Goal: Task Accomplishment & Management: Manage account settings

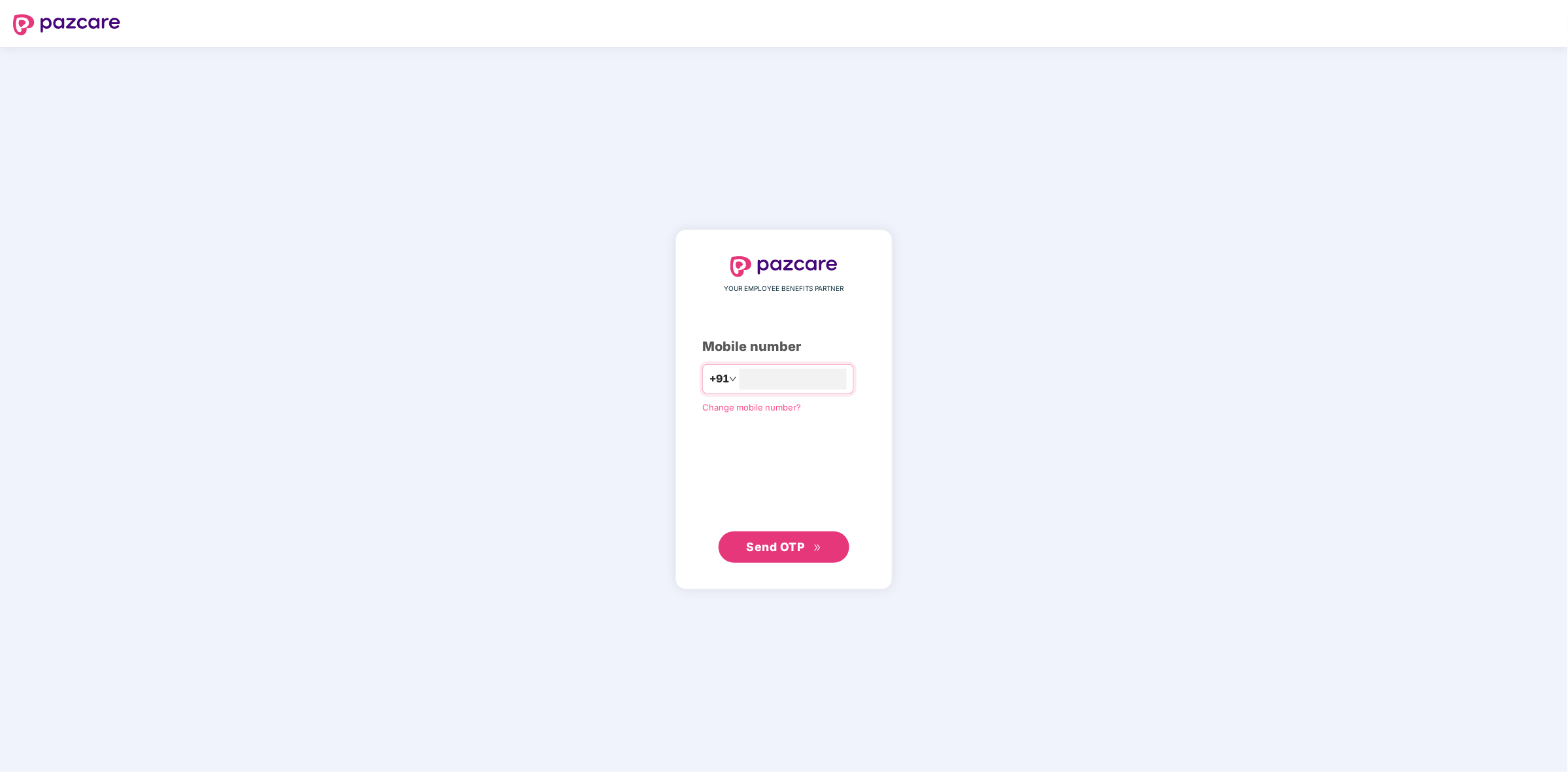
type input "**********"
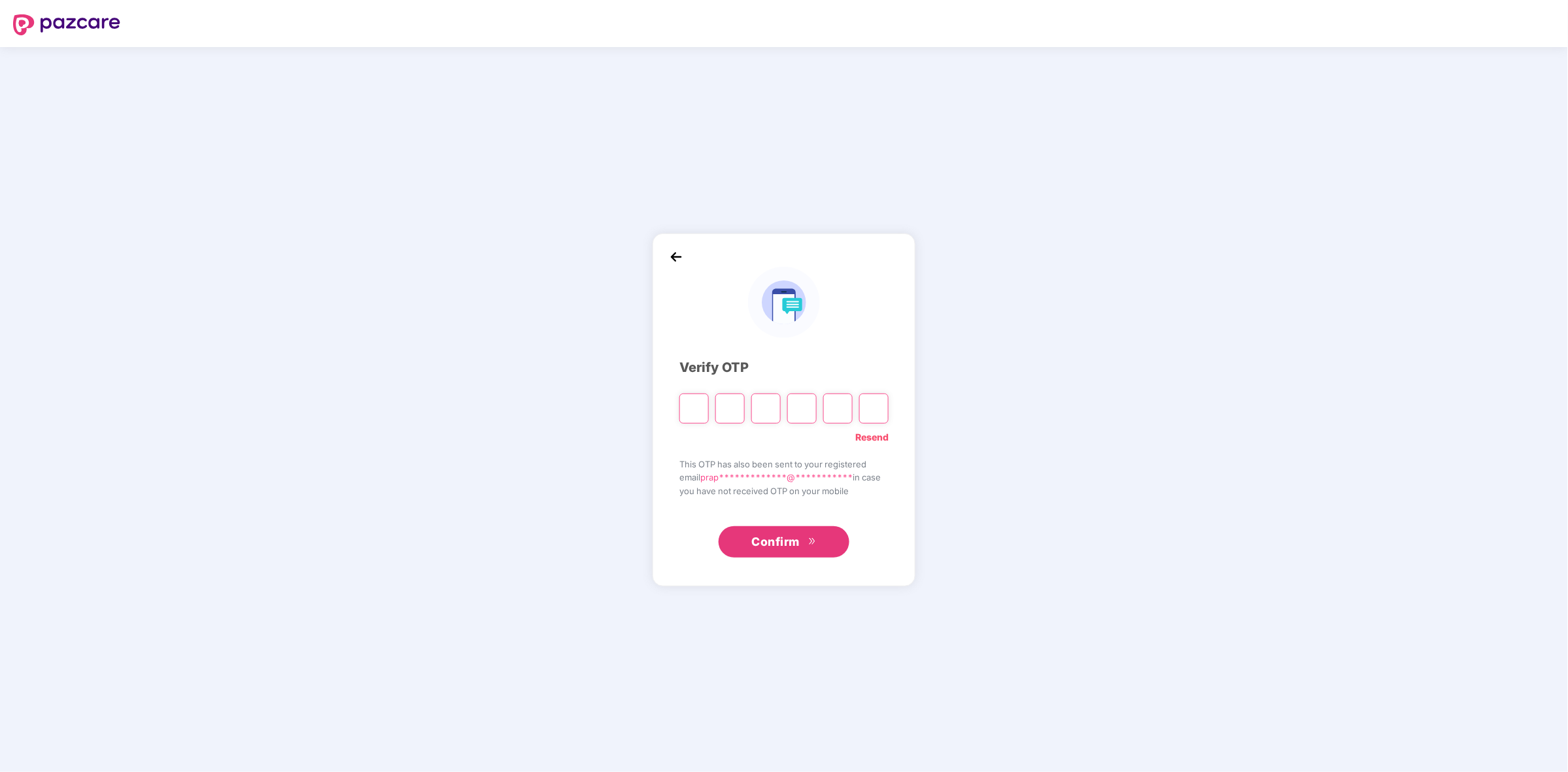
paste input "*"
type input "*"
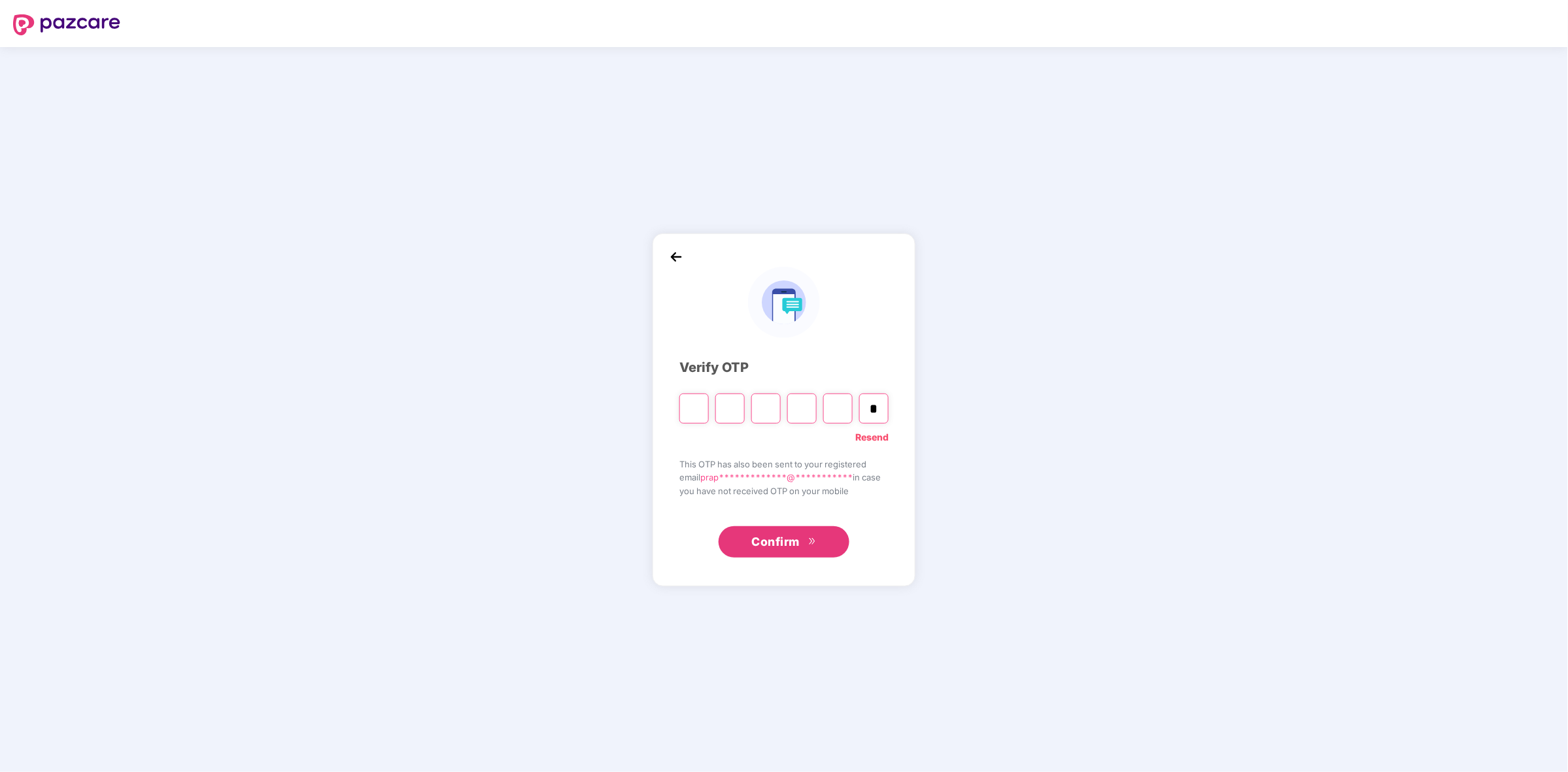
type input "*"
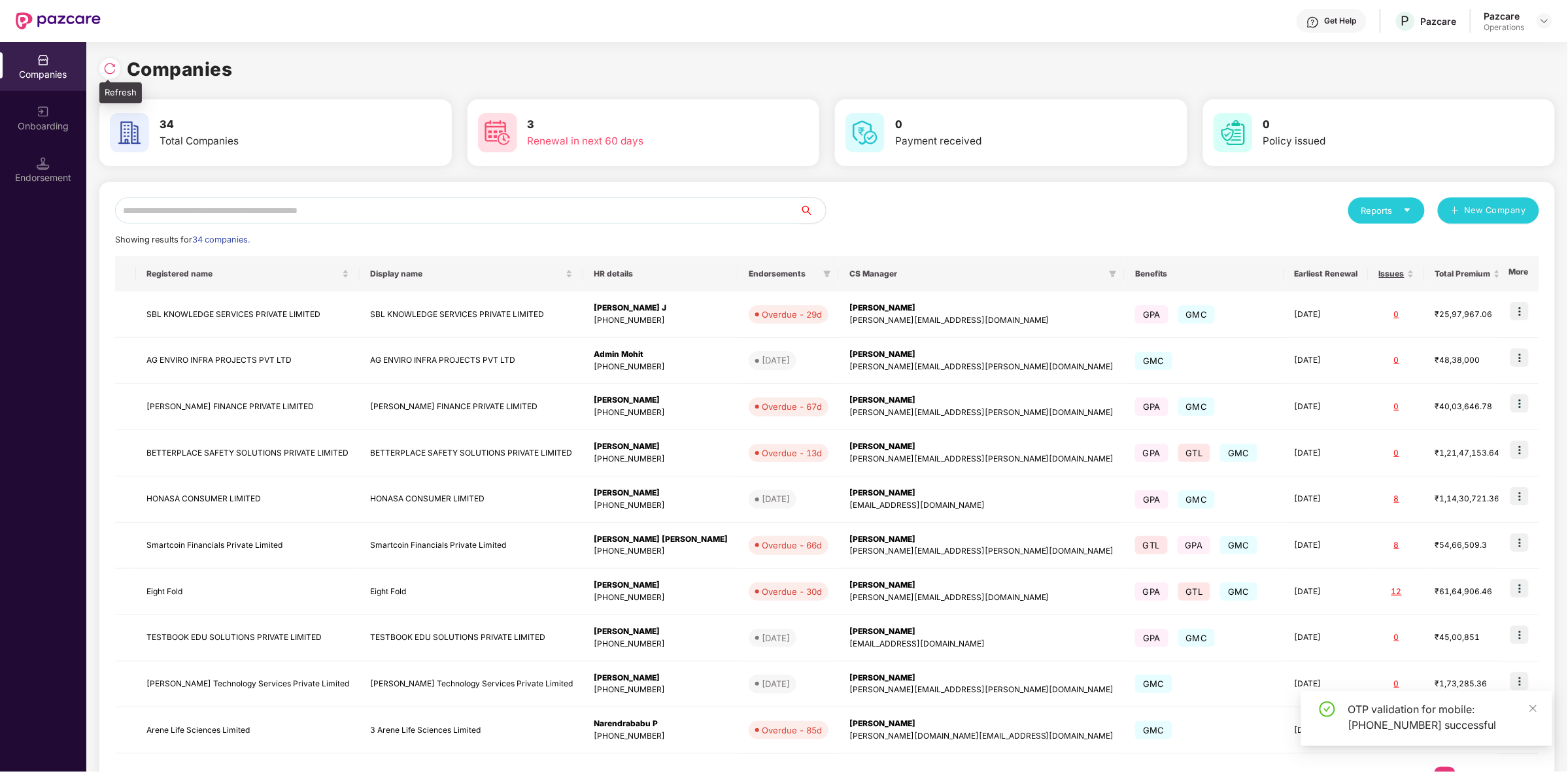
click at [111, 67] on img at bounding box center [110, 69] width 13 height 13
click at [59, 185] on div "Endorsement" at bounding box center [43, 169] width 87 height 49
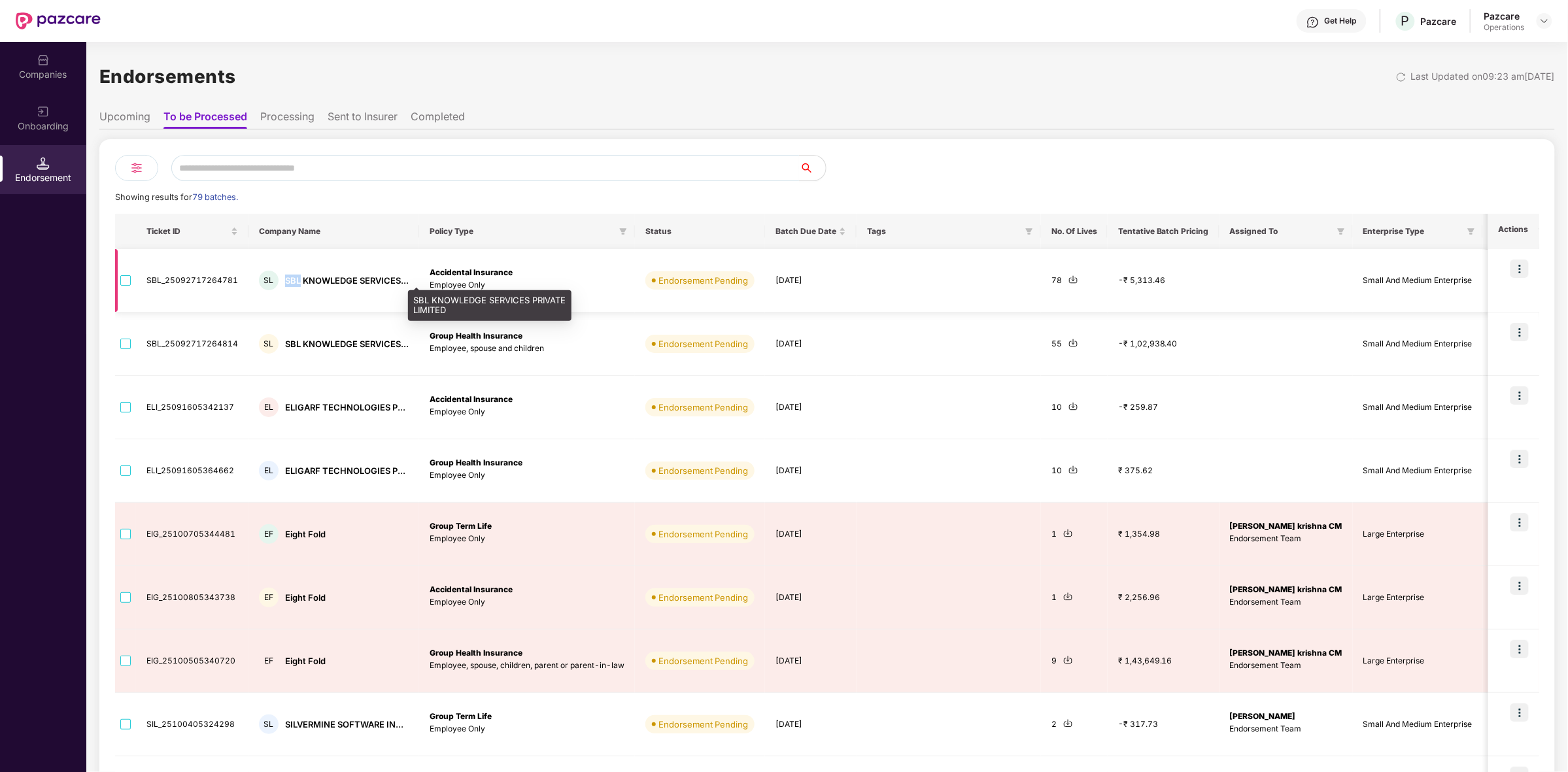
drag, startPoint x: 280, startPoint y: 281, endPoint x: 297, endPoint y: 283, distance: 17.1
click at [297, 283] on div "SL SBL KNOWLEDGE SERVICES..." at bounding box center [334, 280] width 150 height 19
copy div "SBL"
click at [54, 79] on div "Companies" at bounding box center [43, 75] width 87 height 13
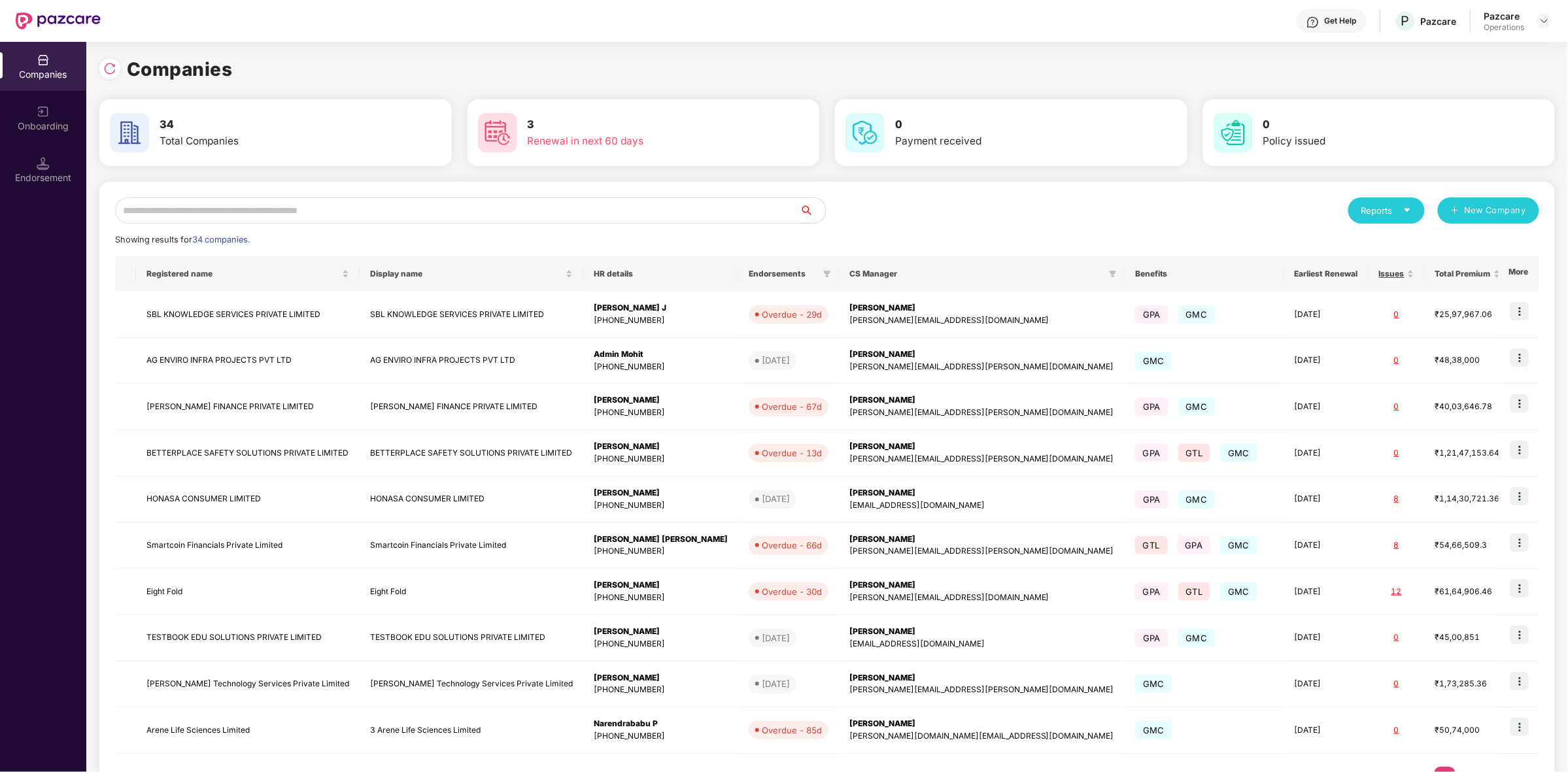
click at [207, 211] on input "text" at bounding box center [457, 211] width 684 height 26
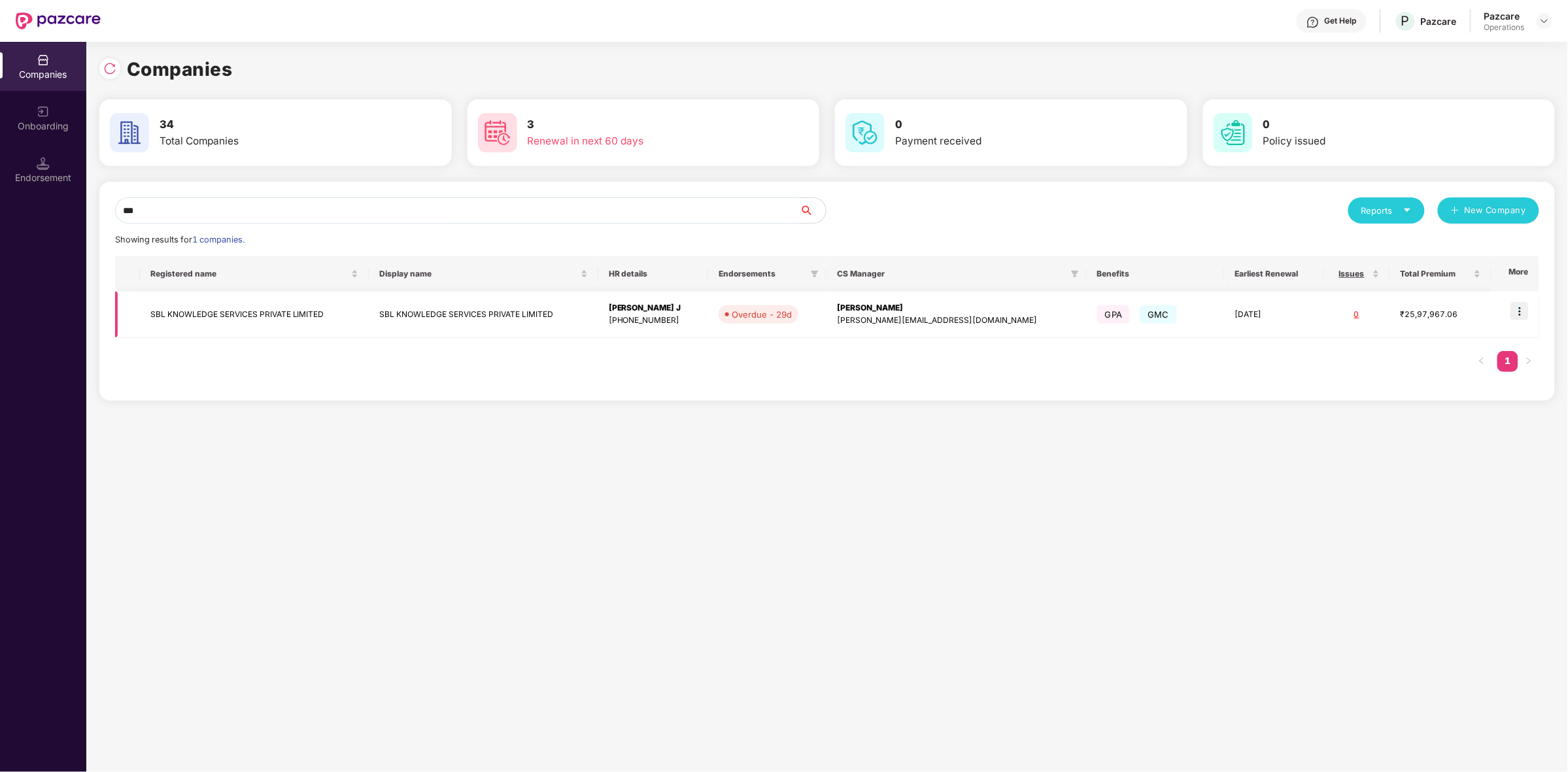
type input "***"
click at [1527, 318] on img at bounding box center [1519, 311] width 19 height 19
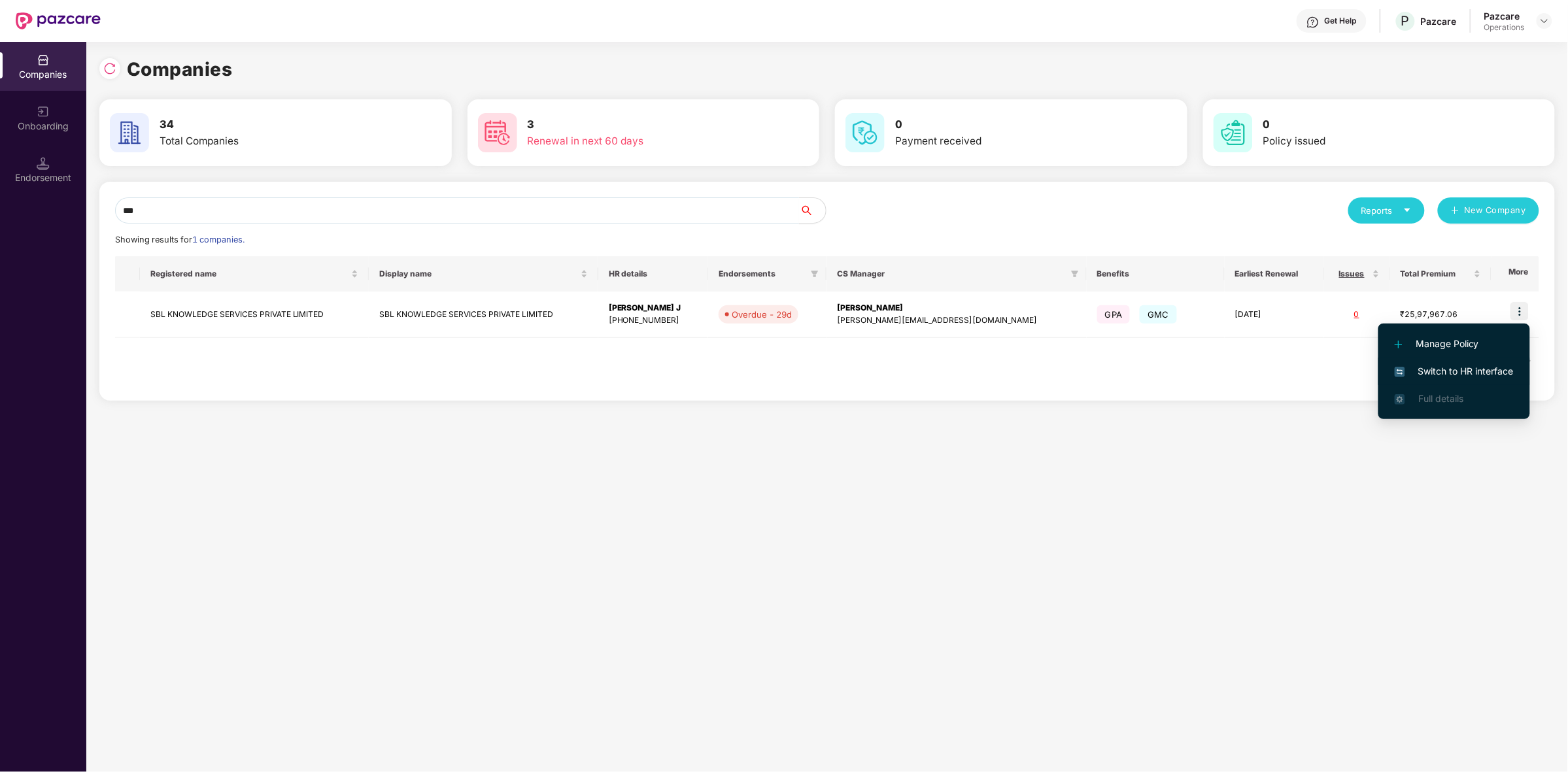
click at [1430, 365] on span "Switch to HR interface" at bounding box center [1454, 372] width 119 height 15
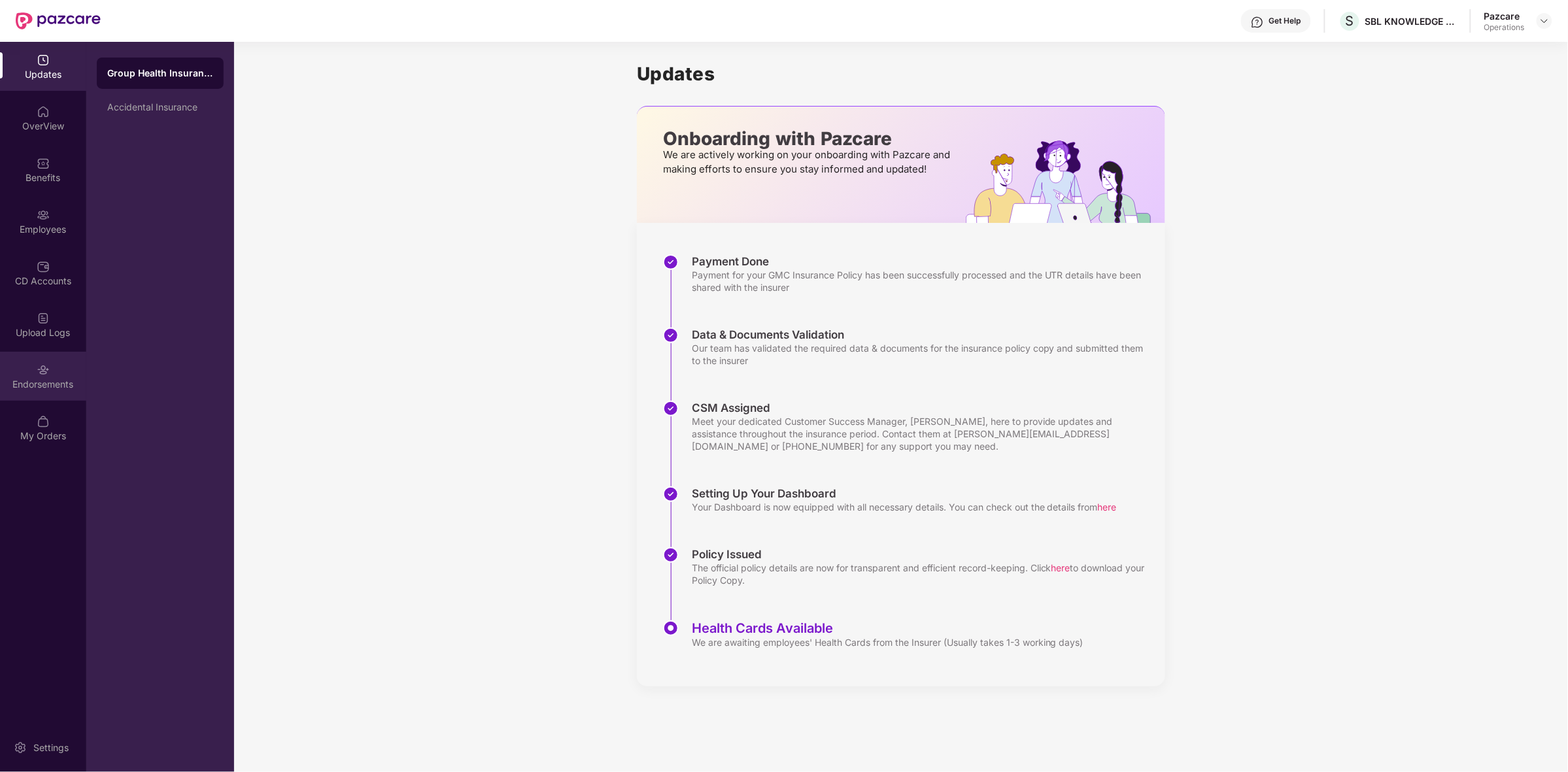
click at [49, 383] on div "Endorsements" at bounding box center [43, 385] width 87 height 13
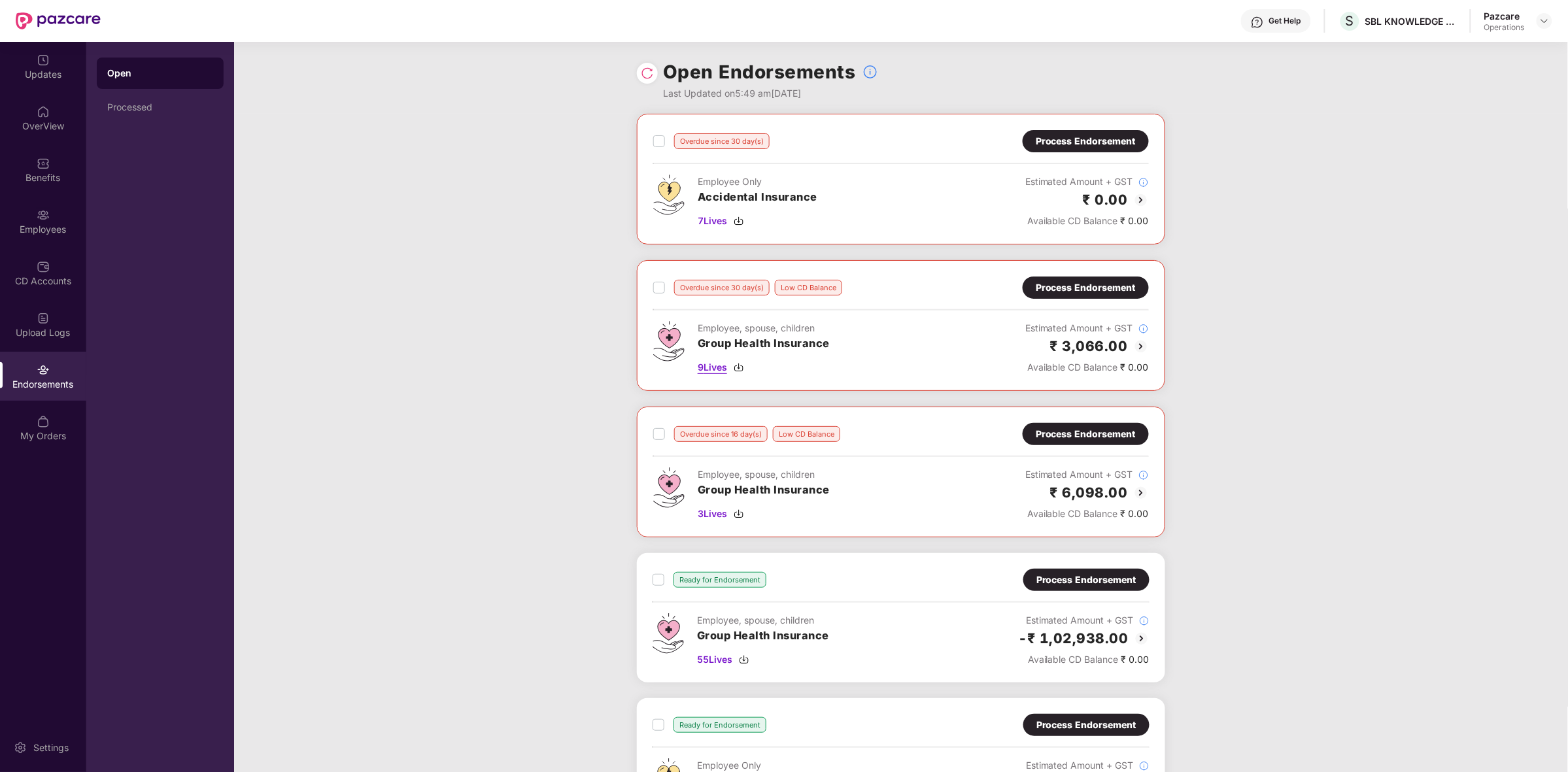
scroll to position [204, 0]
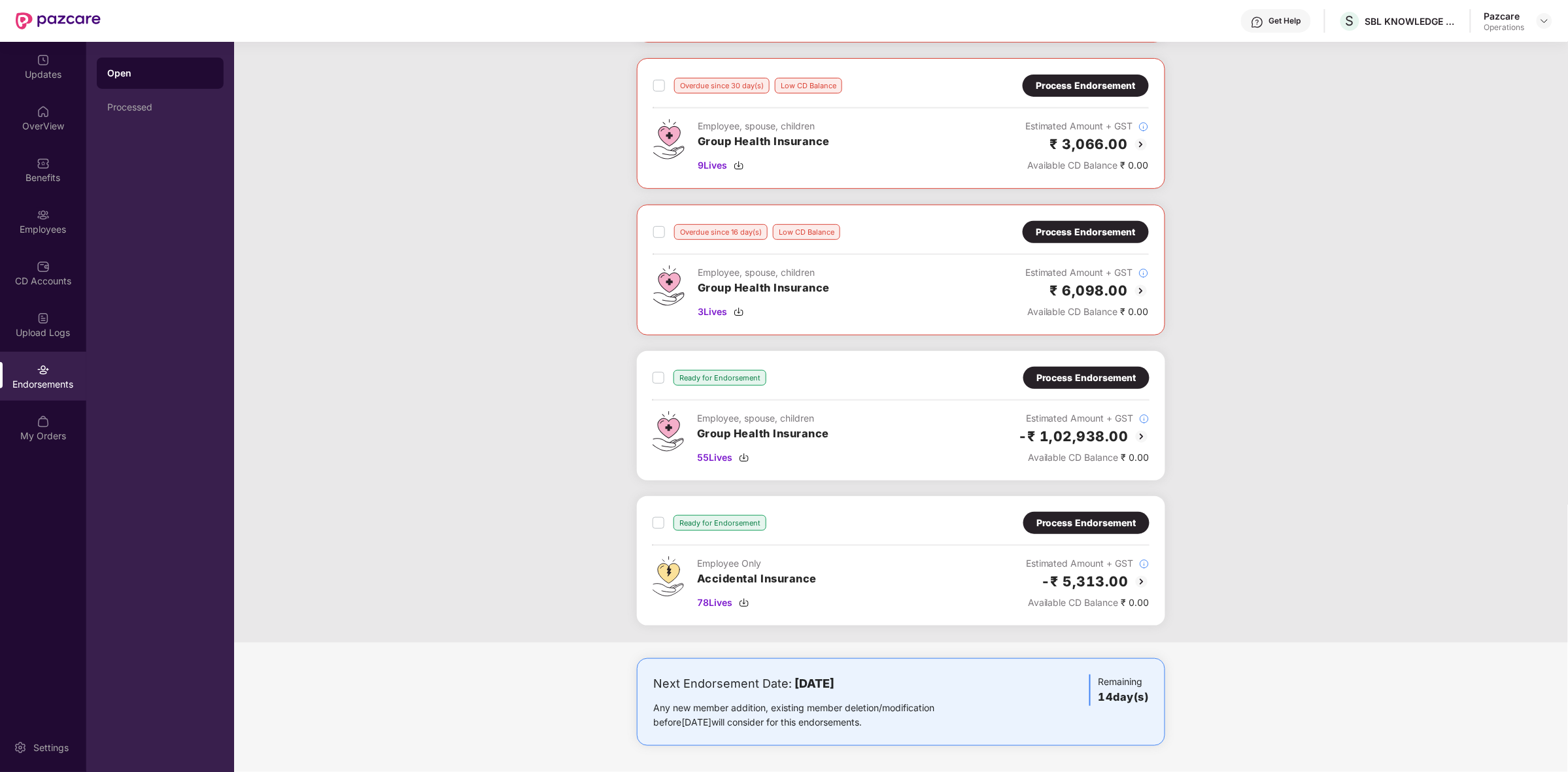
click at [1138, 583] on img at bounding box center [1141, 582] width 15 height 15
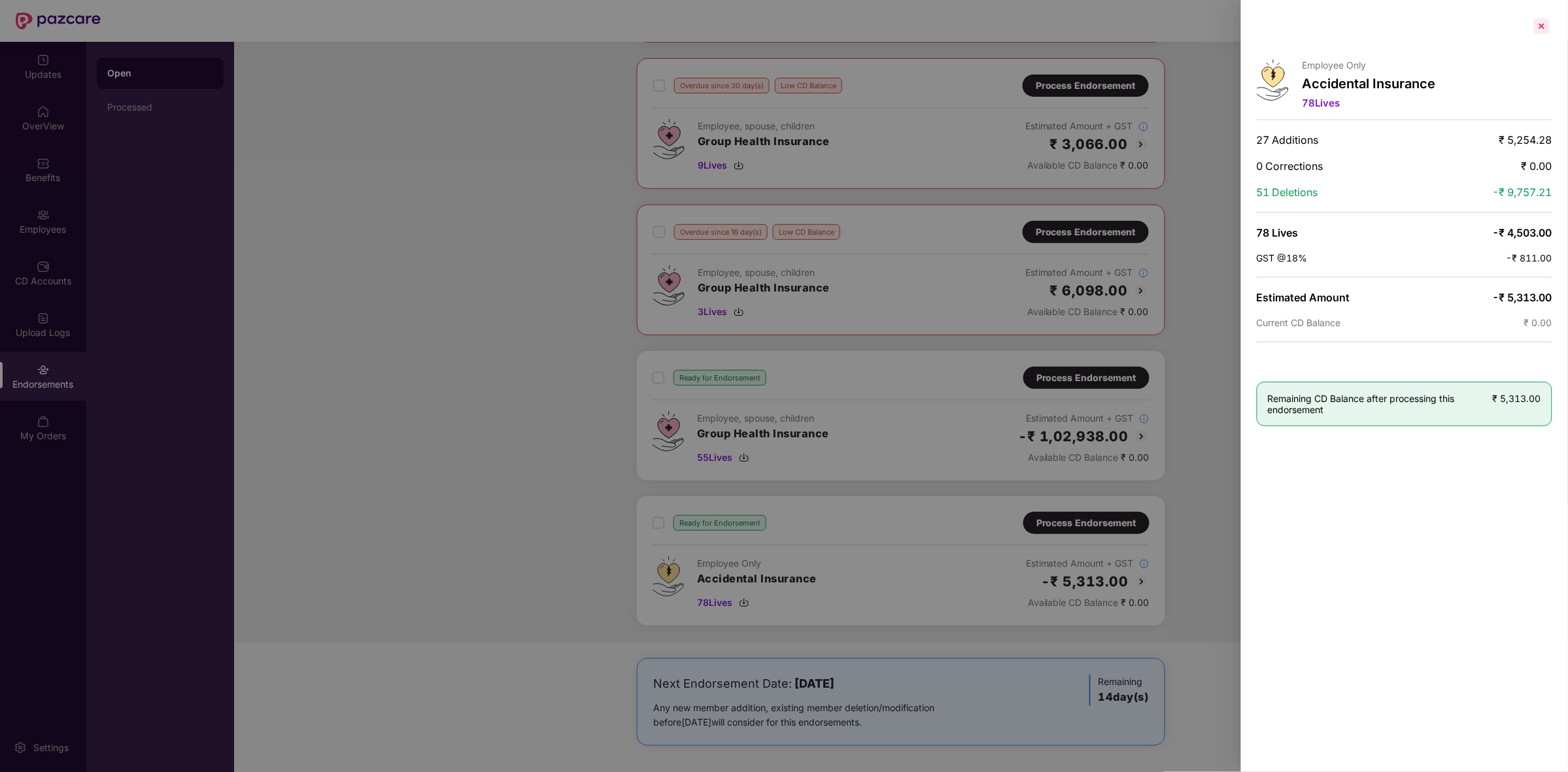
click at [1542, 25] on div at bounding box center [1542, 26] width 21 height 21
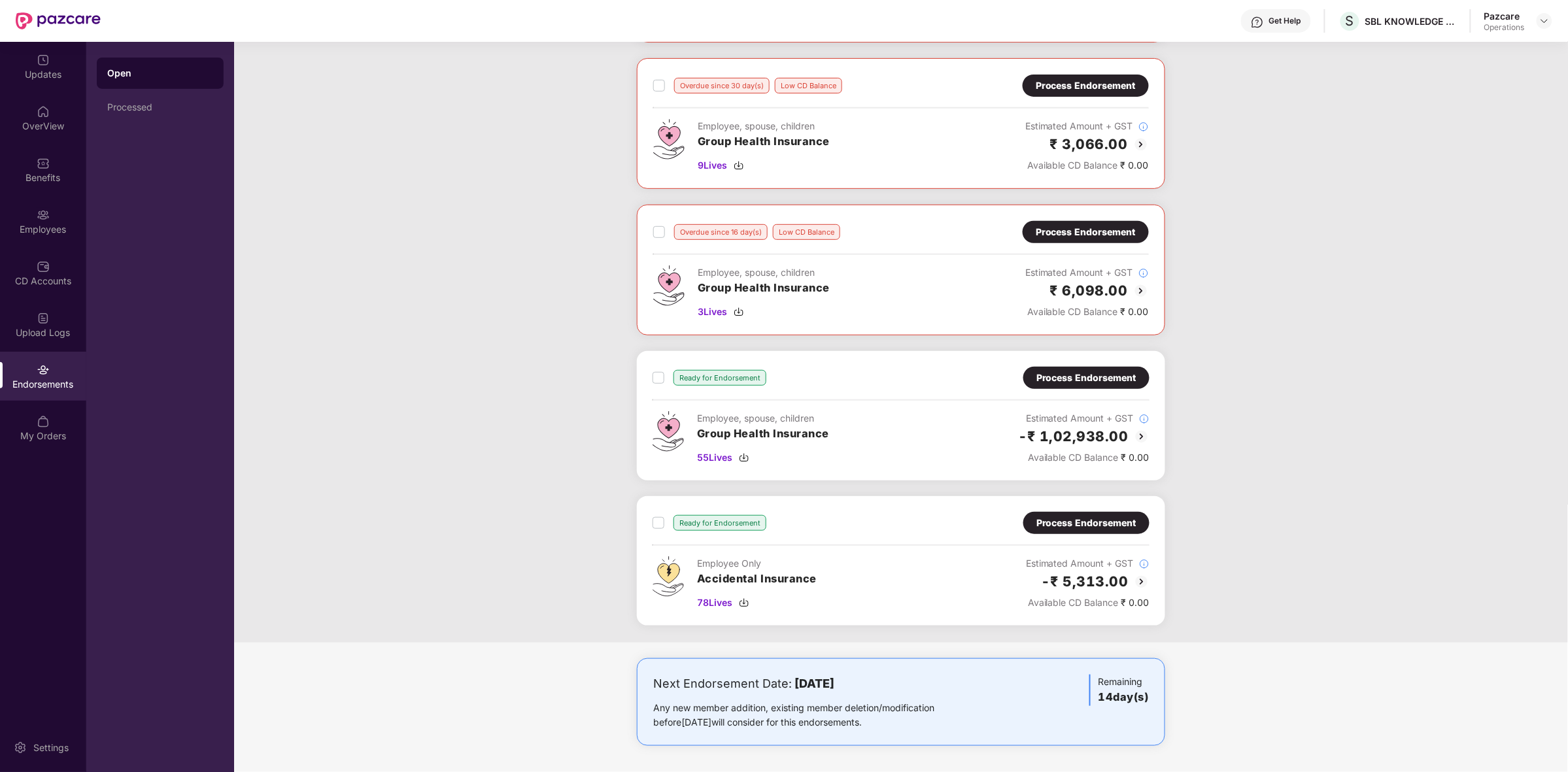
click at [1140, 440] on img at bounding box center [1141, 437] width 15 height 15
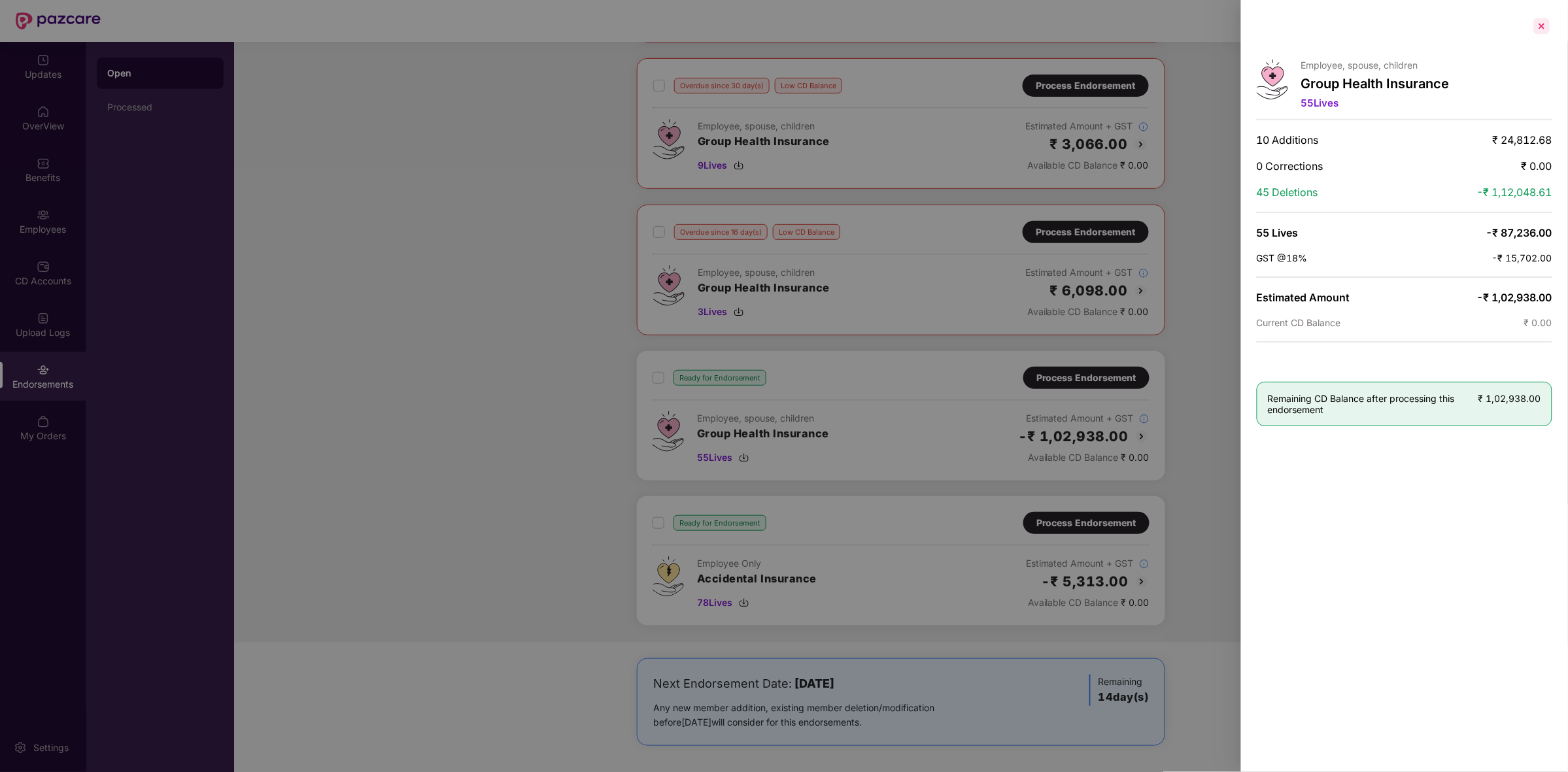
click at [1543, 24] on div at bounding box center [1542, 26] width 21 height 21
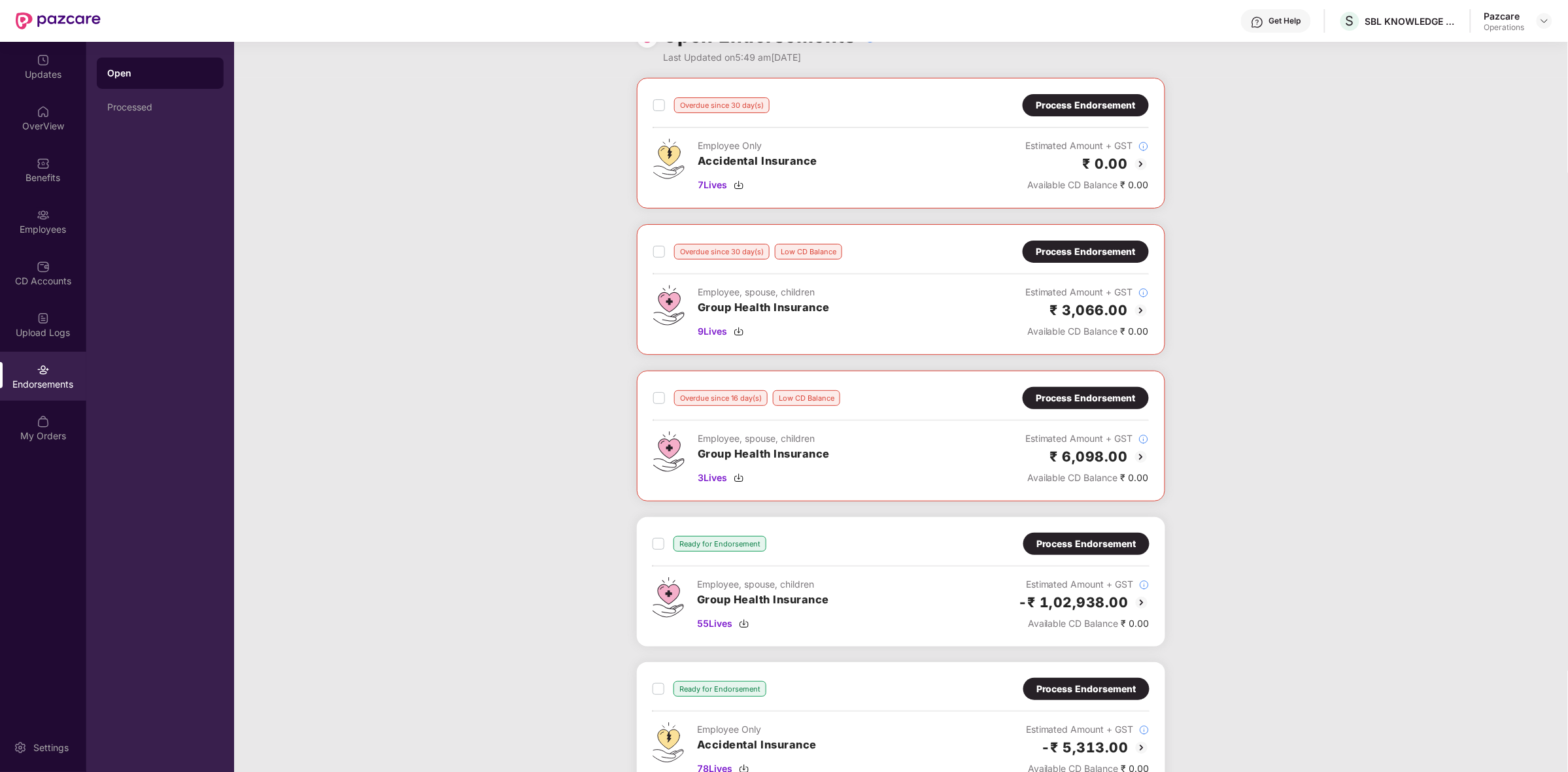
scroll to position [0, 0]
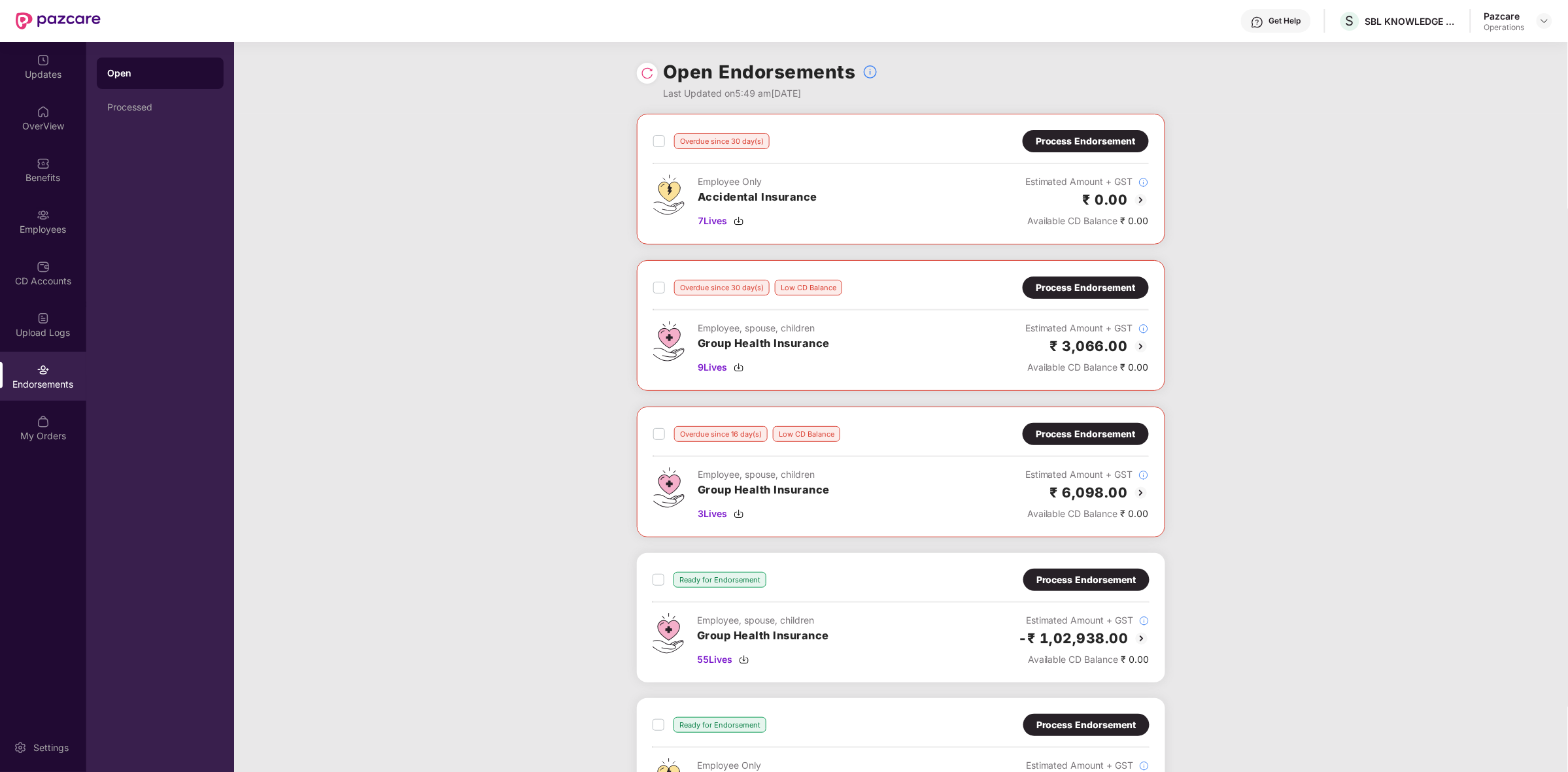
click at [1082, 139] on div "Process Endorsement" at bounding box center [1086, 141] width 100 height 15
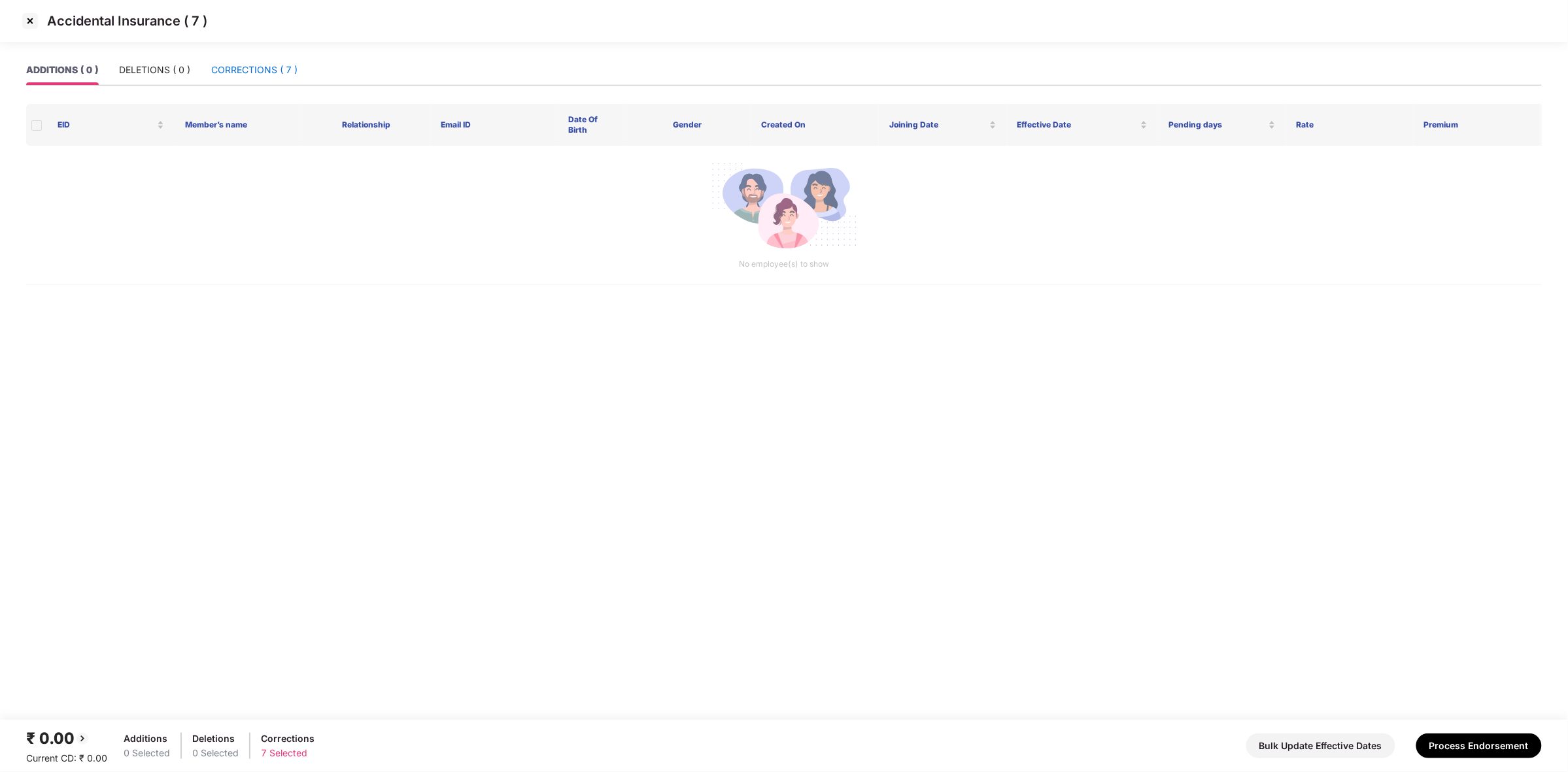
click at [226, 66] on div "CORRECTIONS ( 7 )" at bounding box center [254, 70] width 87 height 15
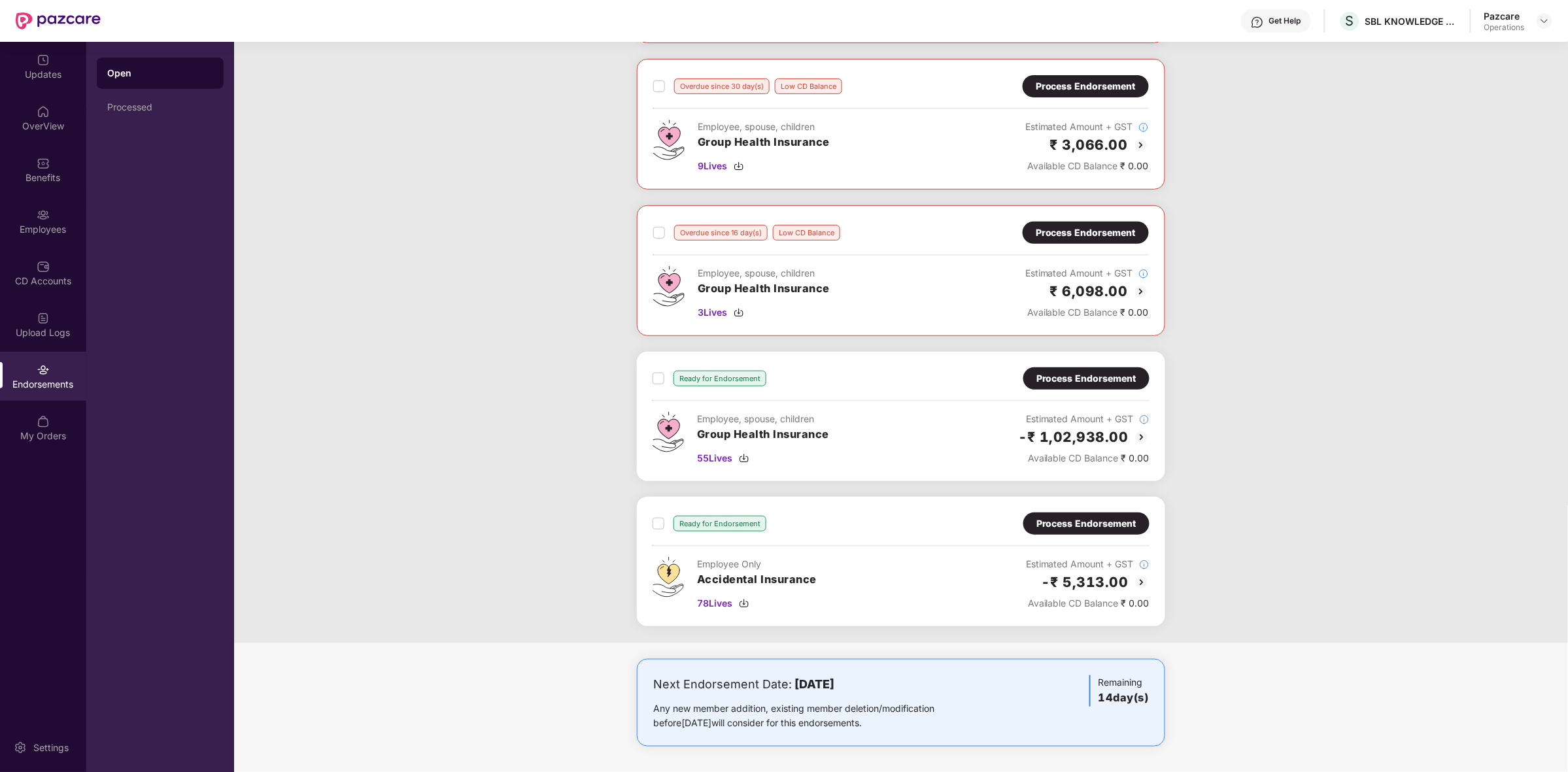
scroll to position [204, 0]
click at [747, 606] on img at bounding box center [744, 603] width 11 height 11
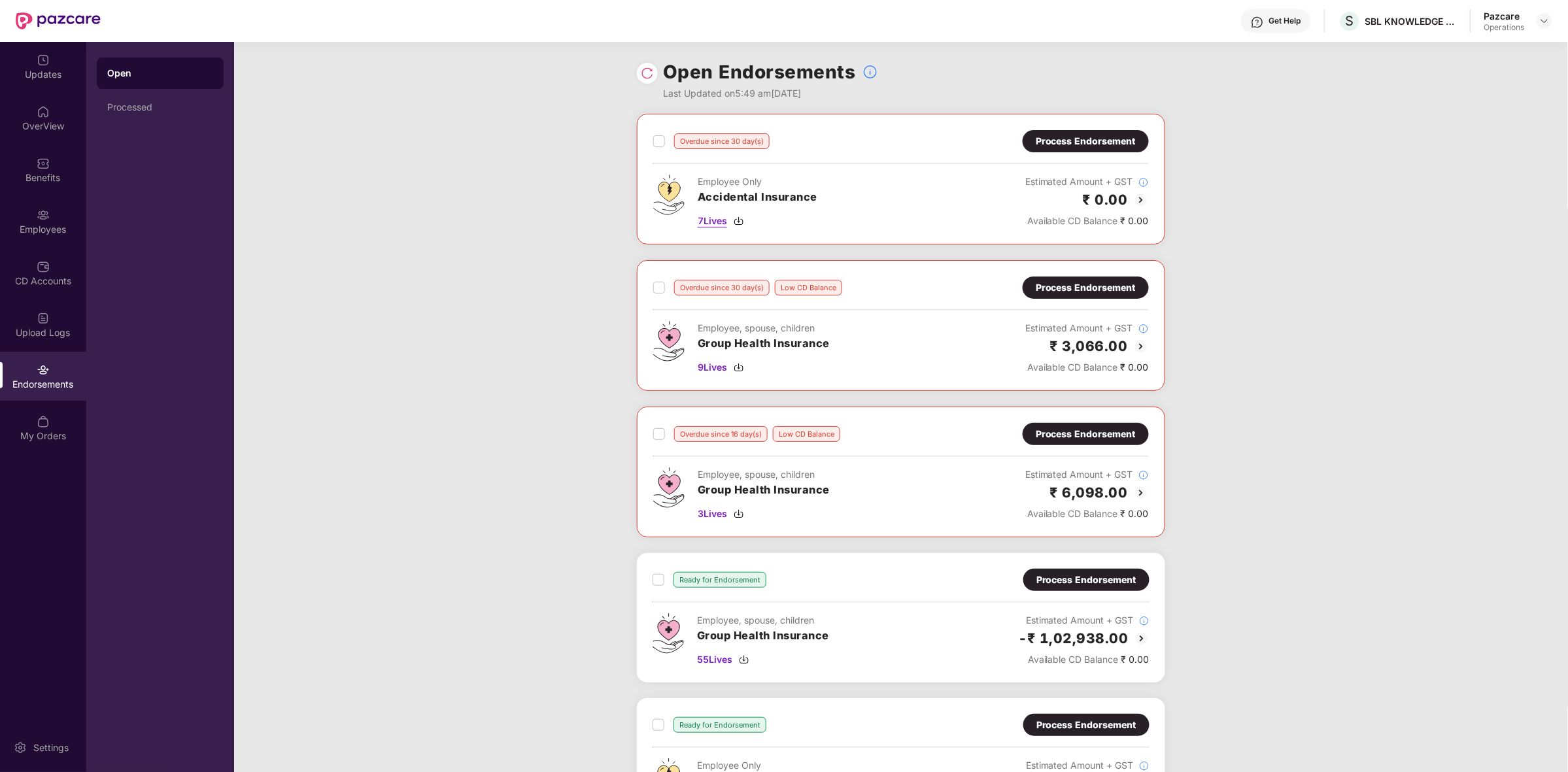
click at [742, 221] on img at bounding box center [739, 220] width 11 height 11
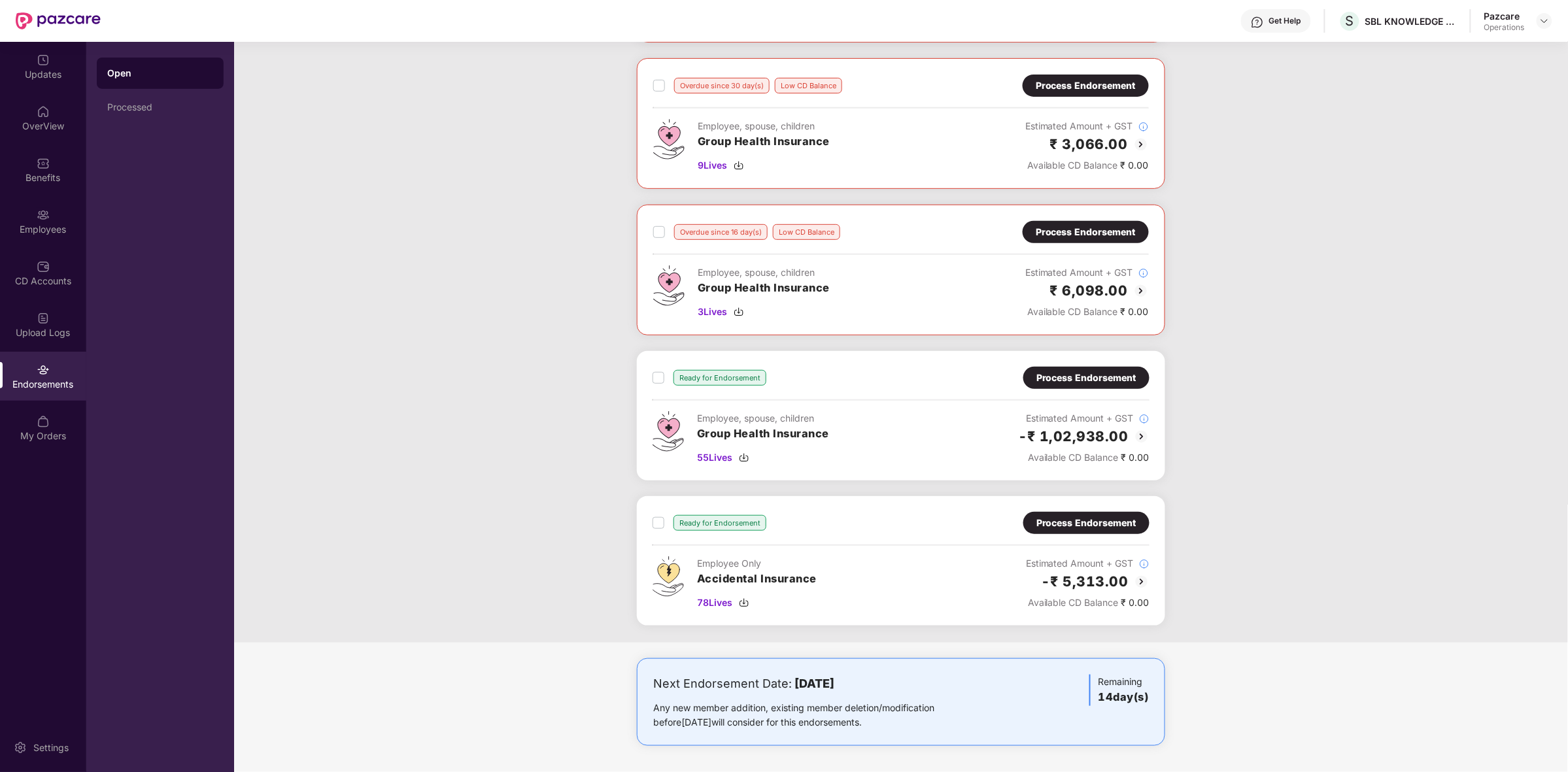
click at [1141, 439] on img at bounding box center [1141, 437] width 15 height 15
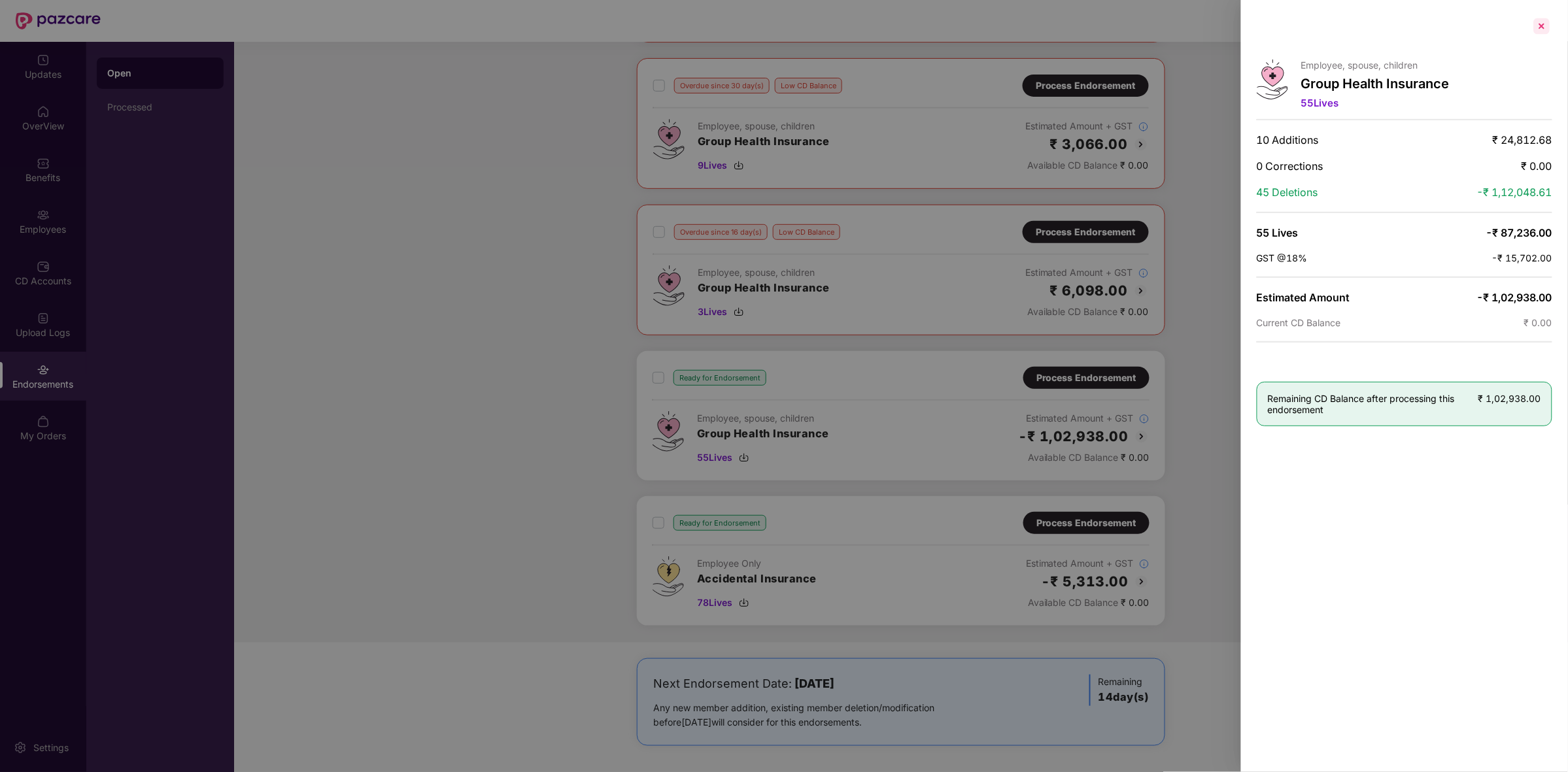
click at [1541, 24] on div at bounding box center [1542, 26] width 21 height 21
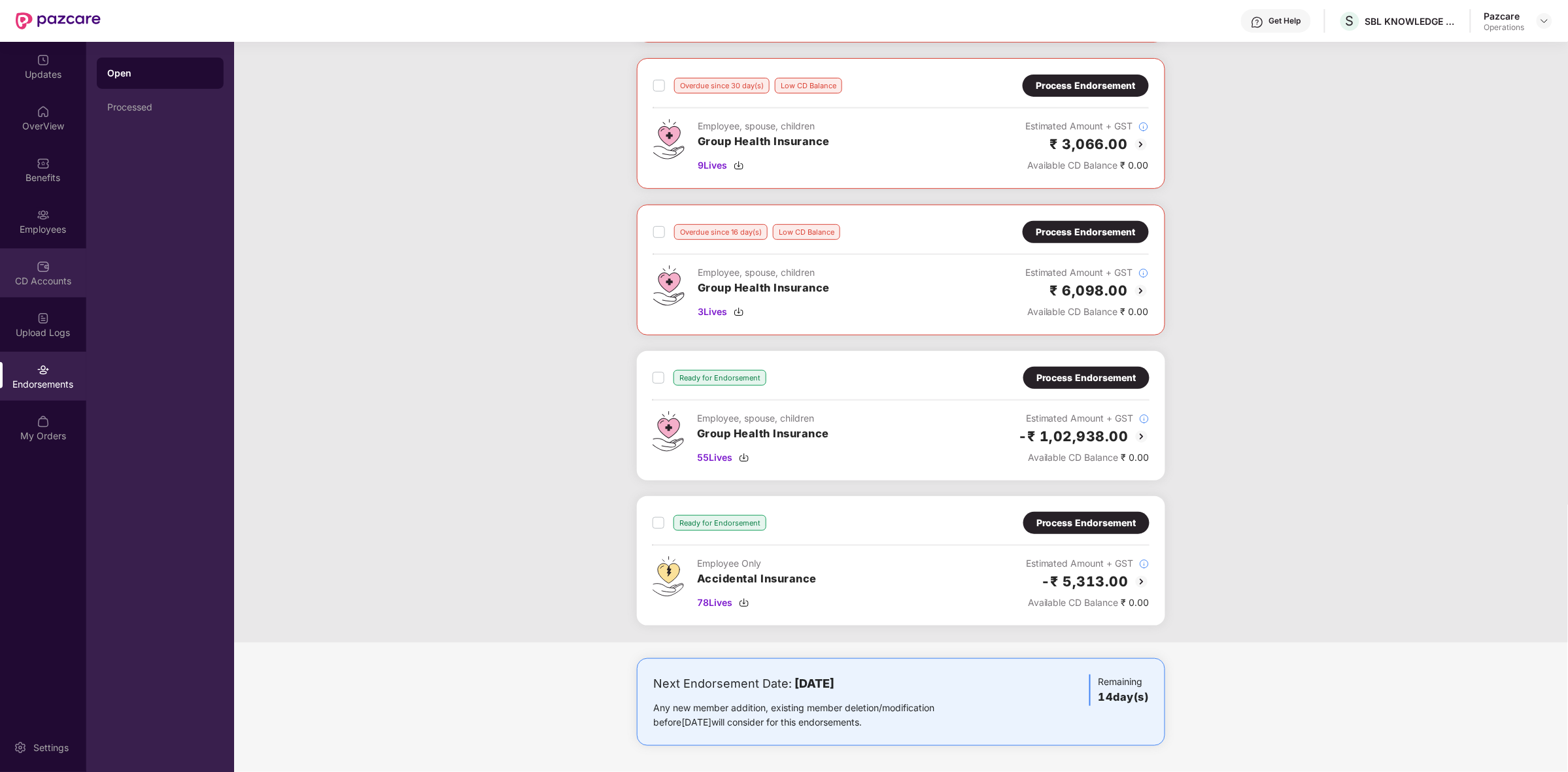
click at [53, 265] on div "CD Accounts" at bounding box center [43, 273] width 87 height 49
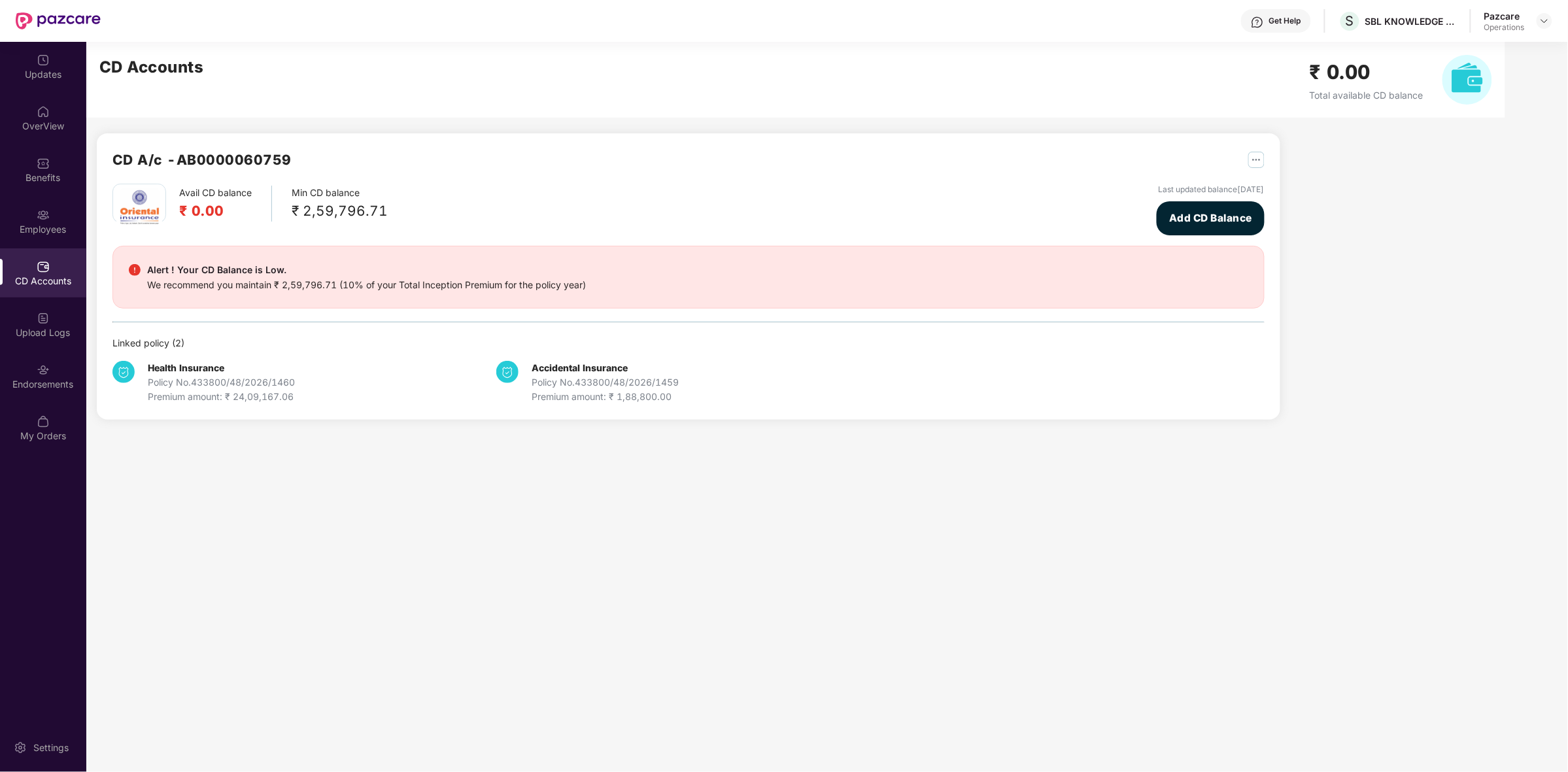
scroll to position [0, 0]
click at [126, 270] on div "Alert ! Your CD Balance is Low. We recommend you maintain ₹ 2,59,796.71 (10% of…" at bounding box center [688, 278] width 1152 height 63
click at [133, 273] on img at bounding box center [134, 270] width 12 height 12
click at [133, 271] on img at bounding box center [134, 270] width 12 height 12
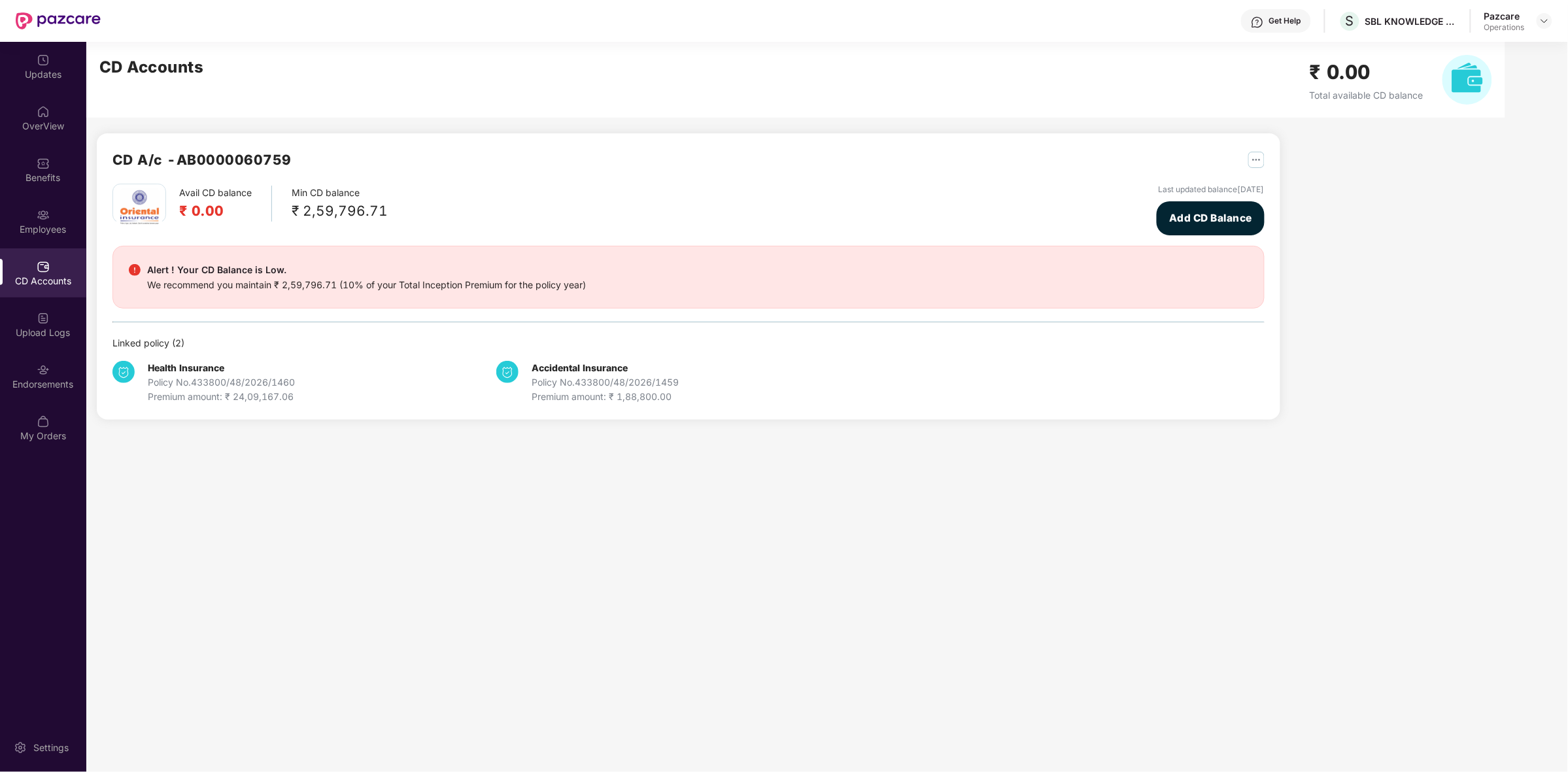
click at [133, 271] on img at bounding box center [134, 270] width 12 height 12
click at [1255, 158] on img "button" at bounding box center [1256, 160] width 16 height 16
click at [1391, 164] on div "CD A/c - AB0000060759 Avail CD balance ₹ 0.00 Min CD balance ₹ 2,59,796.71 Last…" at bounding box center [803, 239] width 1433 height 394
click at [1259, 159] on img "button" at bounding box center [1256, 160] width 16 height 16
click at [1263, 177] on li "CD Statement" at bounding box center [1293, 187] width 104 height 26
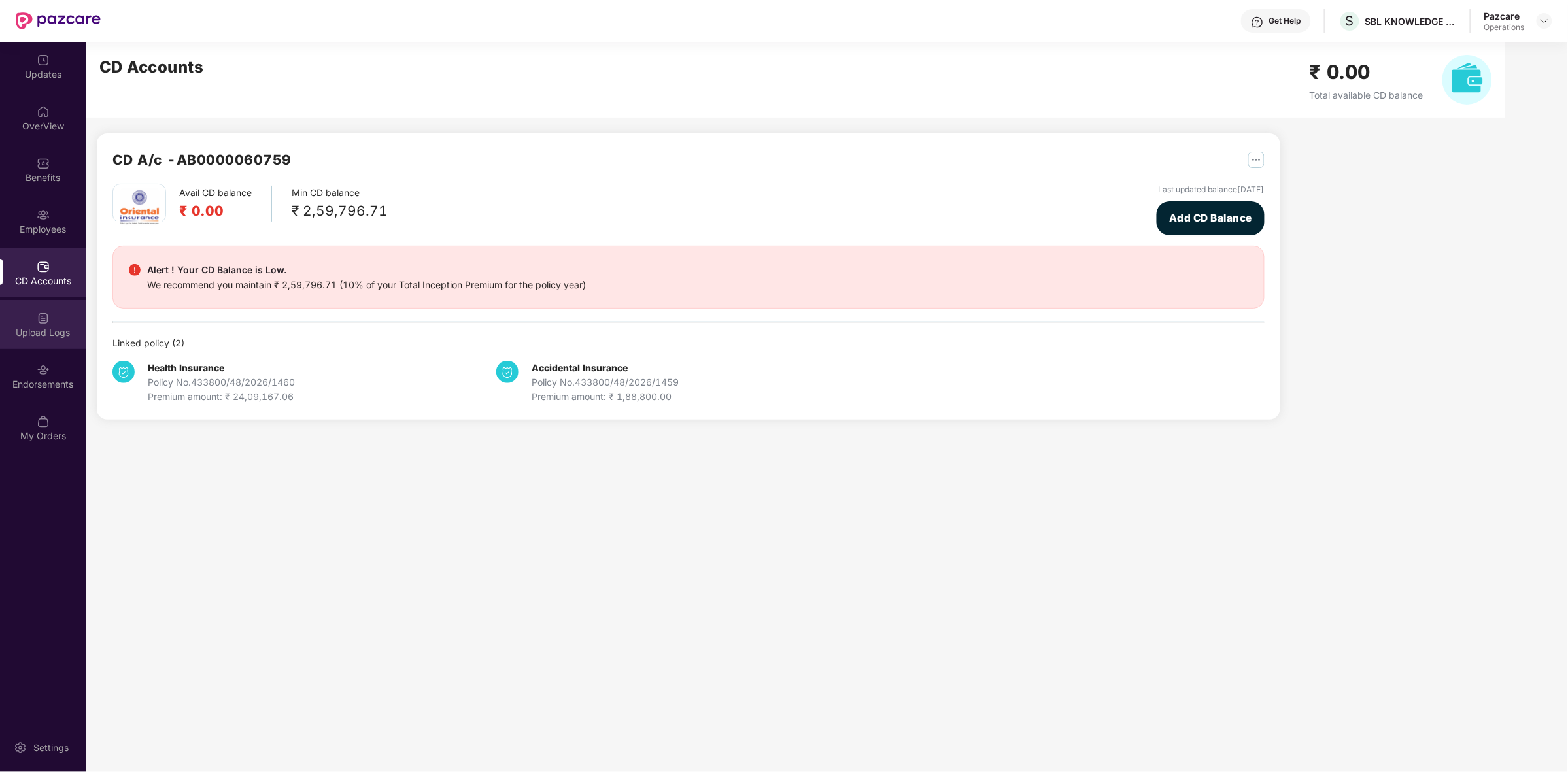
click at [45, 324] on img at bounding box center [43, 318] width 13 height 13
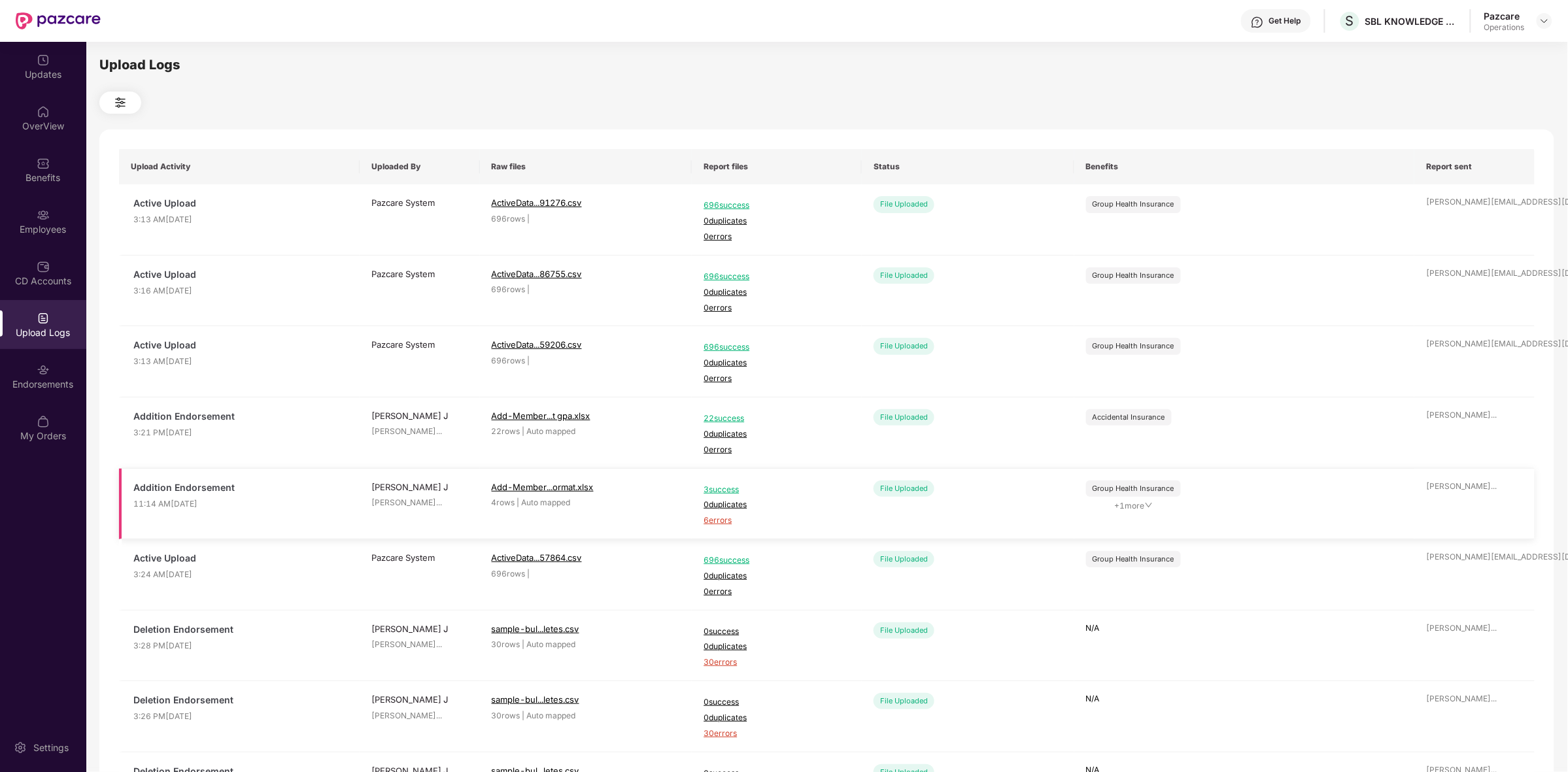
click at [178, 536] on td "Addition Endorsement 11:14 AM[DATE]" at bounding box center [239, 505] width 241 height 71
click at [40, 111] on img at bounding box center [43, 112] width 13 height 13
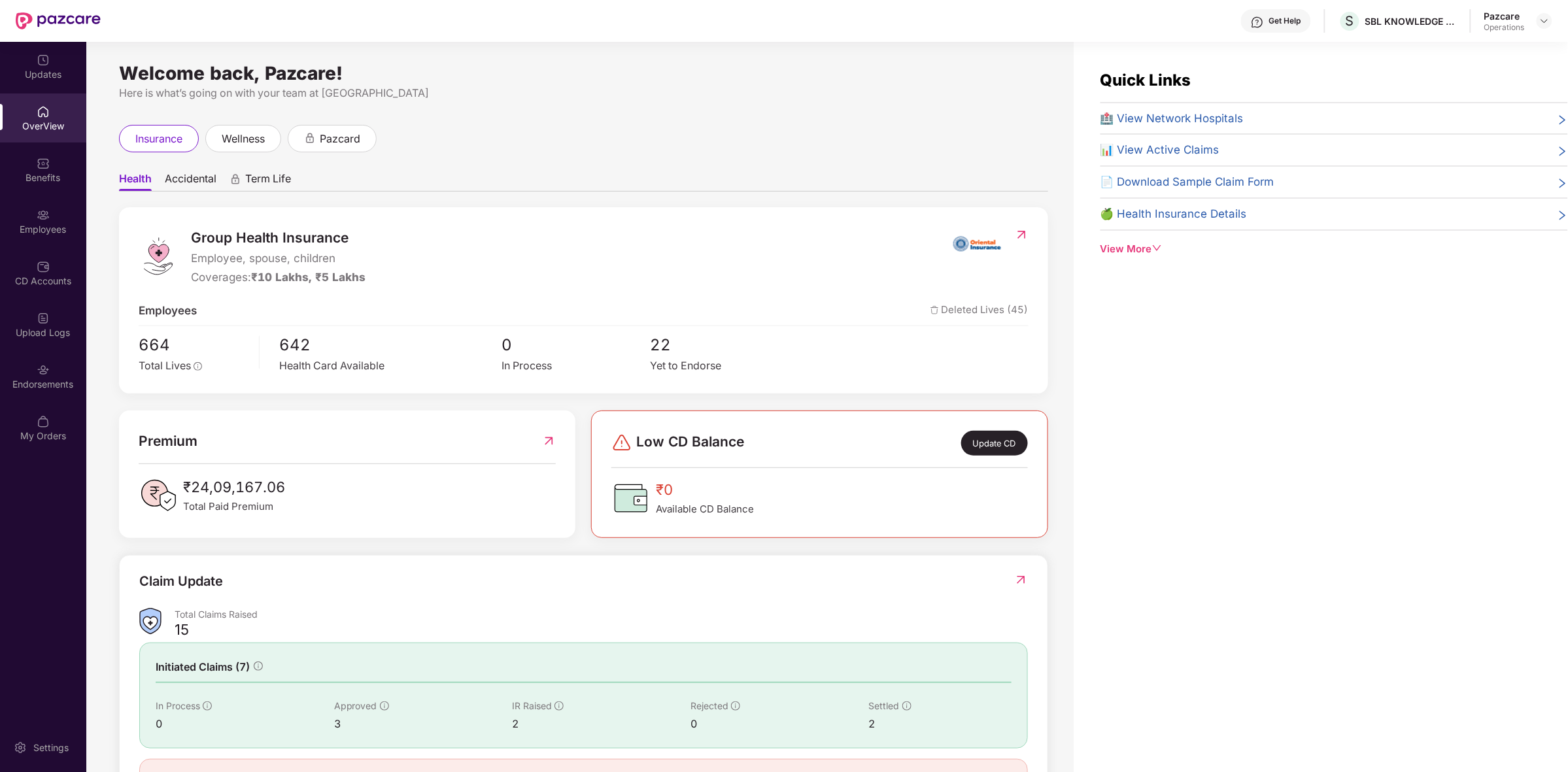
click at [523, 376] on div "Group Health Insurance Employee, spouse, children Coverages: ₹10 Lakhs, ₹5 Lakh…" at bounding box center [583, 301] width 929 height 186
click at [73, 372] on div "Endorsements" at bounding box center [43, 376] width 87 height 49
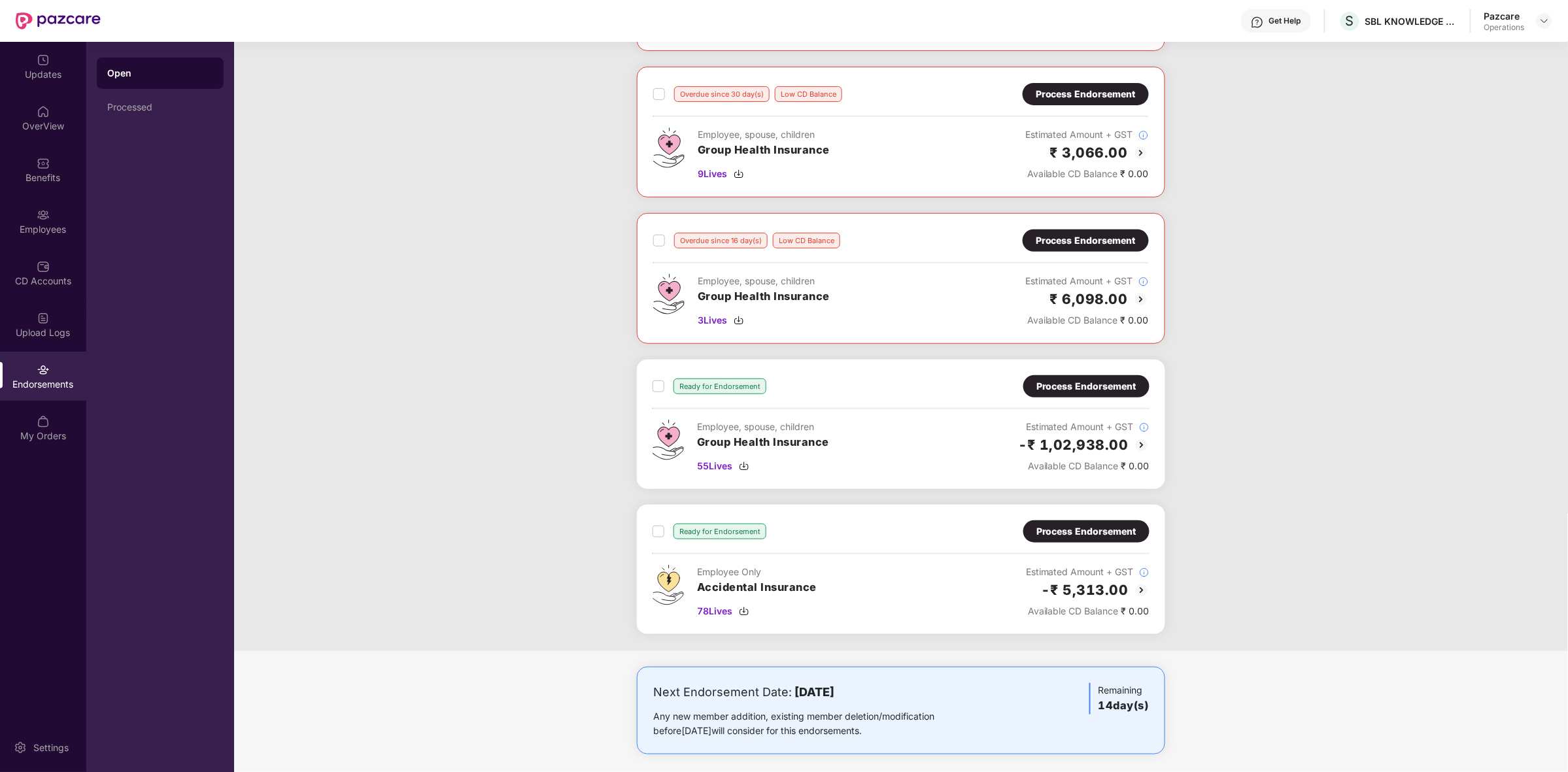
scroll to position [204, 0]
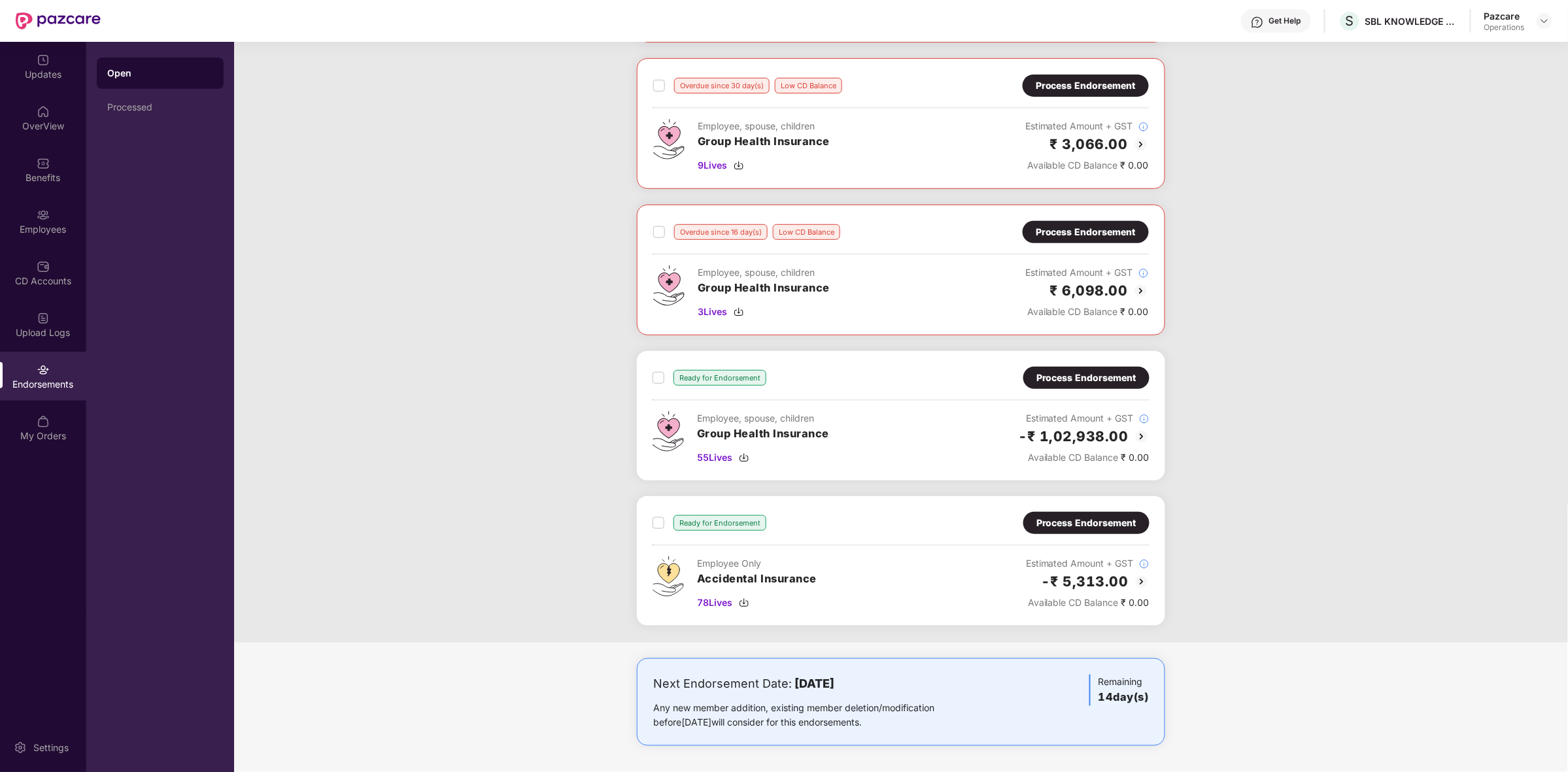
click at [1138, 144] on img at bounding box center [1140, 144] width 15 height 15
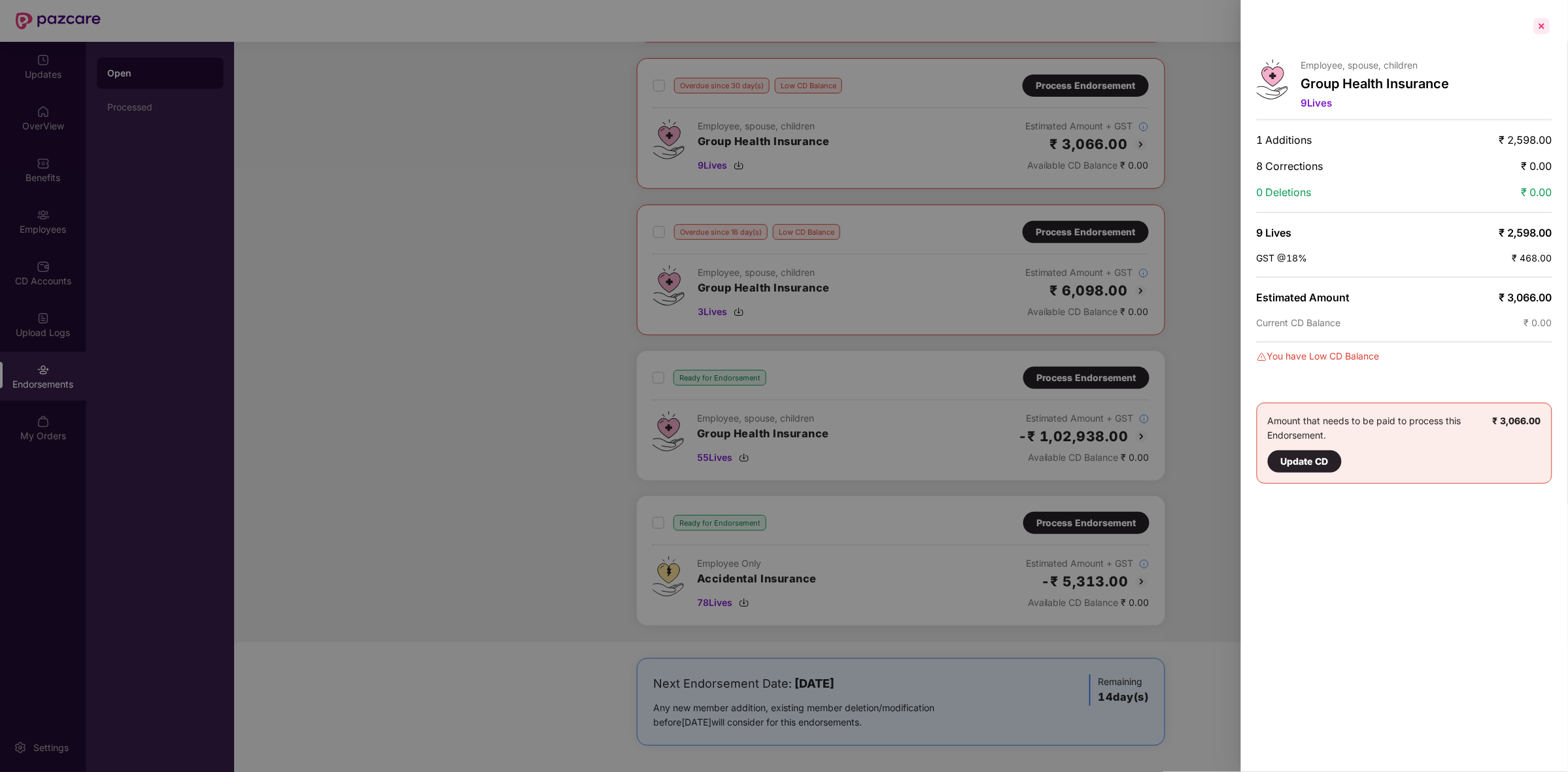
click at [1544, 29] on div at bounding box center [1542, 26] width 21 height 21
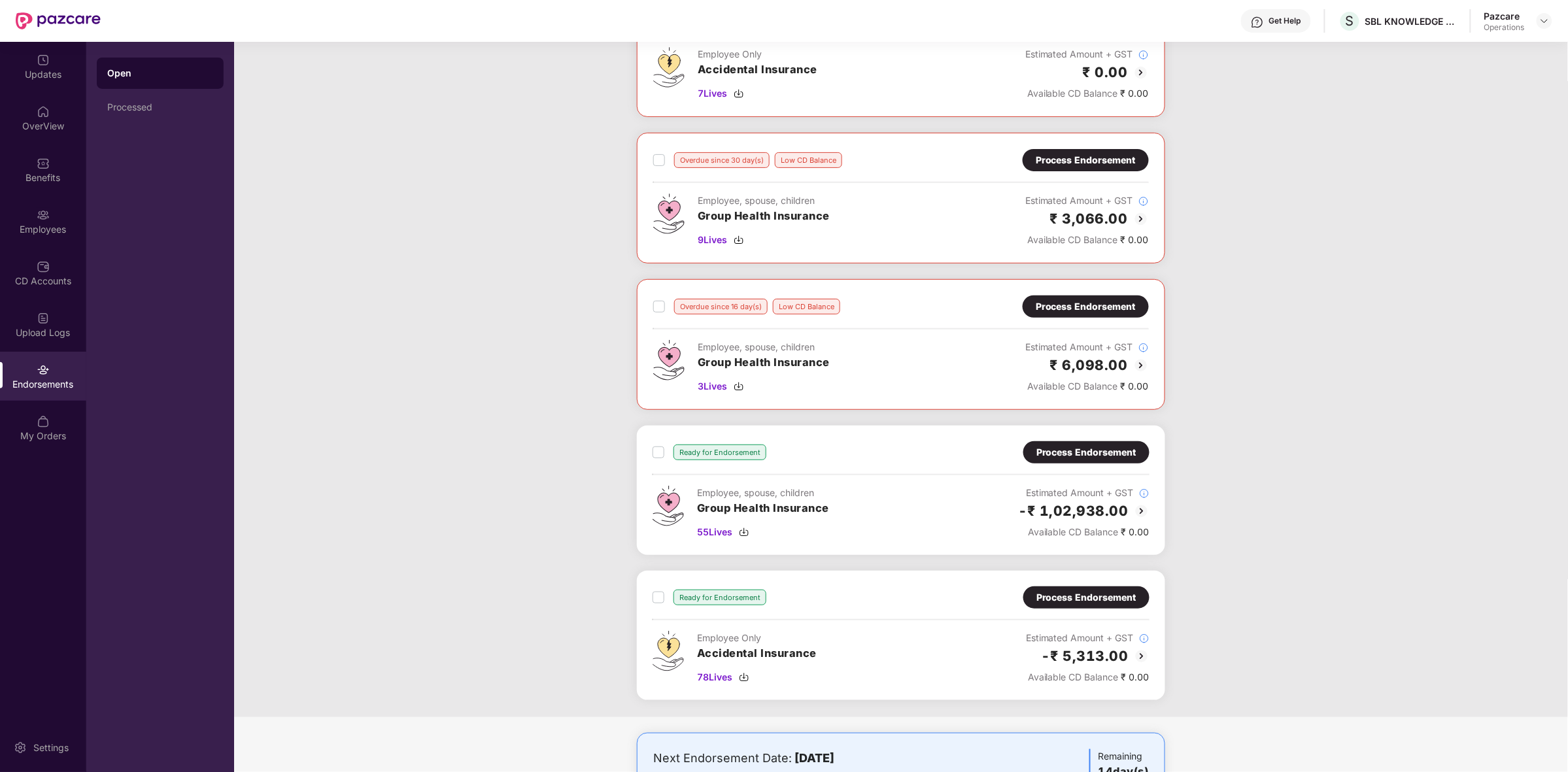
scroll to position [0, 0]
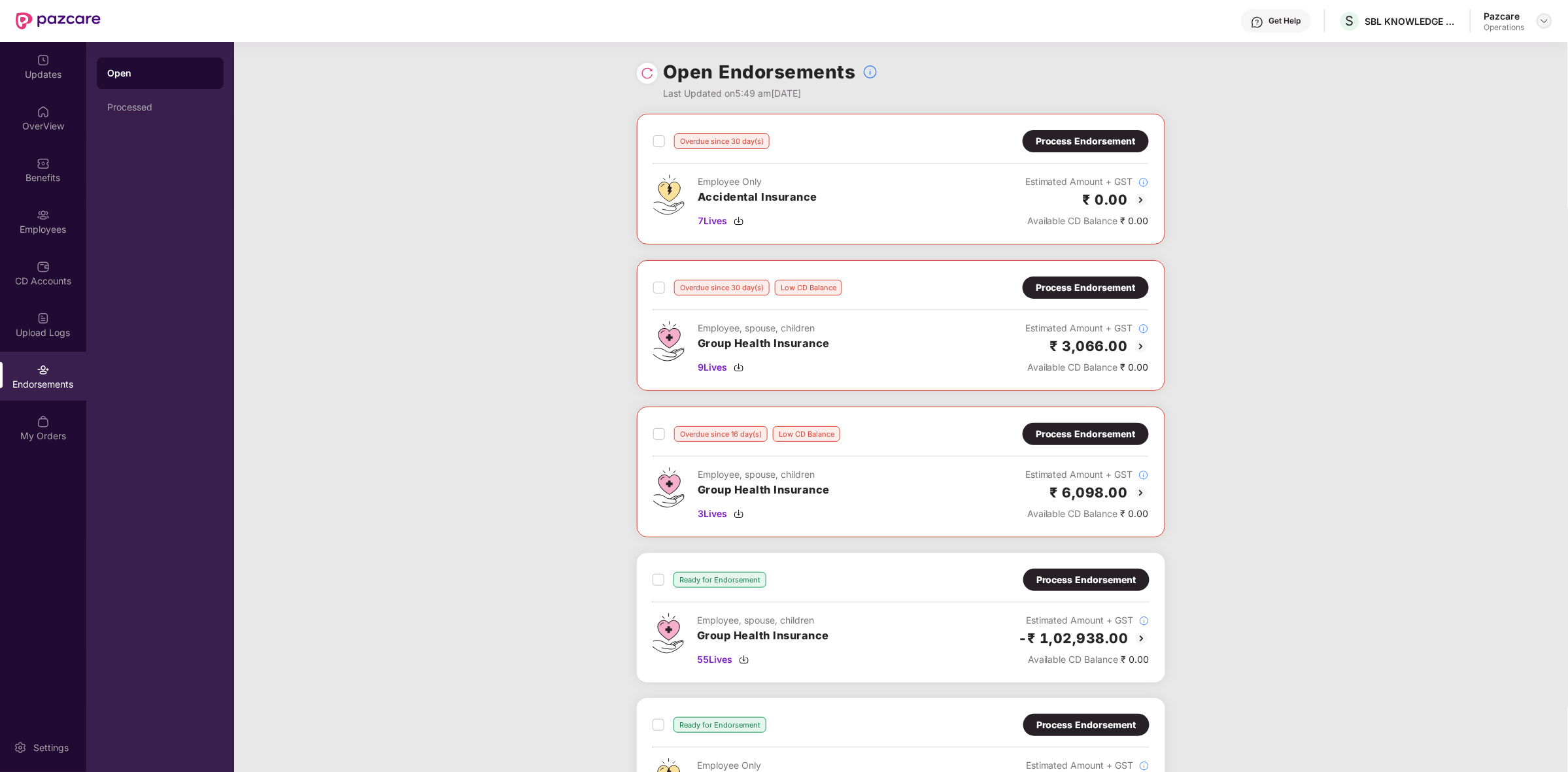
click at [1541, 21] on img at bounding box center [1544, 20] width 11 height 11
click at [1423, 56] on div "Switch to partner view" at bounding box center [1483, 51] width 170 height 25
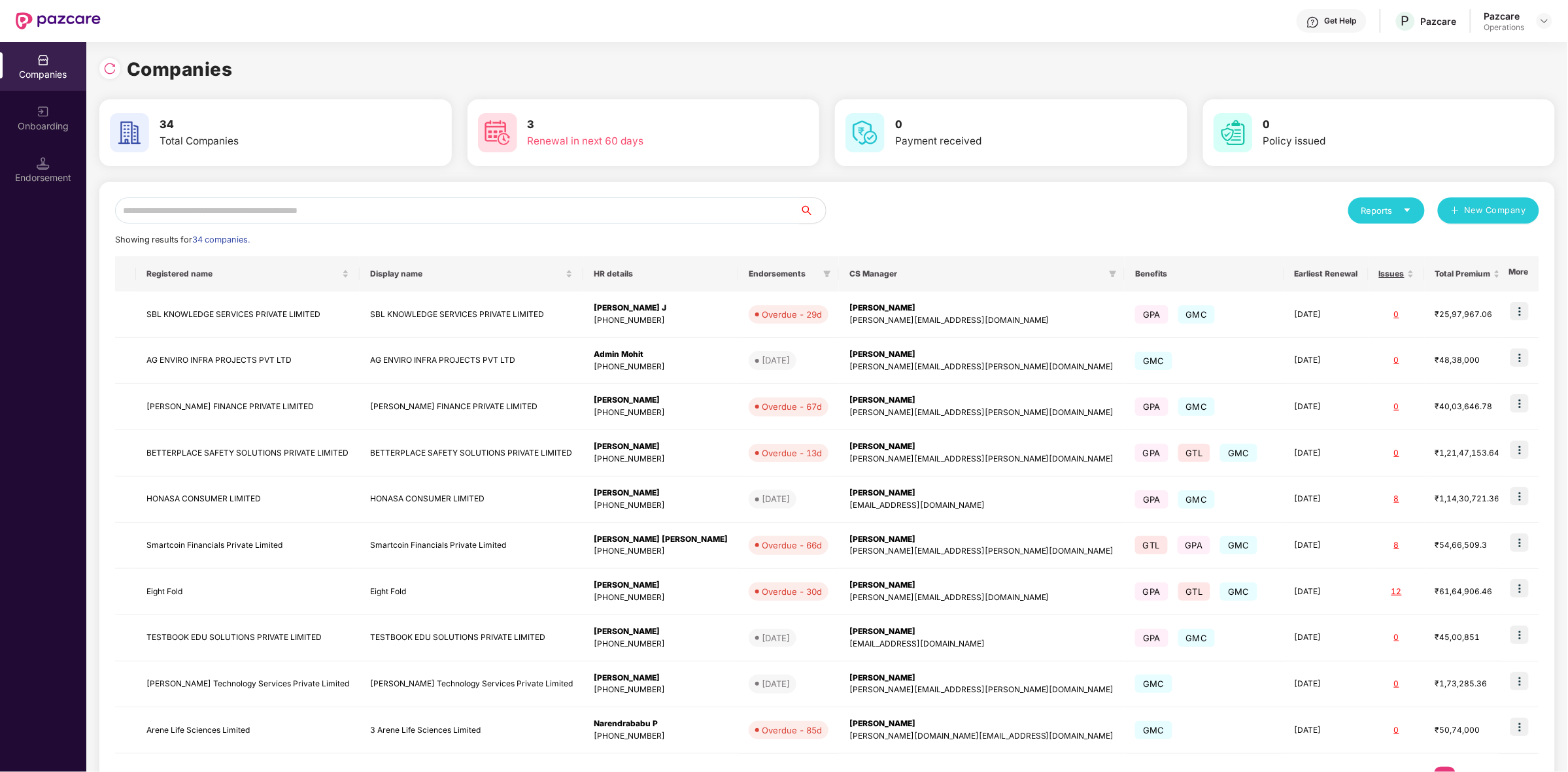
click at [635, 224] on div "Reports New Company Showing results for 34 companies. Registered name Display n…" at bounding box center [827, 499] width 1424 height 604
click at [635, 216] on input "text" at bounding box center [457, 211] width 684 height 26
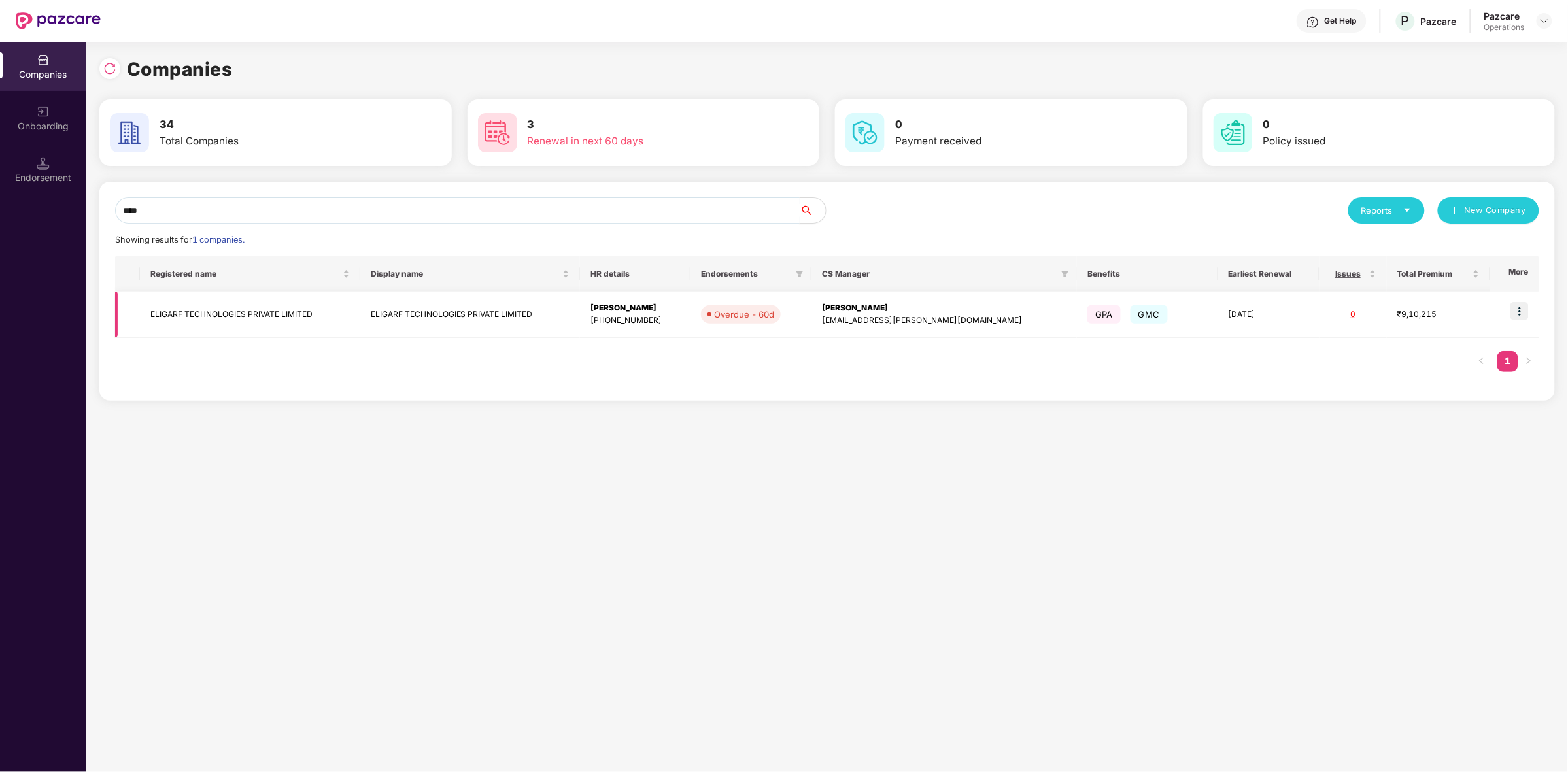
type input "****"
click at [1528, 318] on img at bounding box center [1519, 311] width 19 height 19
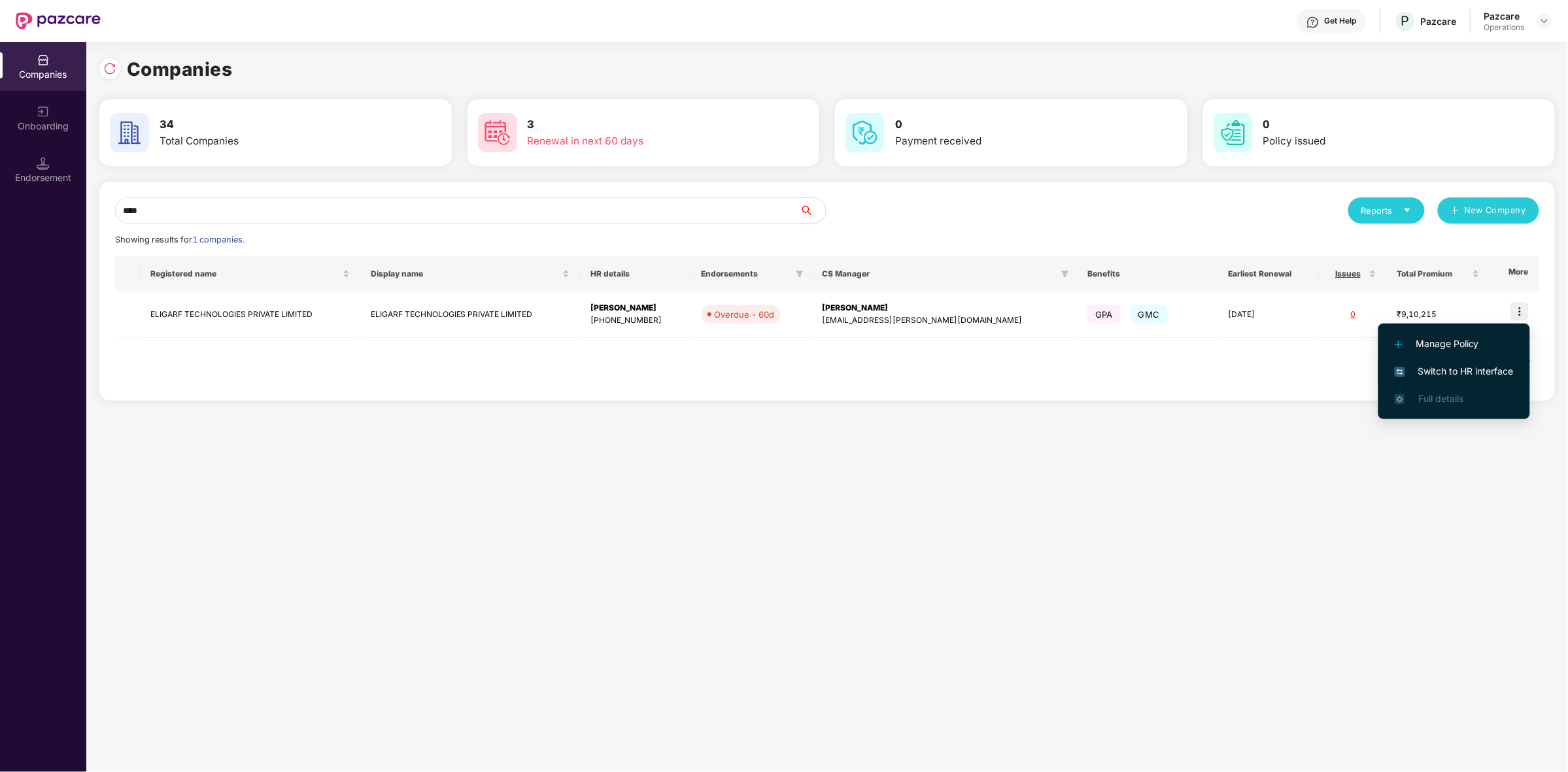
click at [1462, 361] on li "Switch to HR interface" at bounding box center [1454, 372] width 151 height 28
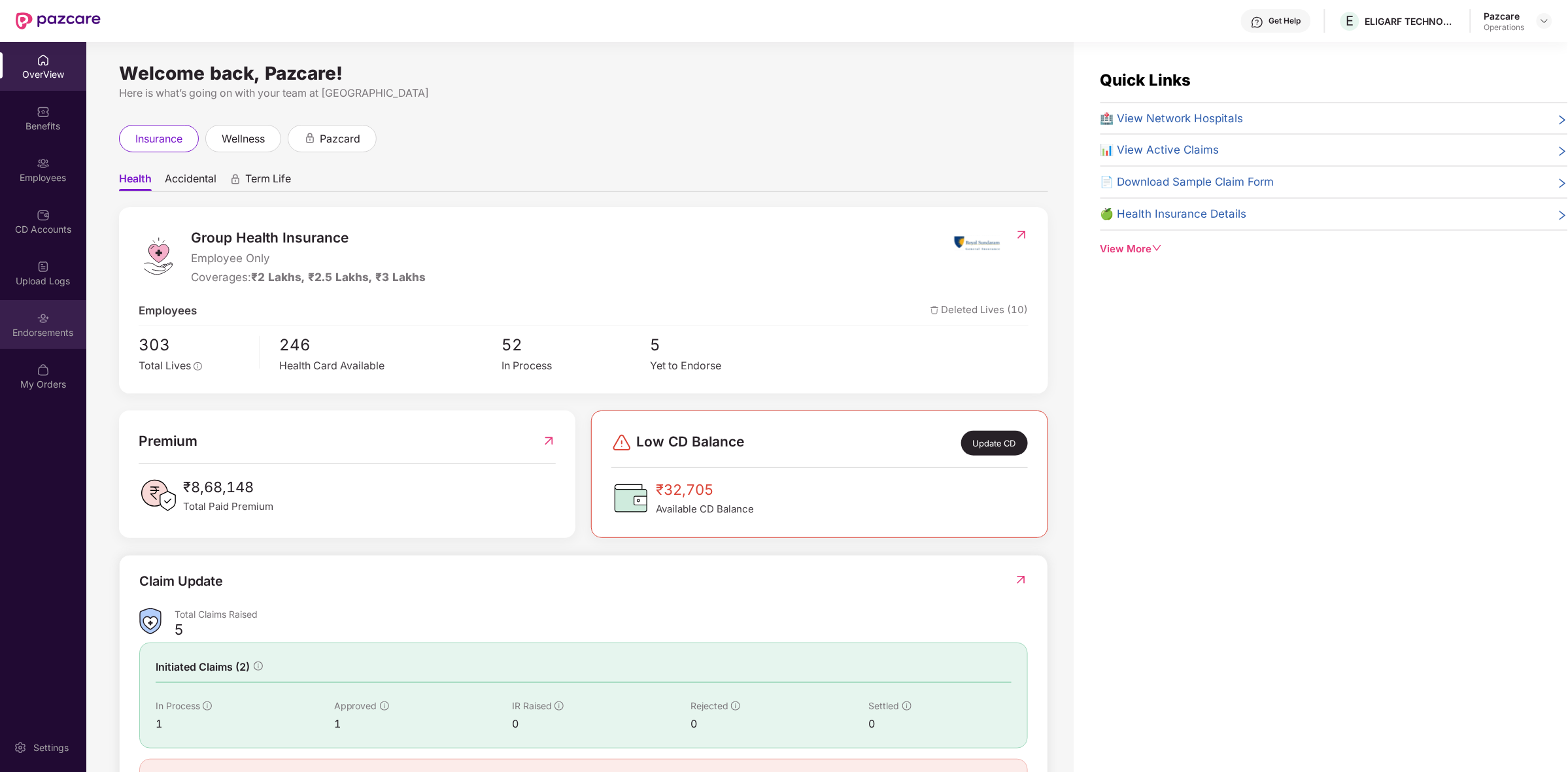
click at [49, 331] on div "Endorsements" at bounding box center [43, 333] width 87 height 13
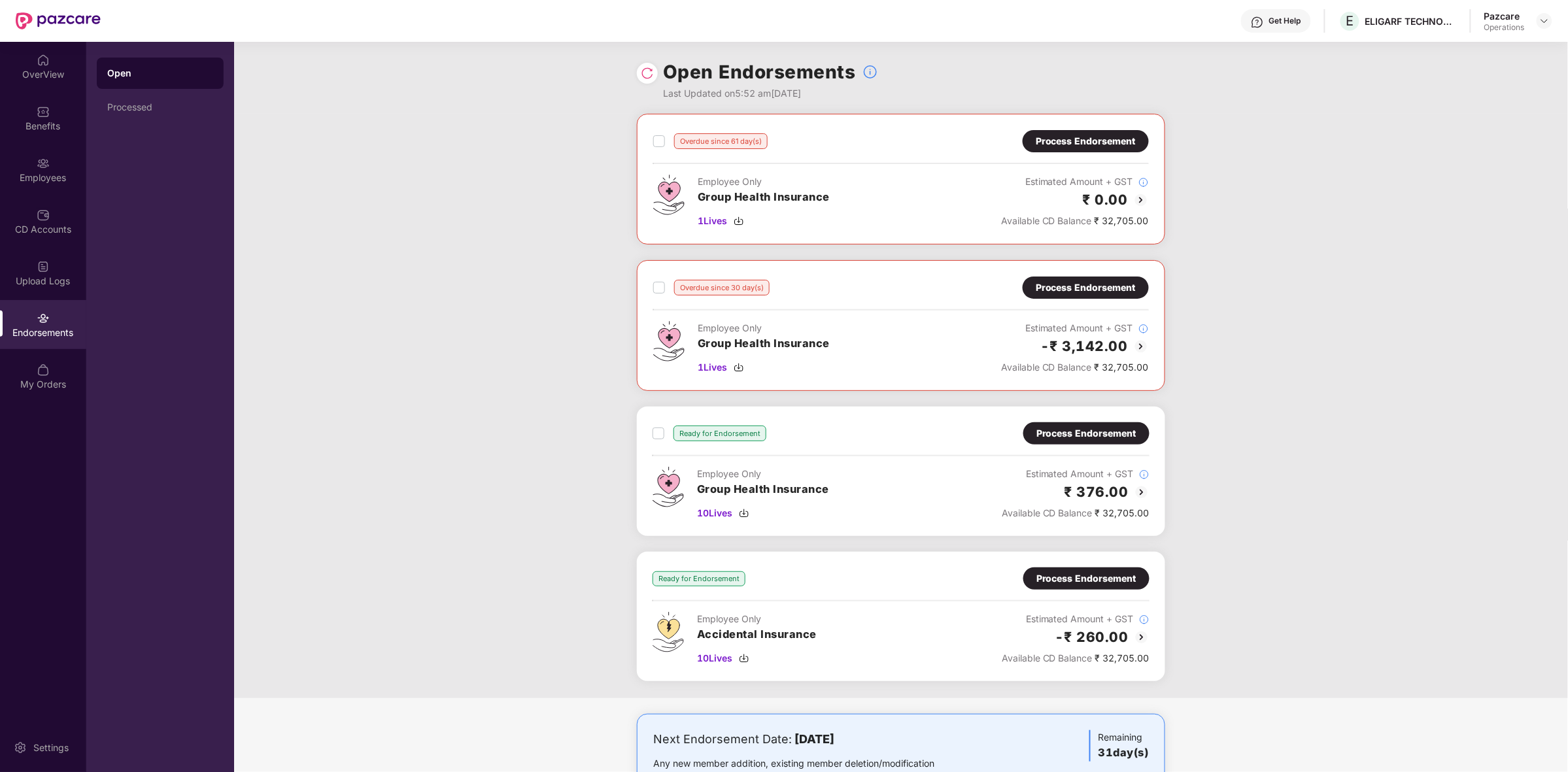
click at [1140, 494] on img at bounding box center [1141, 492] width 15 height 15
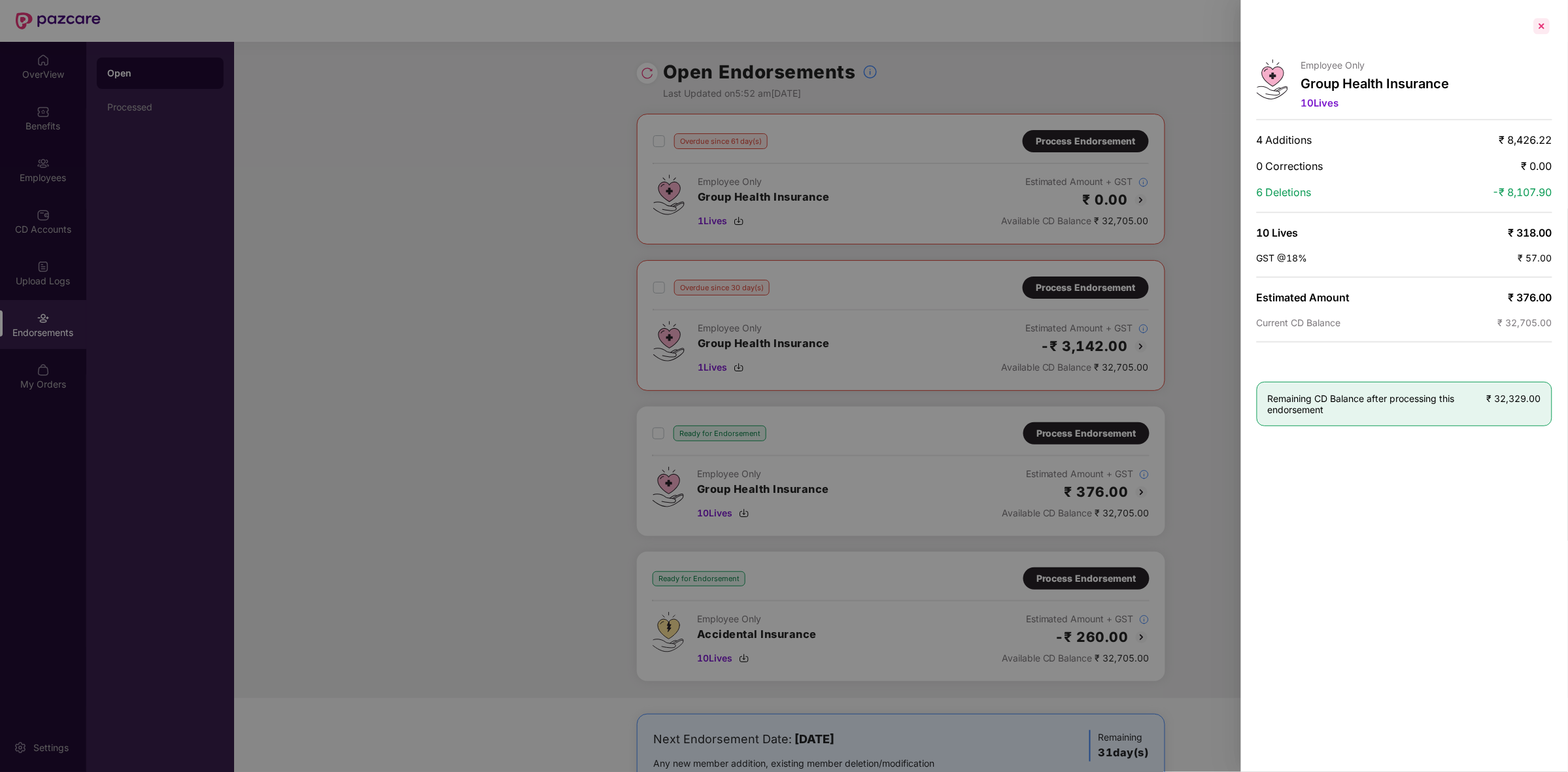
click at [1545, 28] on div at bounding box center [1542, 26] width 21 height 21
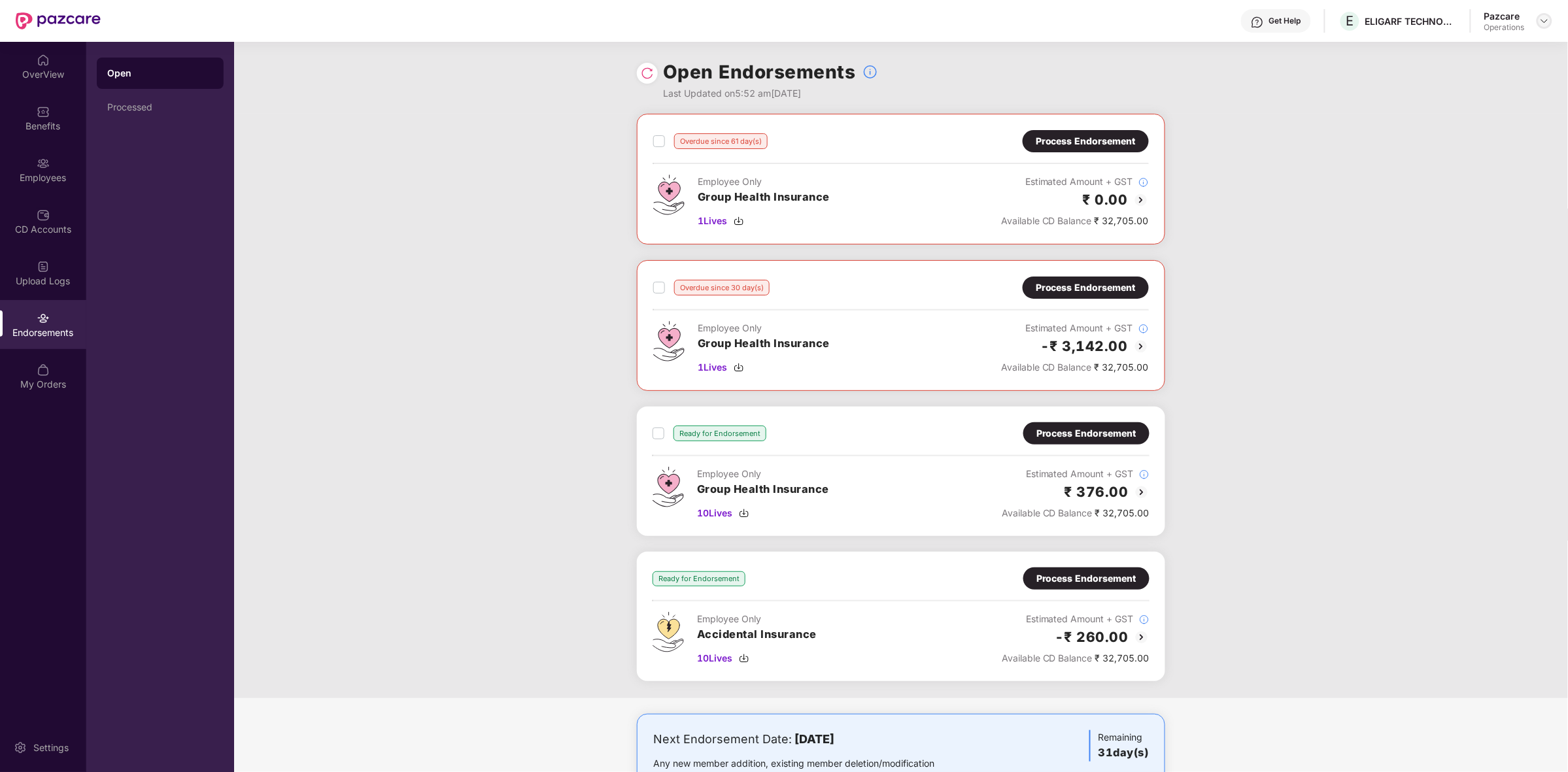
click at [1550, 19] on div at bounding box center [1544, 20] width 15 height 15
click at [1478, 49] on div "Switch to partner view" at bounding box center [1483, 51] width 170 height 25
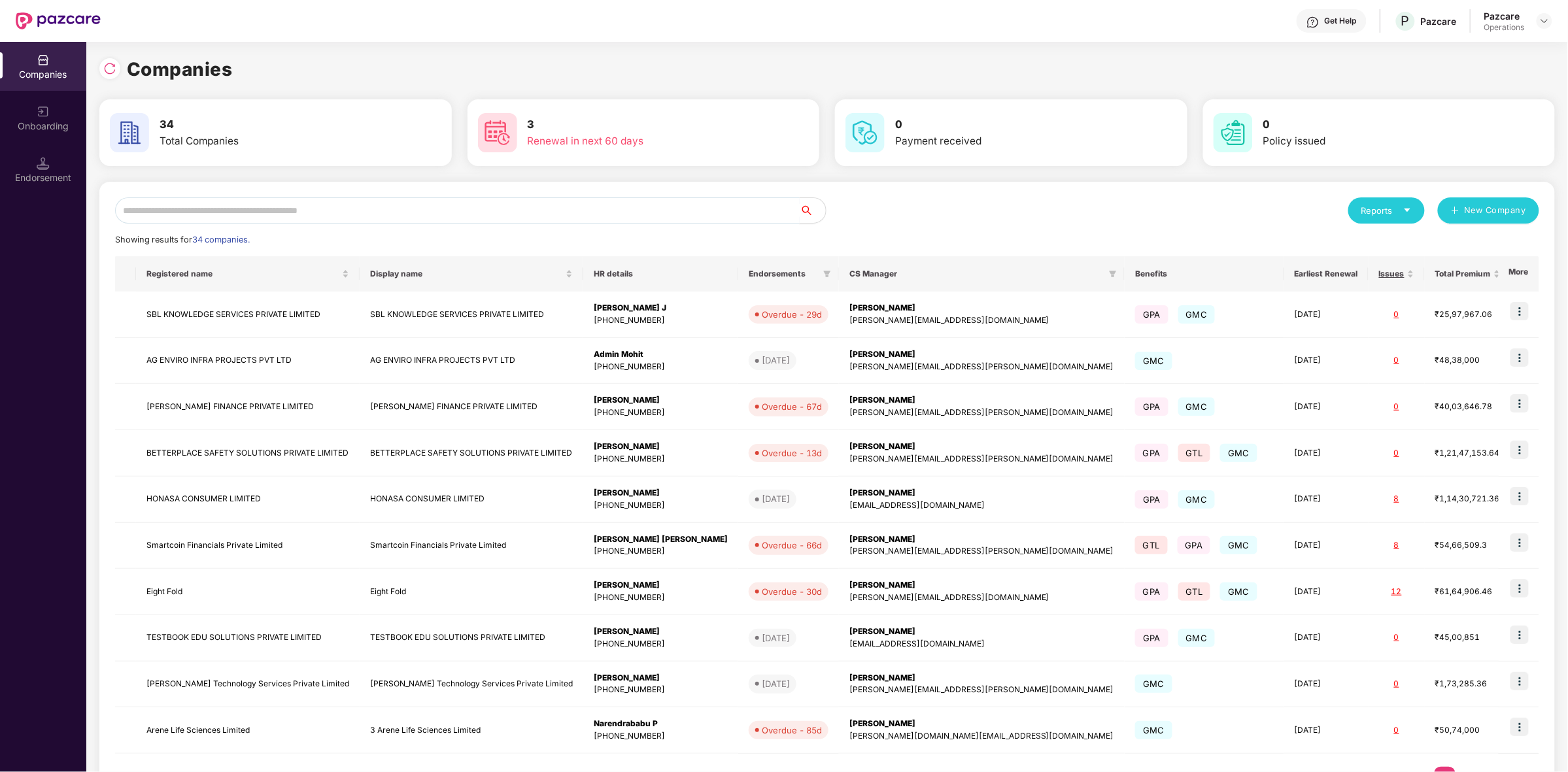
click at [395, 212] on input "text" at bounding box center [457, 211] width 684 height 26
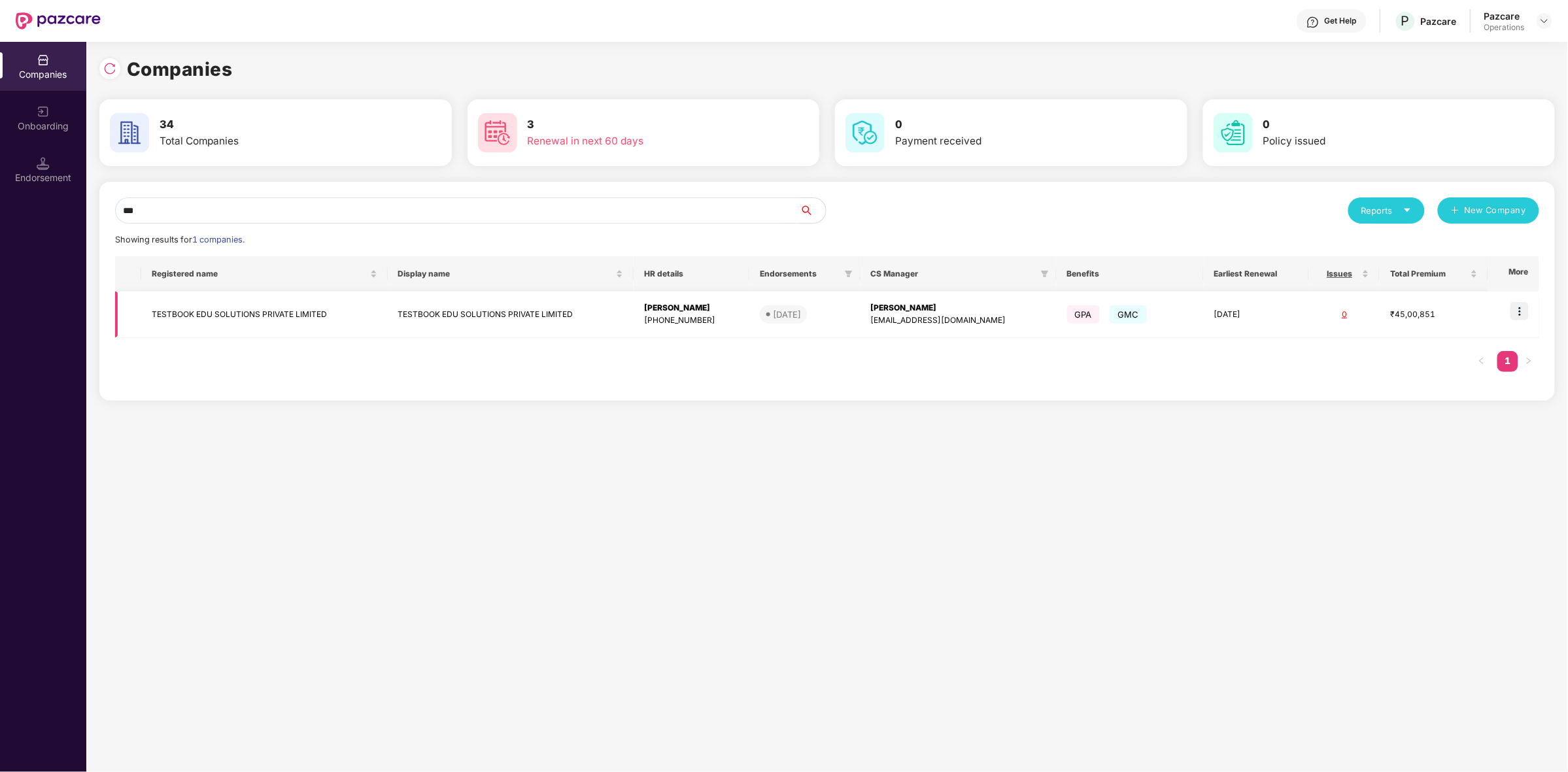
type input "***"
click at [1515, 314] on img at bounding box center [1519, 311] width 19 height 19
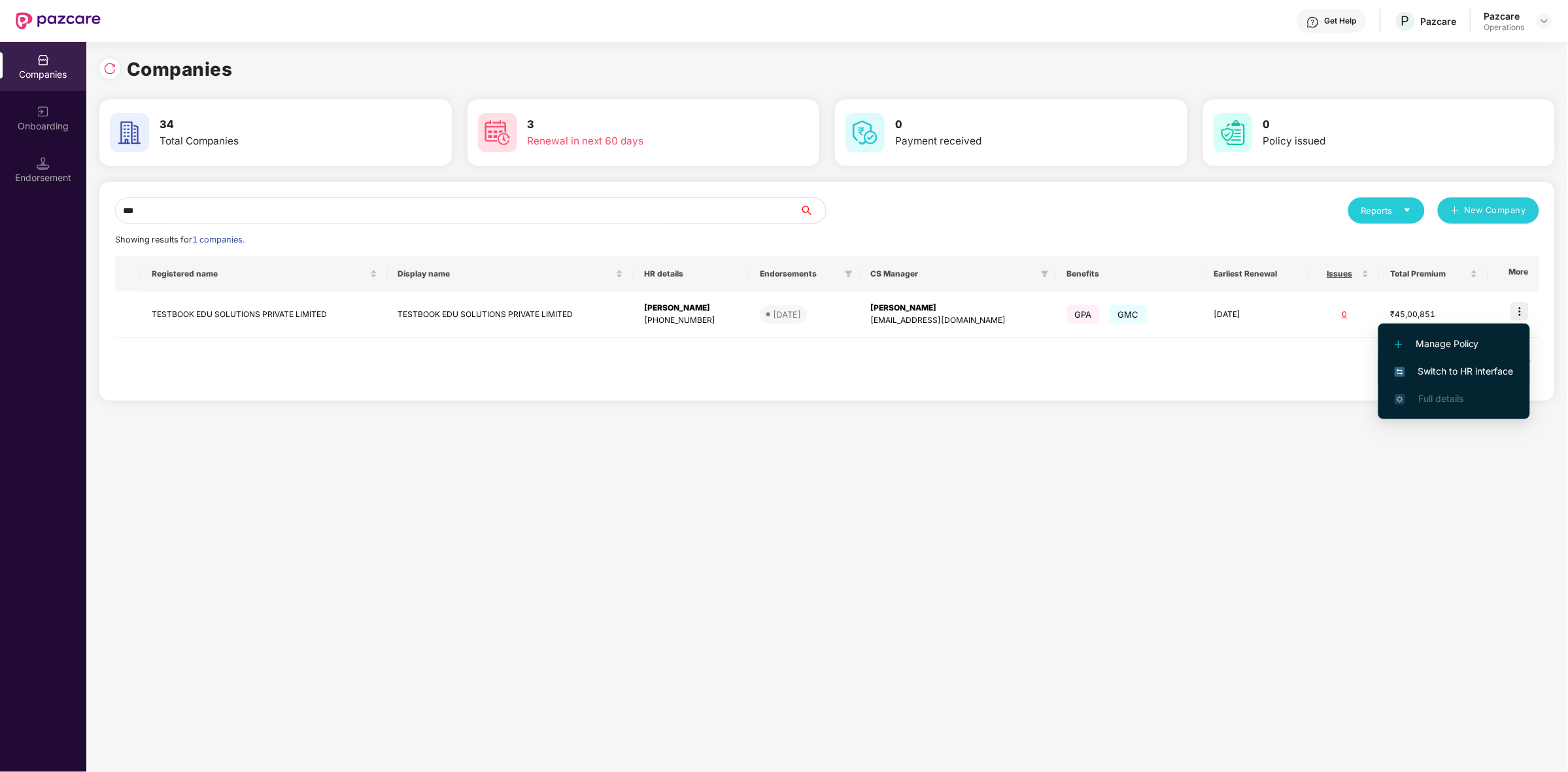
click at [1423, 375] on span "Switch to HR interface" at bounding box center [1454, 372] width 119 height 15
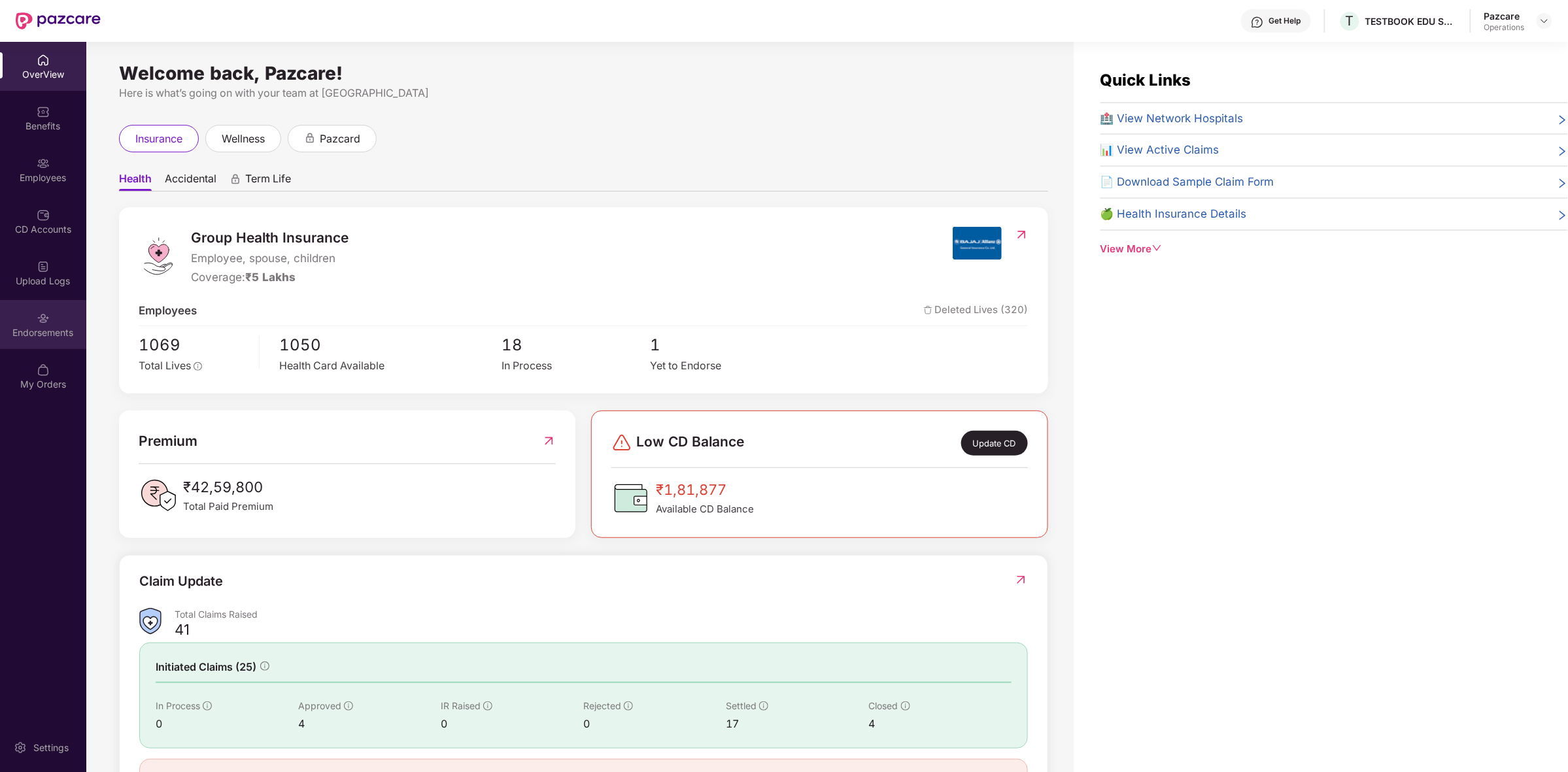
click at [41, 331] on div "Endorsements" at bounding box center [43, 333] width 87 height 13
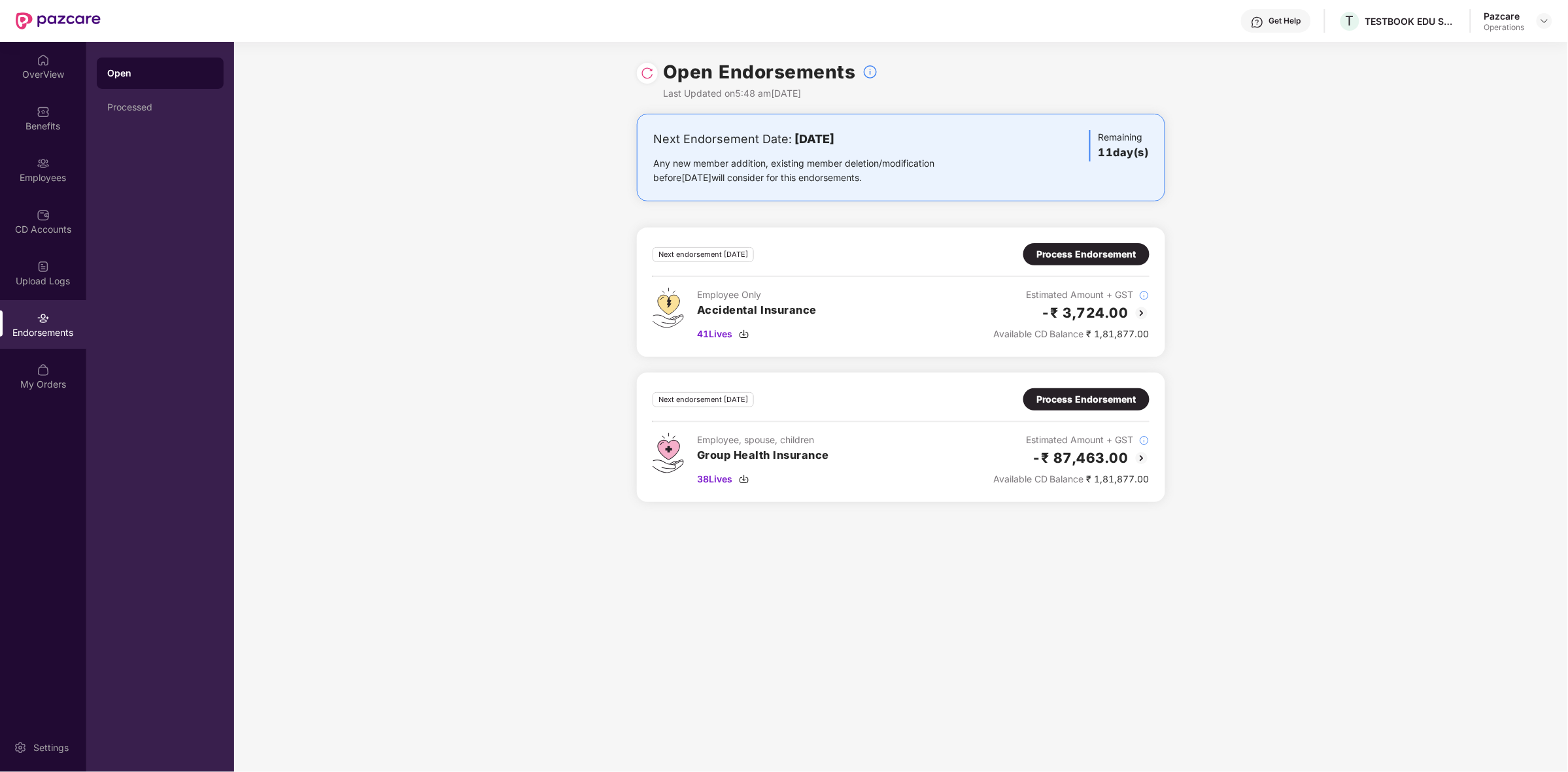
click at [46, 20] on img at bounding box center [58, 20] width 85 height 17
click at [1547, 23] on img at bounding box center [1544, 20] width 11 height 11
click at [1455, 53] on div "Switch to partner view" at bounding box center [1483, 51] width 170 height 25
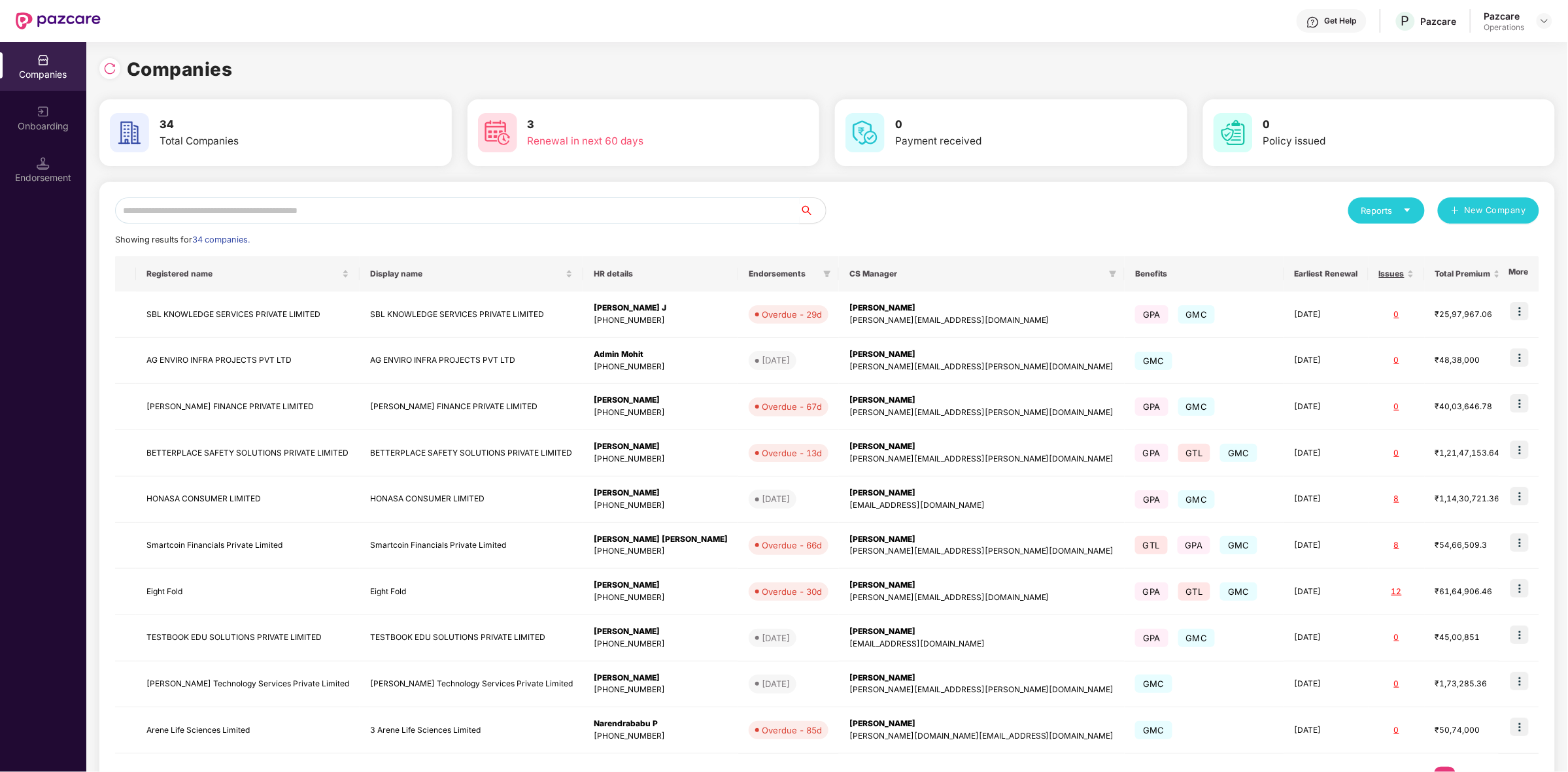
click at [373, 219] on input "text" at bounding box center [457, 211] width 684 height 26
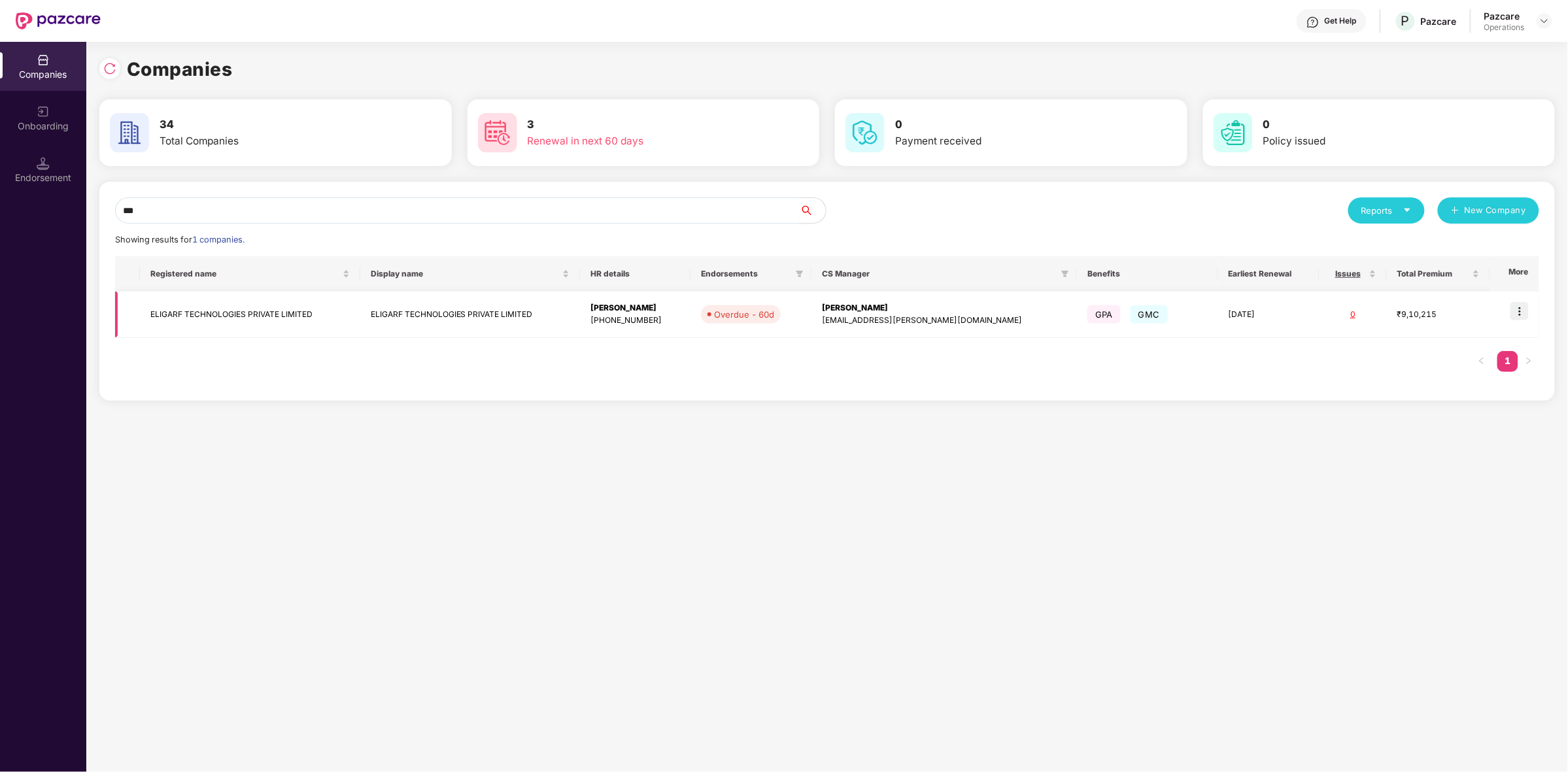
type input "***"
click at [1522, 311] on img at bounding box center [1519, 311] width 19 height 19
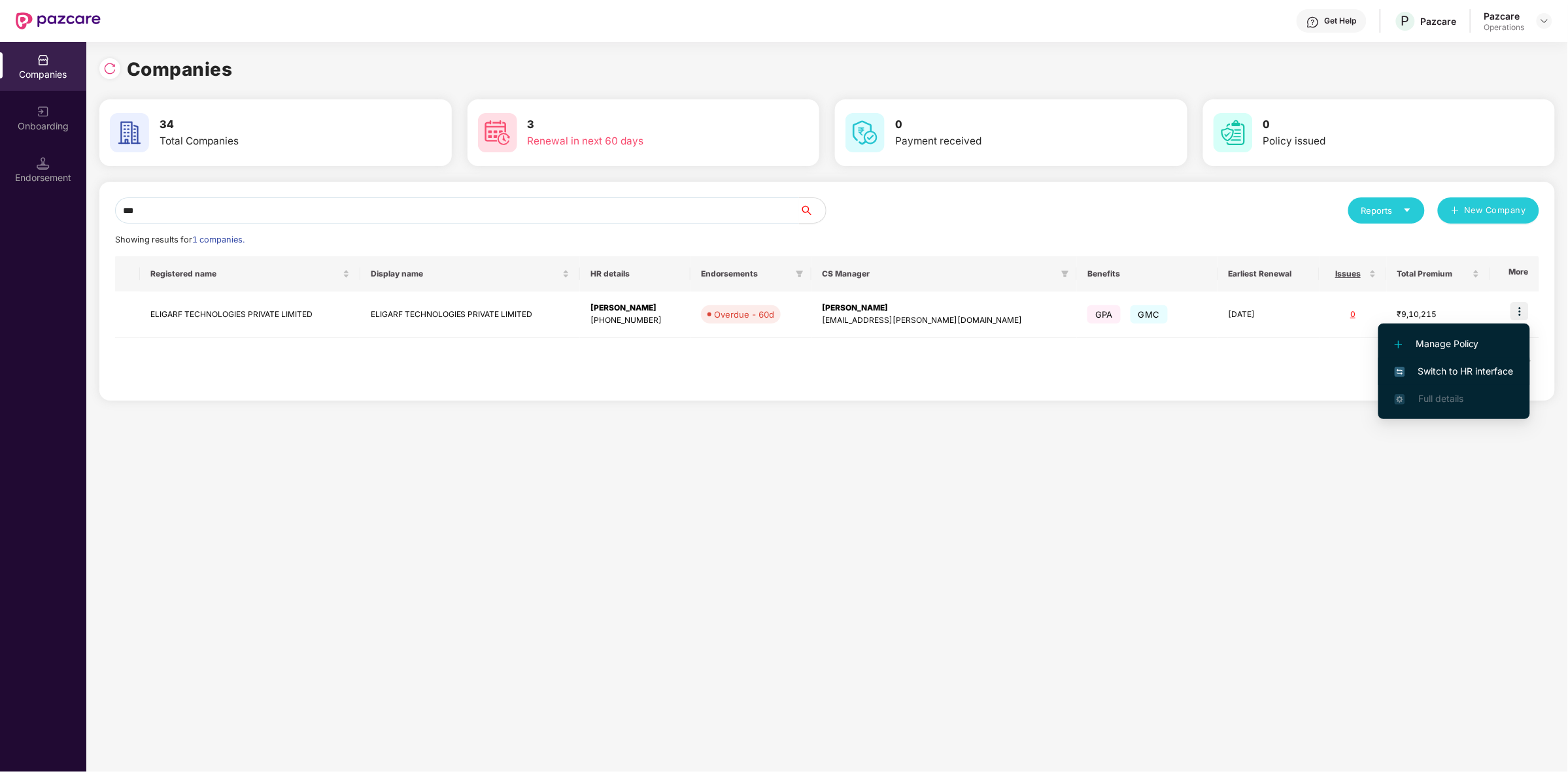
click at [1439, 372] on span "Switch to HR interface" at bounding box center [1454, 372] width 119 height 15
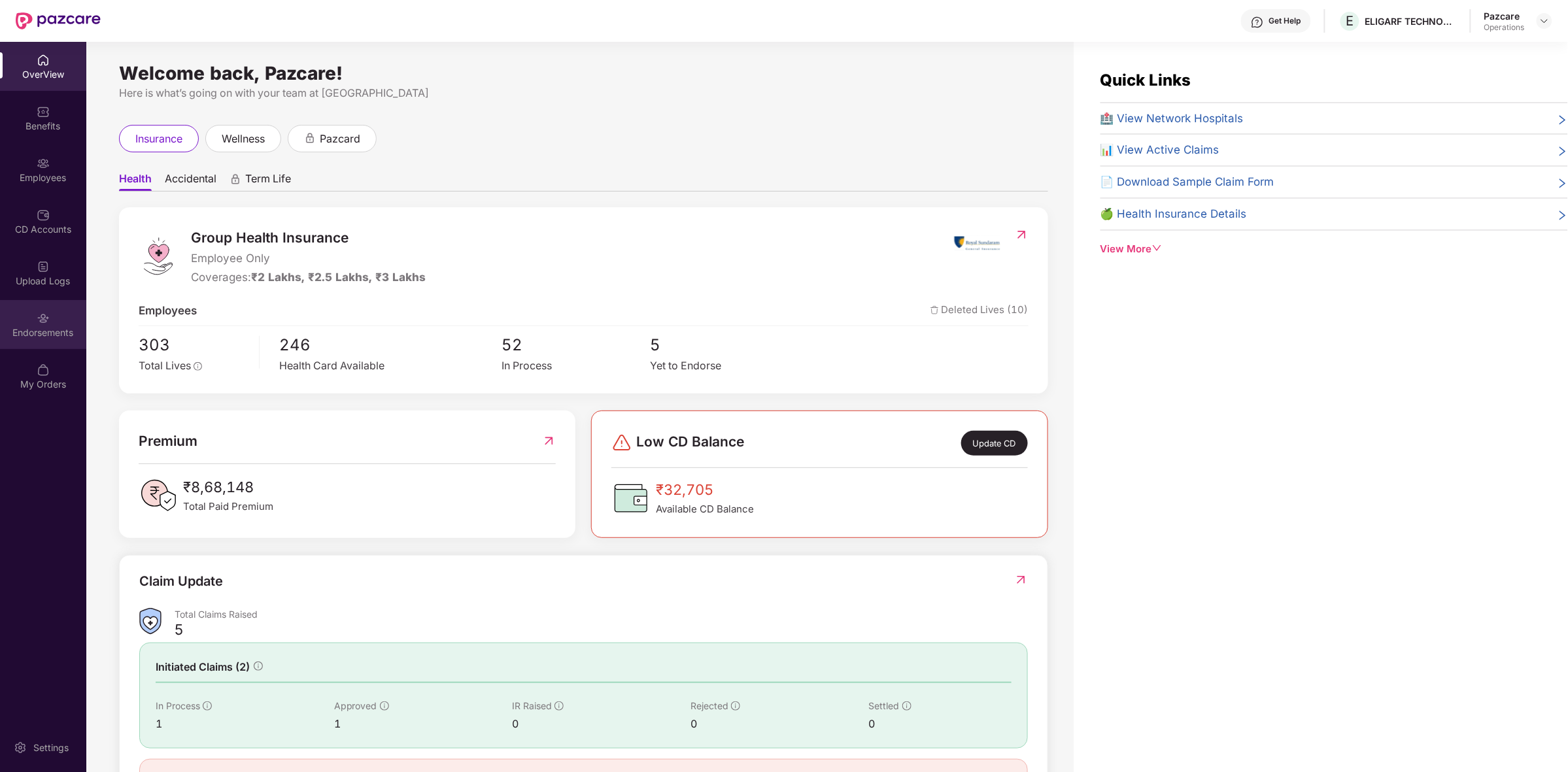
click at [32, 311] on div "Endorsements" at bounding box center [43, 325] width 87 height 49
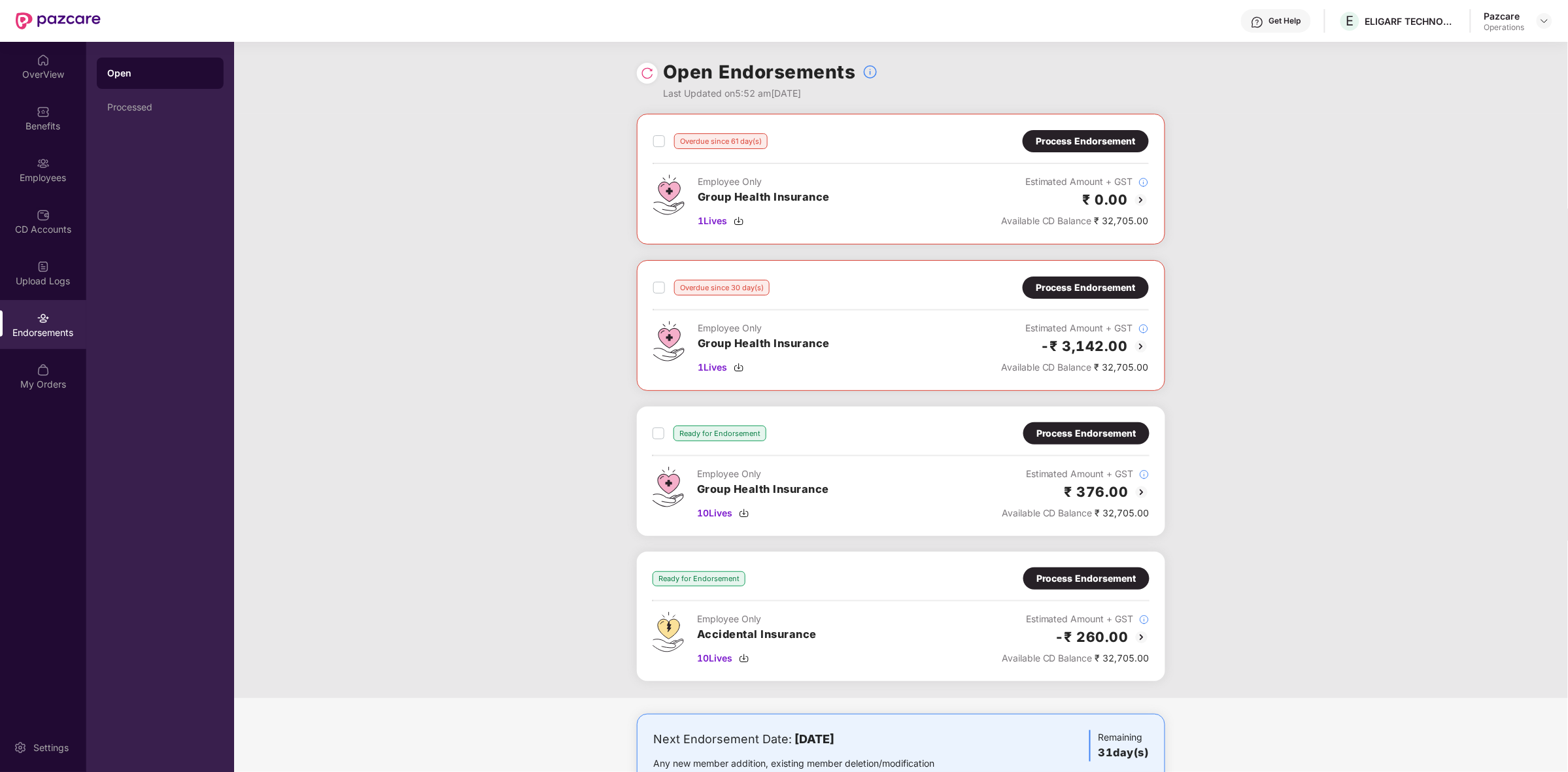
click at [1093, 144] on div "Process Endorsement" at bounding box center [1086, 141] width 100 height 15
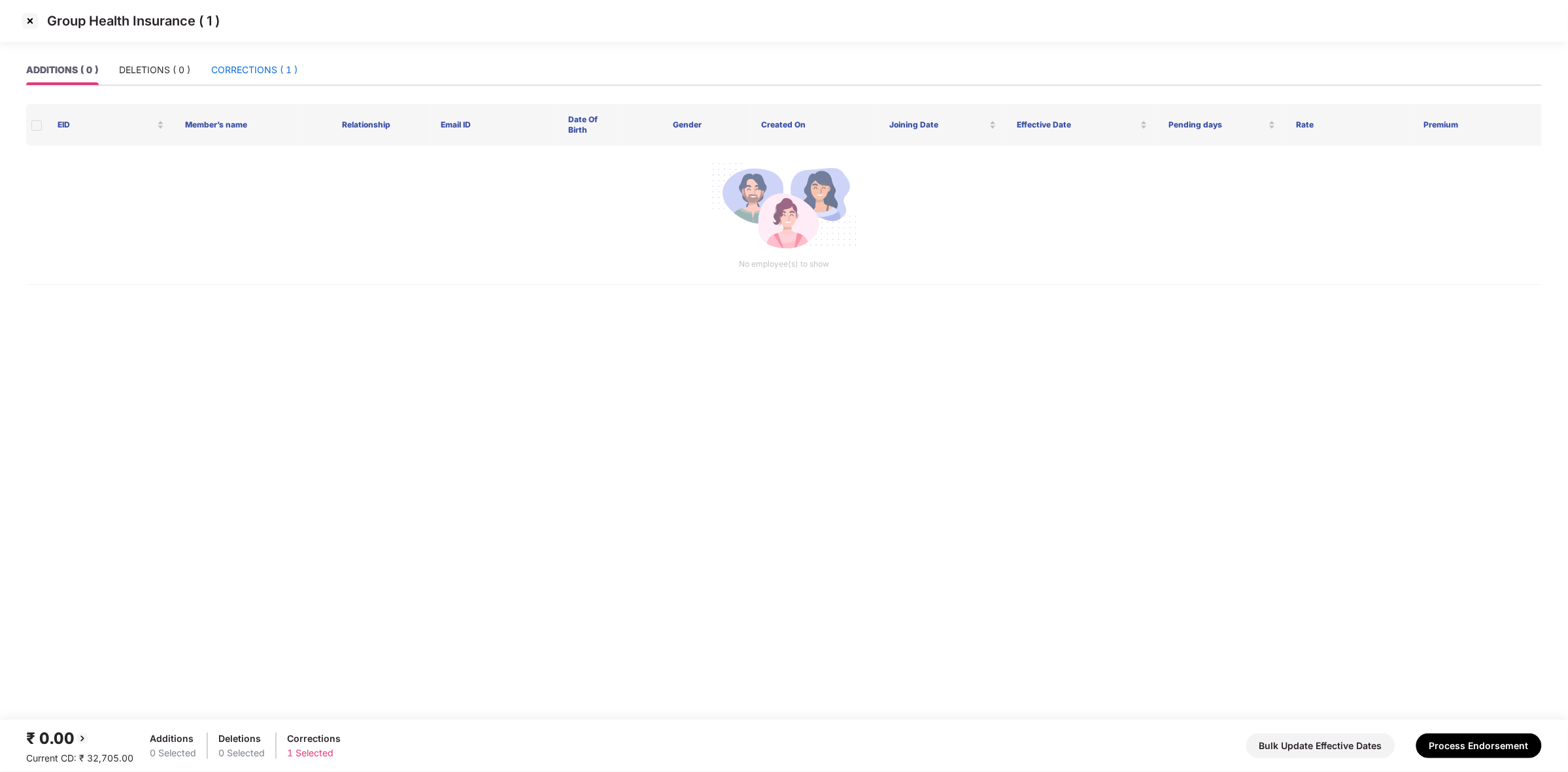
click at [253, 70] on div "CORRECTIONS ( 1 )" at bounding box center [254, 70] width 87 height 15
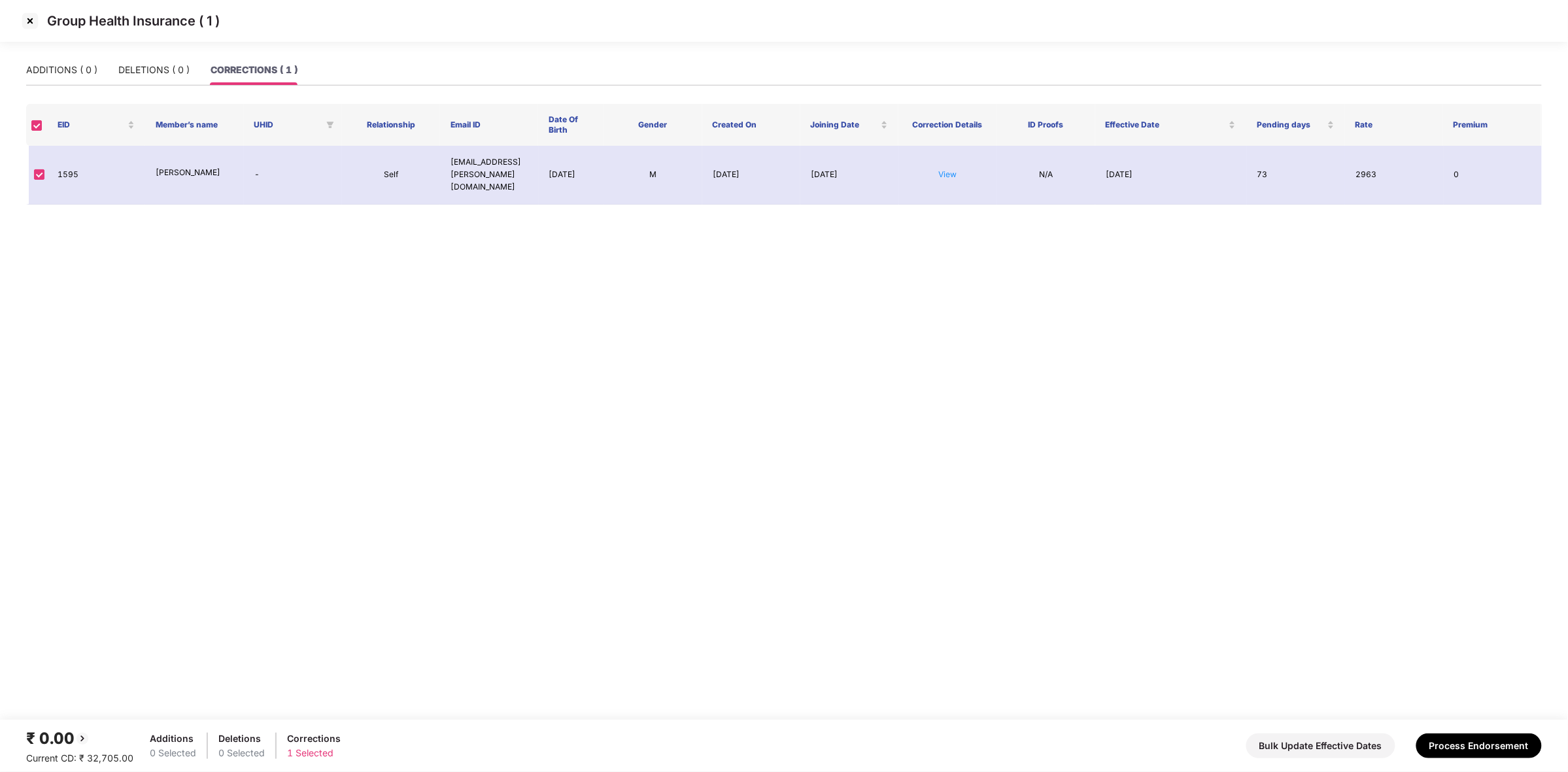
click at [27, 5] on div "Group Health Insurance ( 1 )" at bounding box center [784, 21] width 1568 height 42
click at [27, 11] on img at bounding box center [30, 21] width 21 height 21
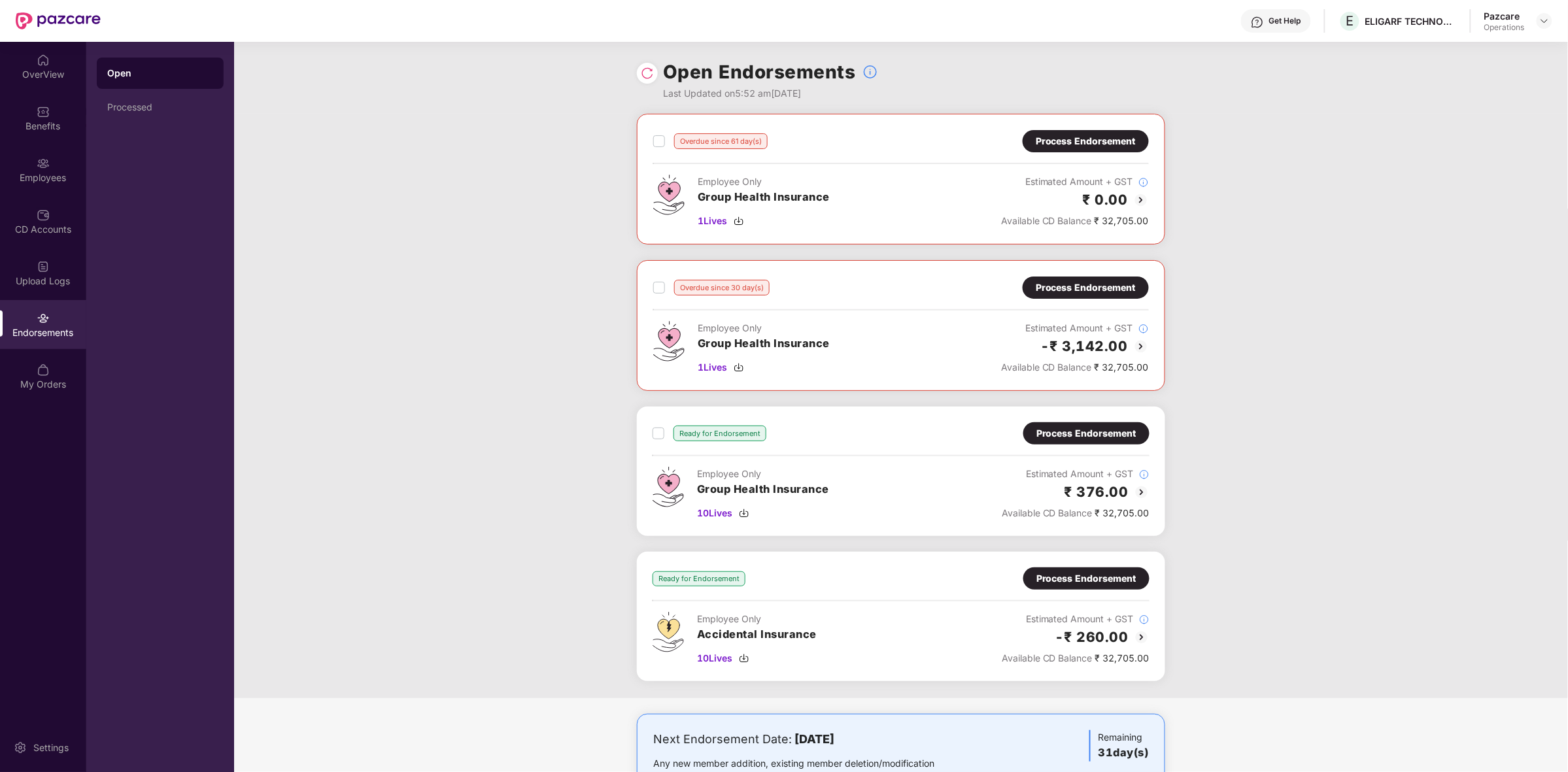
scroll to position [57, 0]
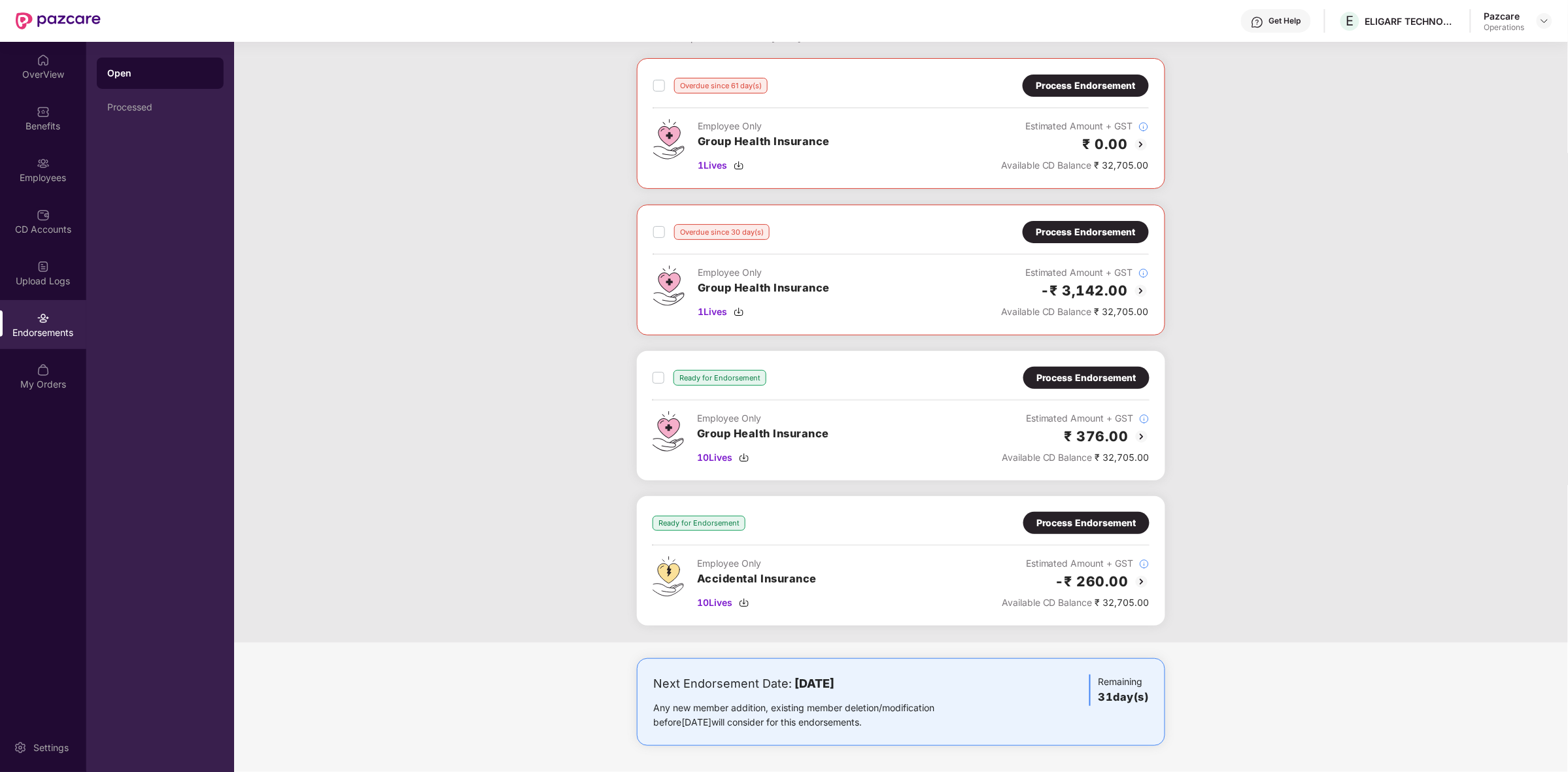
click at [1139, 433] on img at bounding box center [1141, 437] width 15 height 15
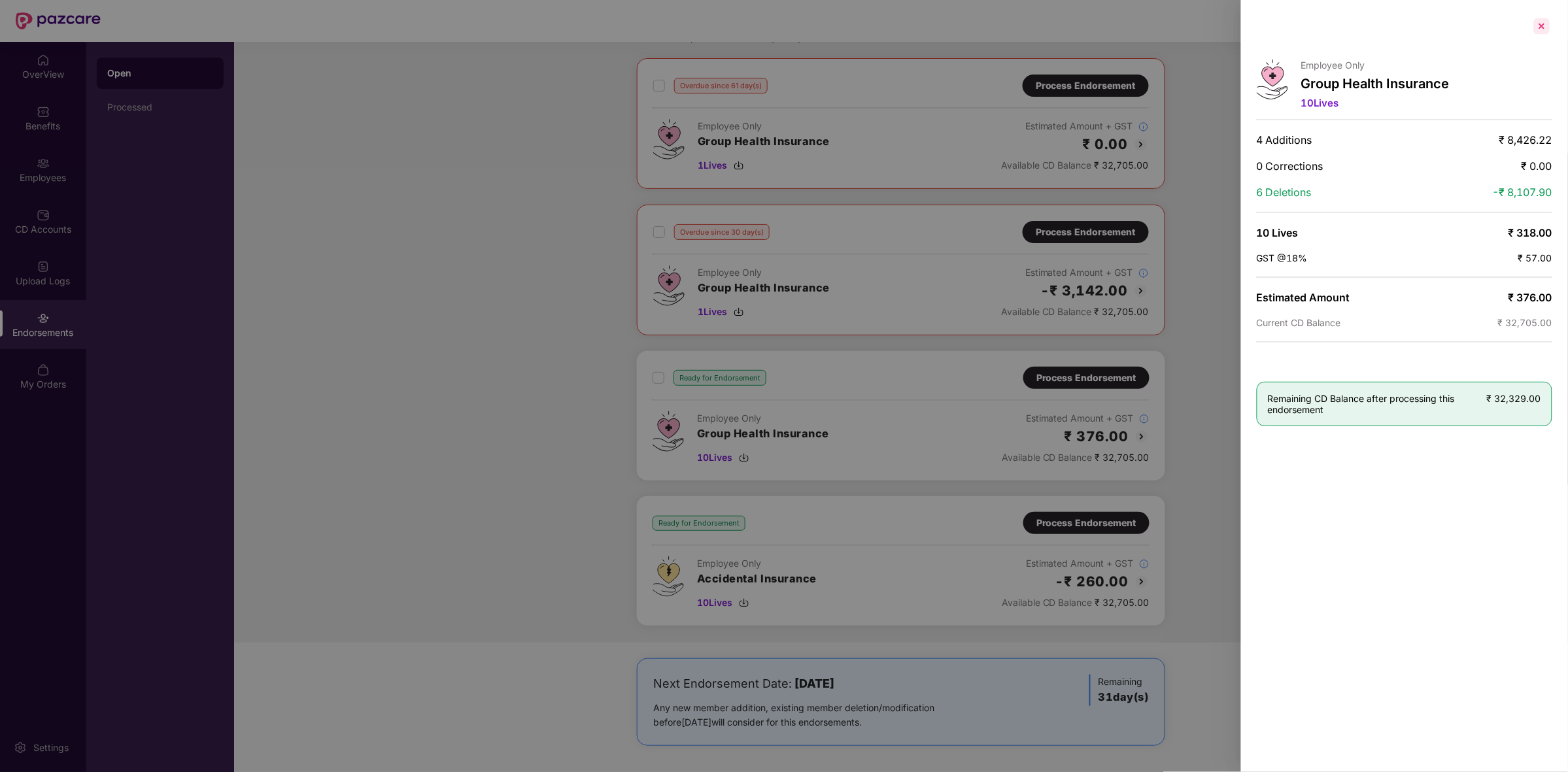
click at [1547, 34] on div at bounding box center [1542, 26] width 21 height 21
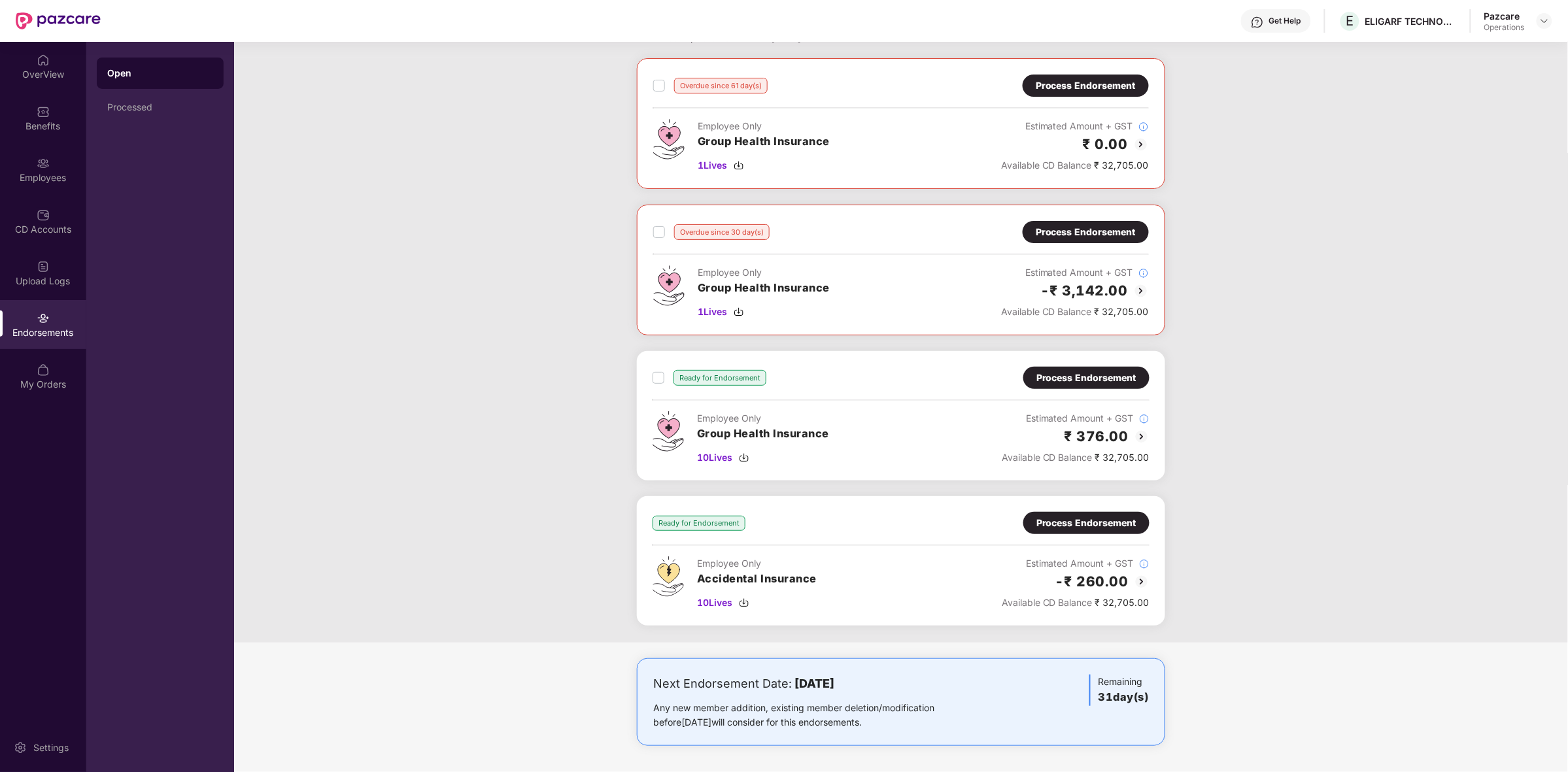
click at [1134, 436] on img at bounding box center [1141, 437] width 15 height 15
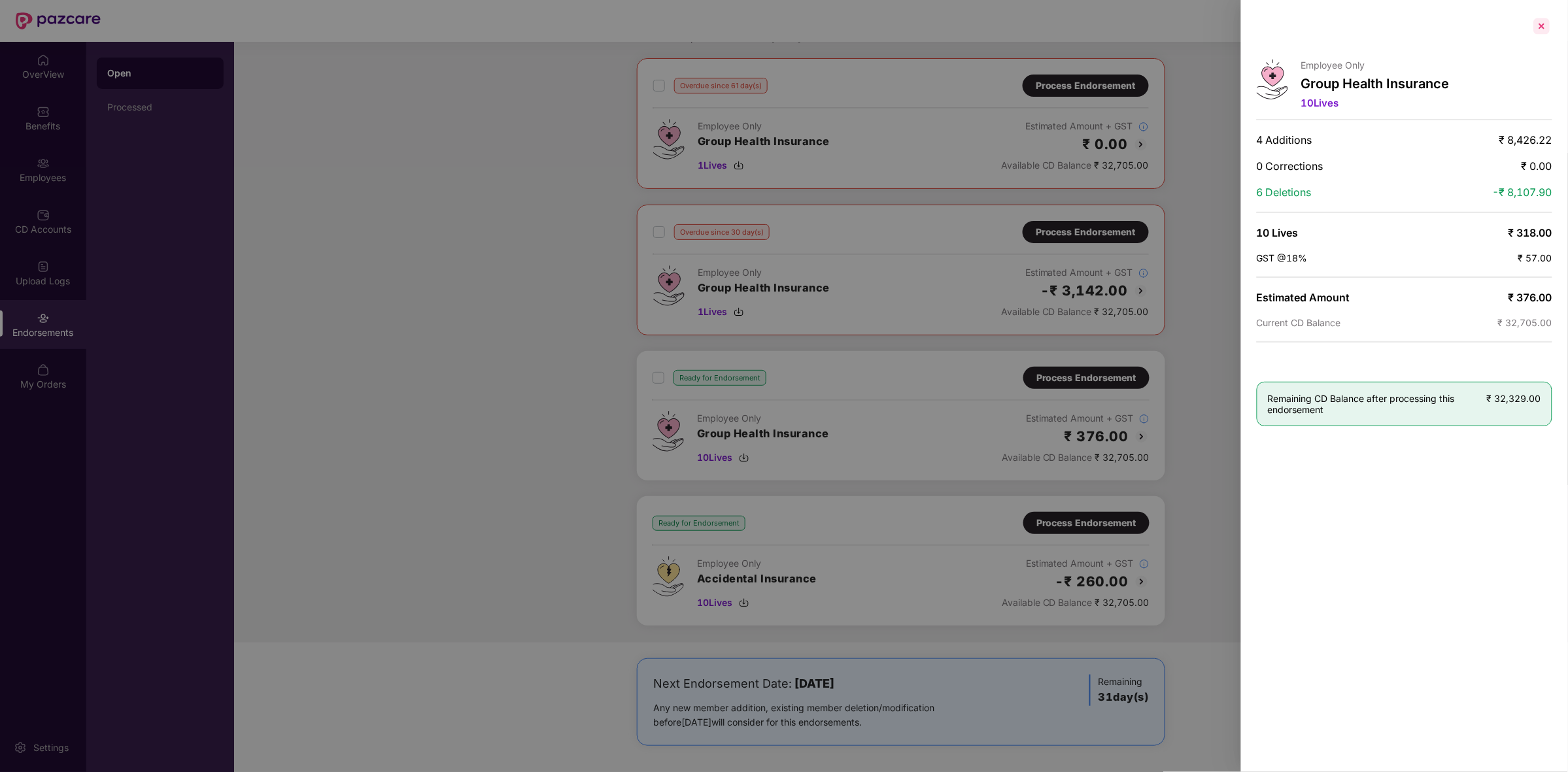
click at [1543, 25] on div at bounding box center [1542, 26] width 21 height 21
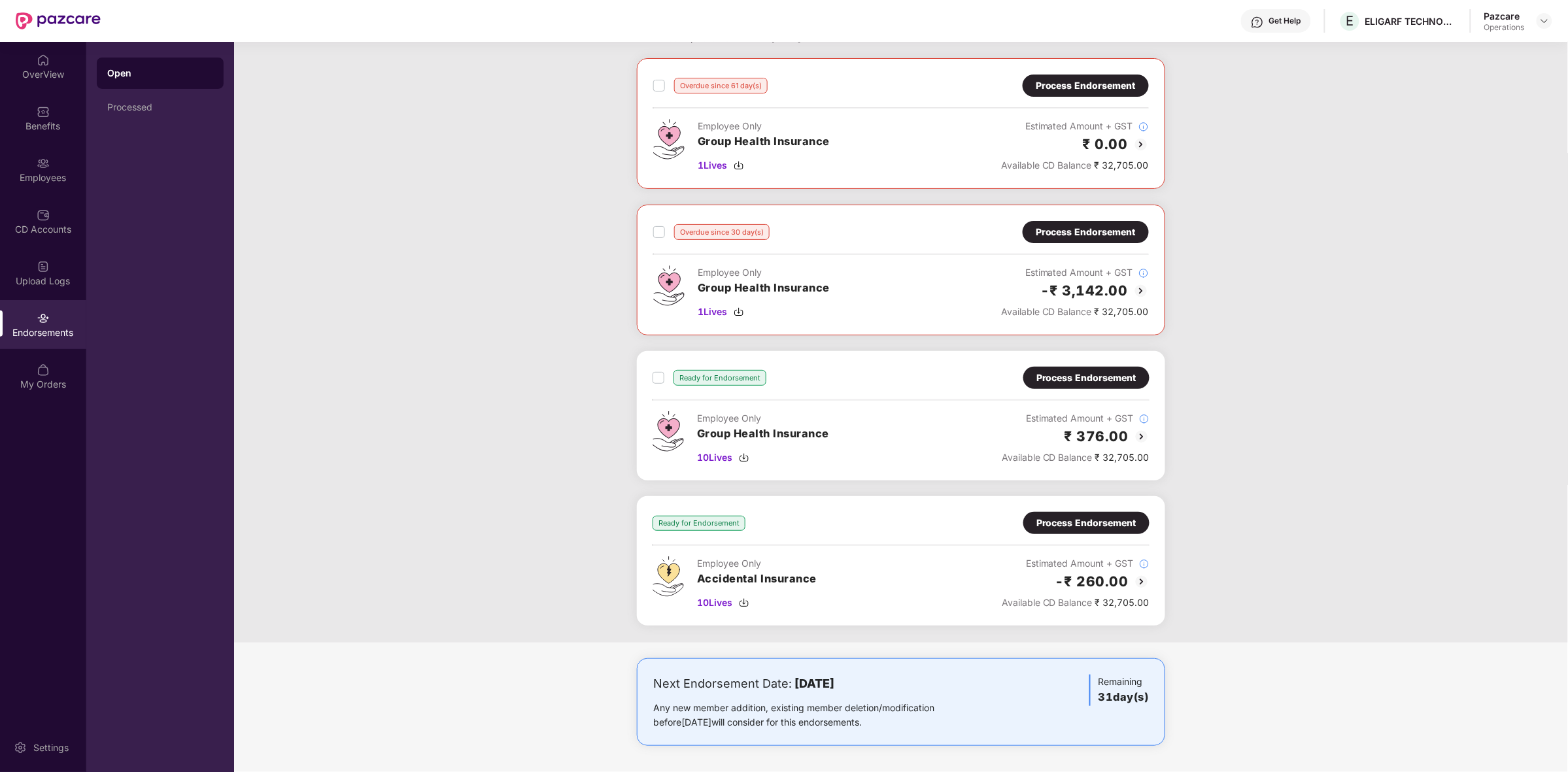
click at [1138, 436] on img at bounding box center [1141, 437] width 15 height 15
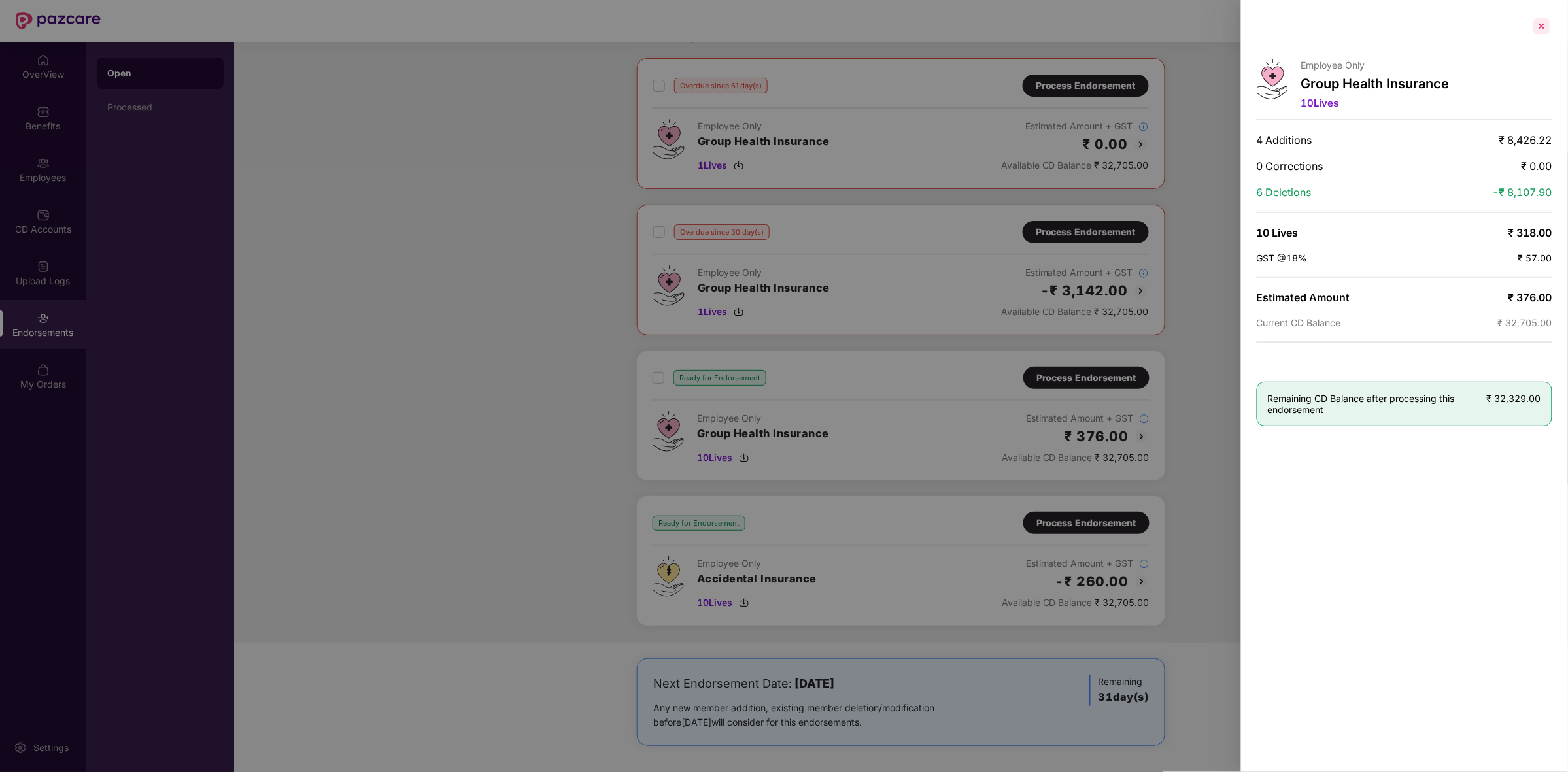
click at [1544, 32] on div at bounding box center [1542, 26] width 21 height 21
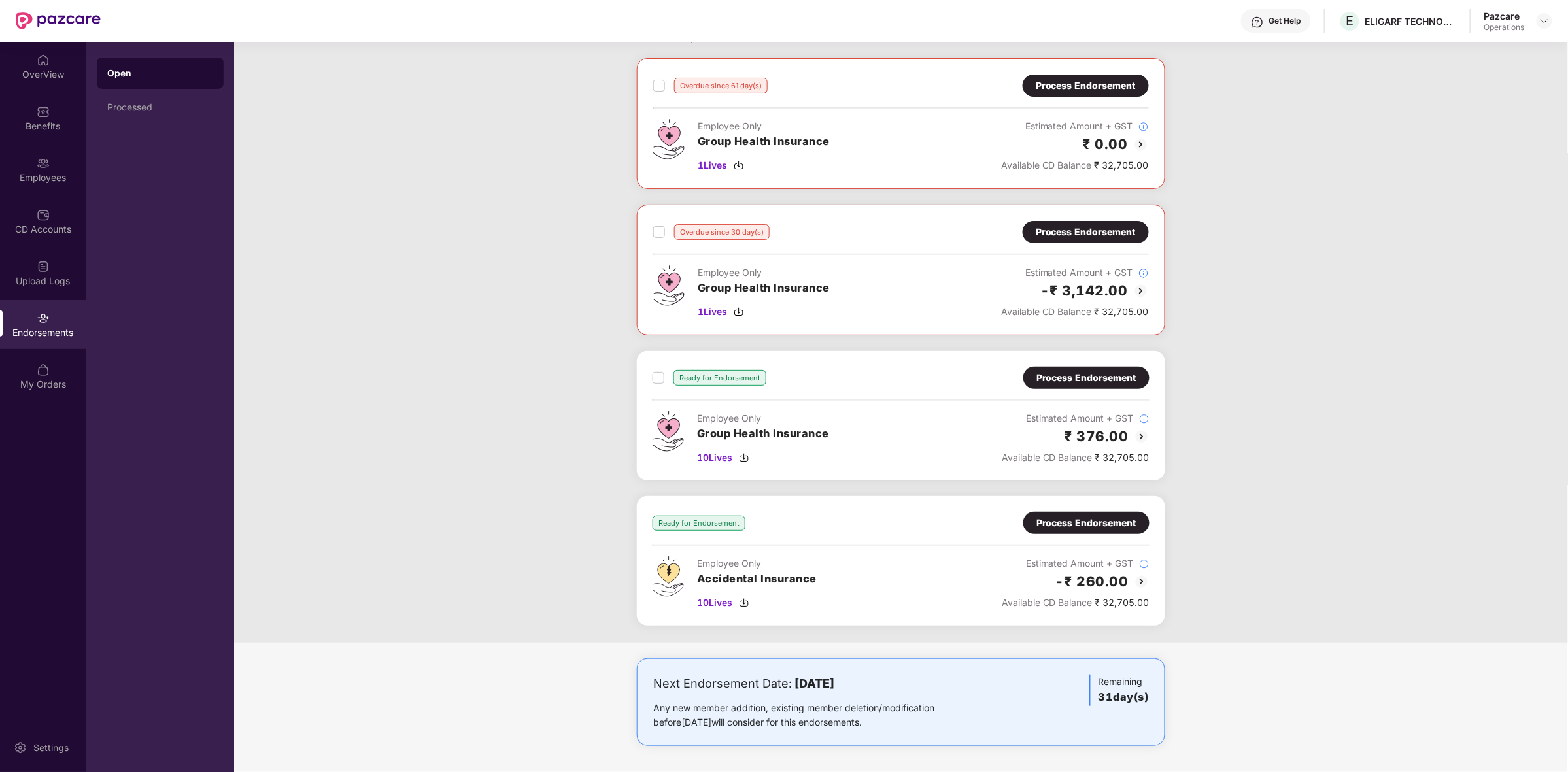
click at [1143, 435] on img at bounding box center [1141, 437] width 15 height 15
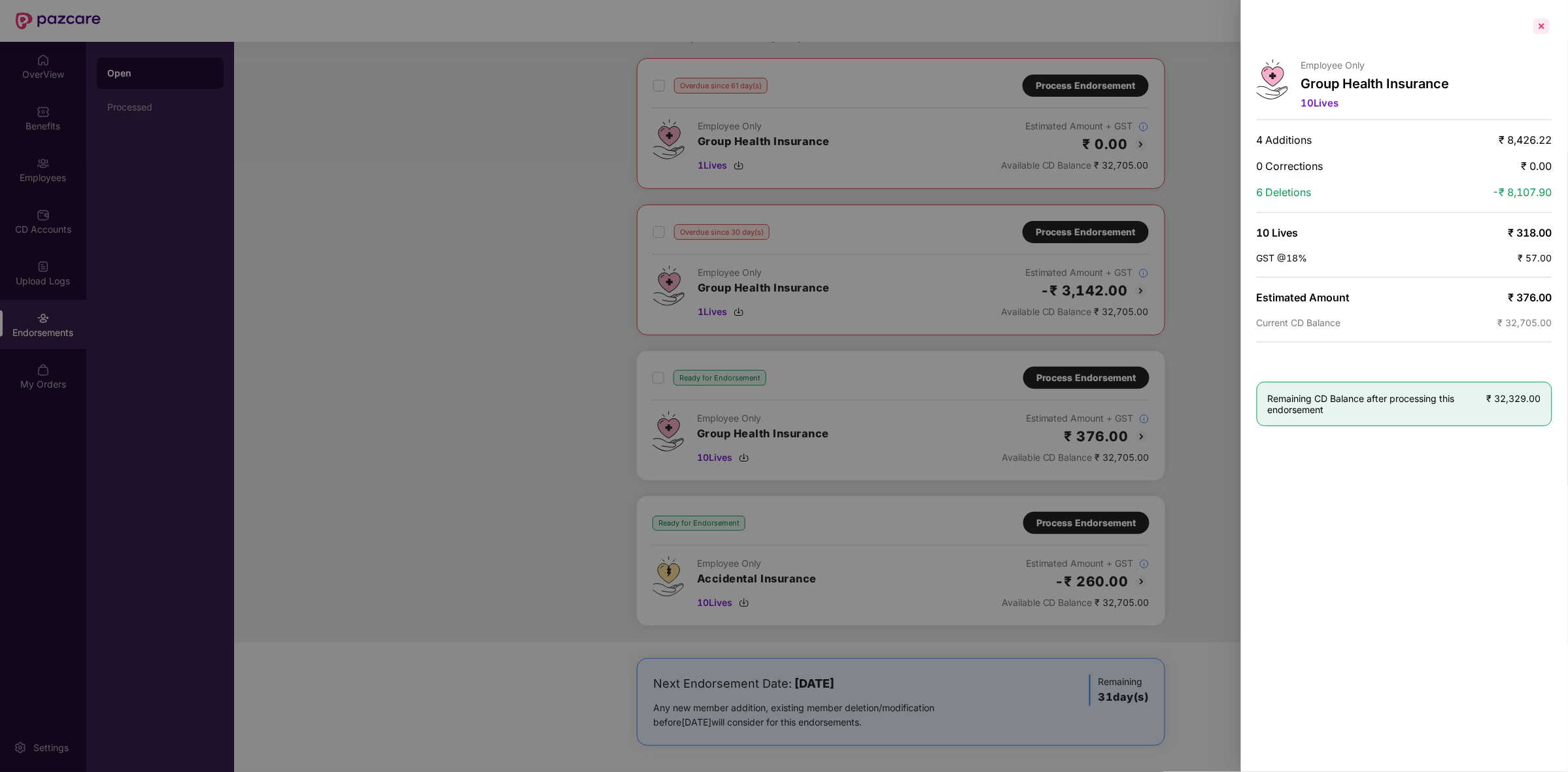
click at [1538, 24] on div at bounding box center [1542, 26] width 21 height 21
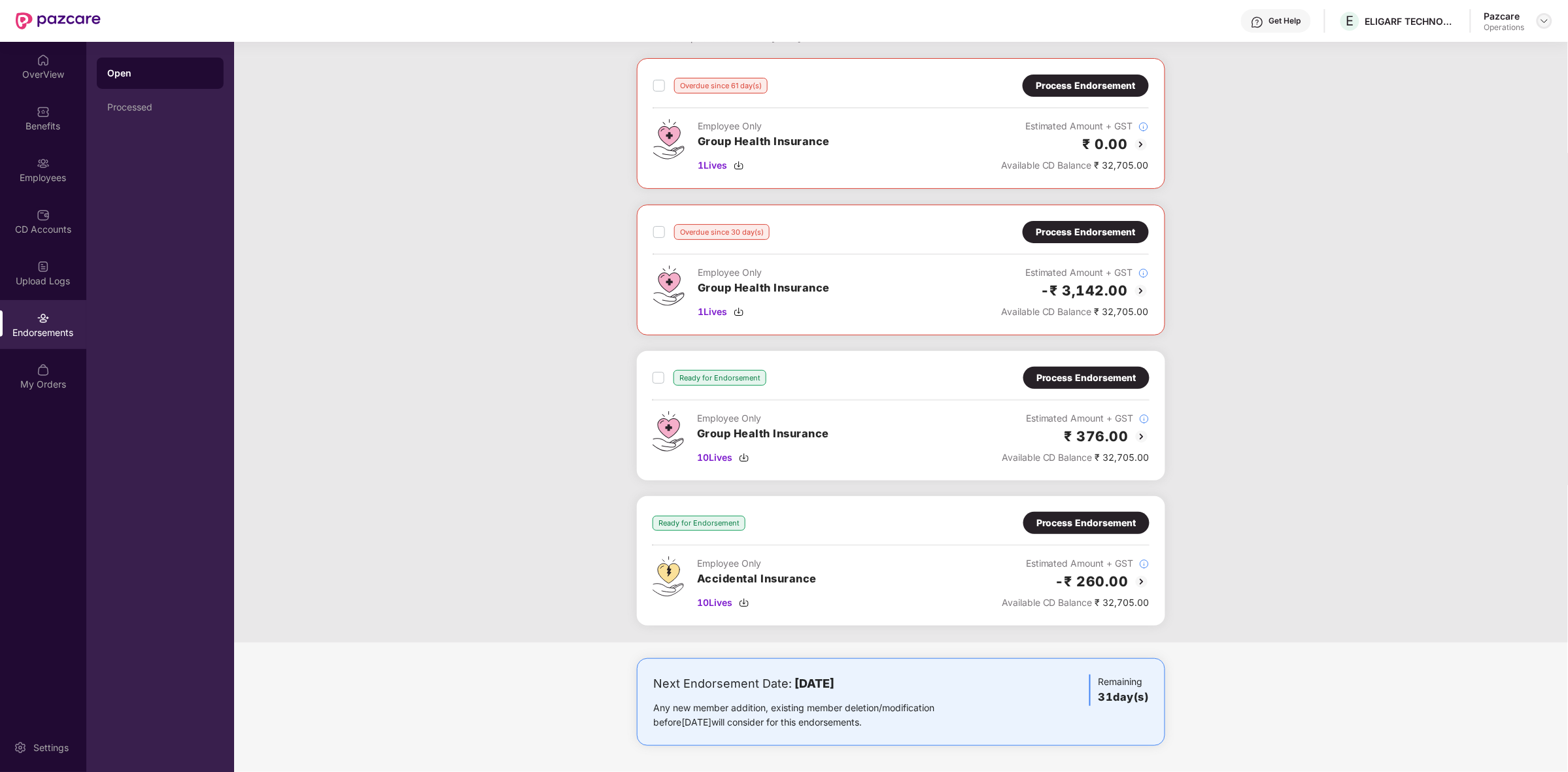
click at [1546, 15] on img at bounding box center [1544, 20] width 11 height 11
click at [1467, 53] on div "Switch to partner view" at bounding box center [1483, 51] width 170 height 25
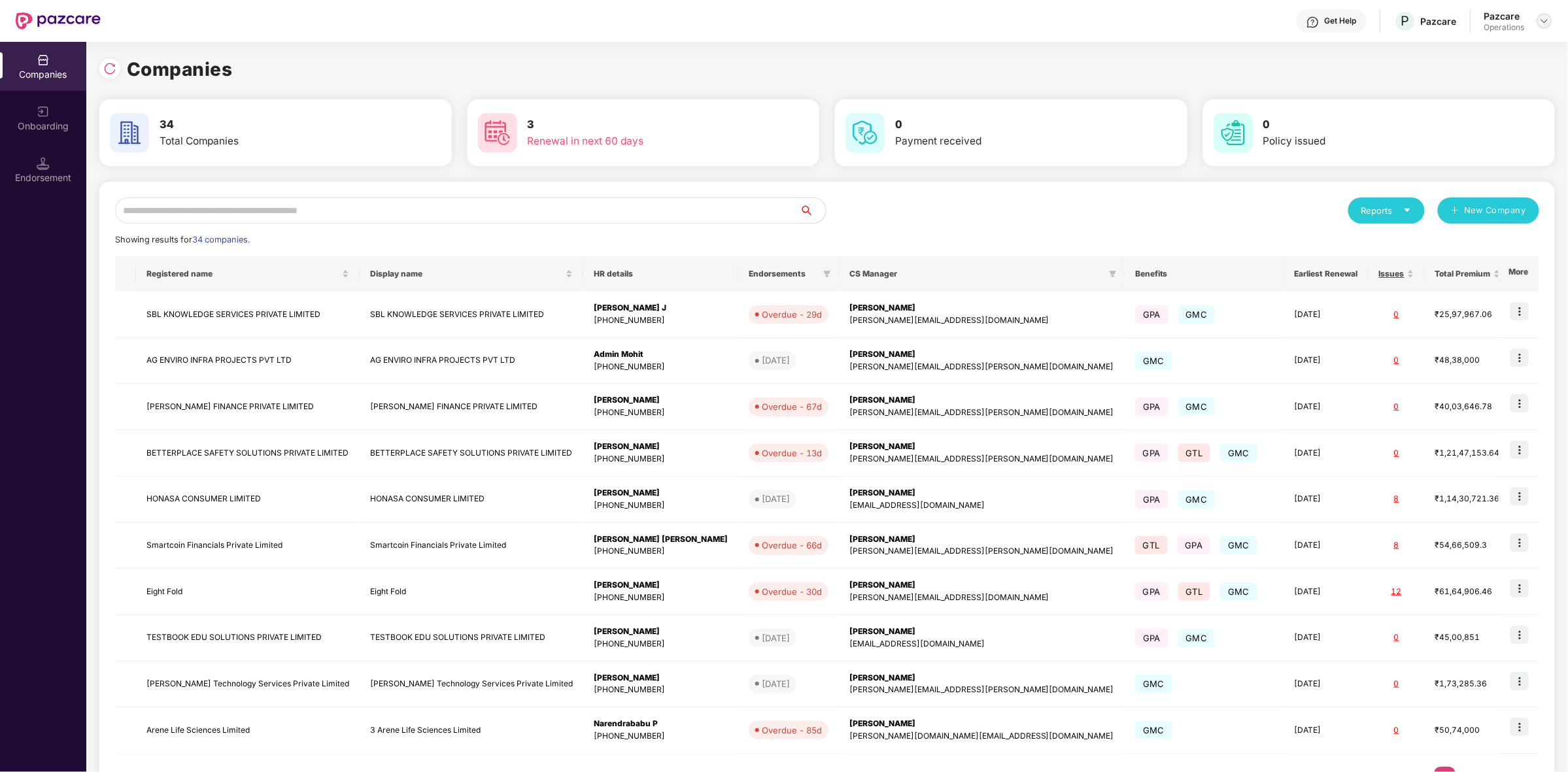
click at [1537, 22] on div at bounding box center [1544, 20] width 15 height 15
click at [1547, 20] on img at bounding box center [1544, 20] width 11 height 11
click at [1541, 21] on img at bounding box center [1544, 20] width 11 height 11
click at [551, 218] on input "text" at bounding box center [457, 211] width 684 height 26
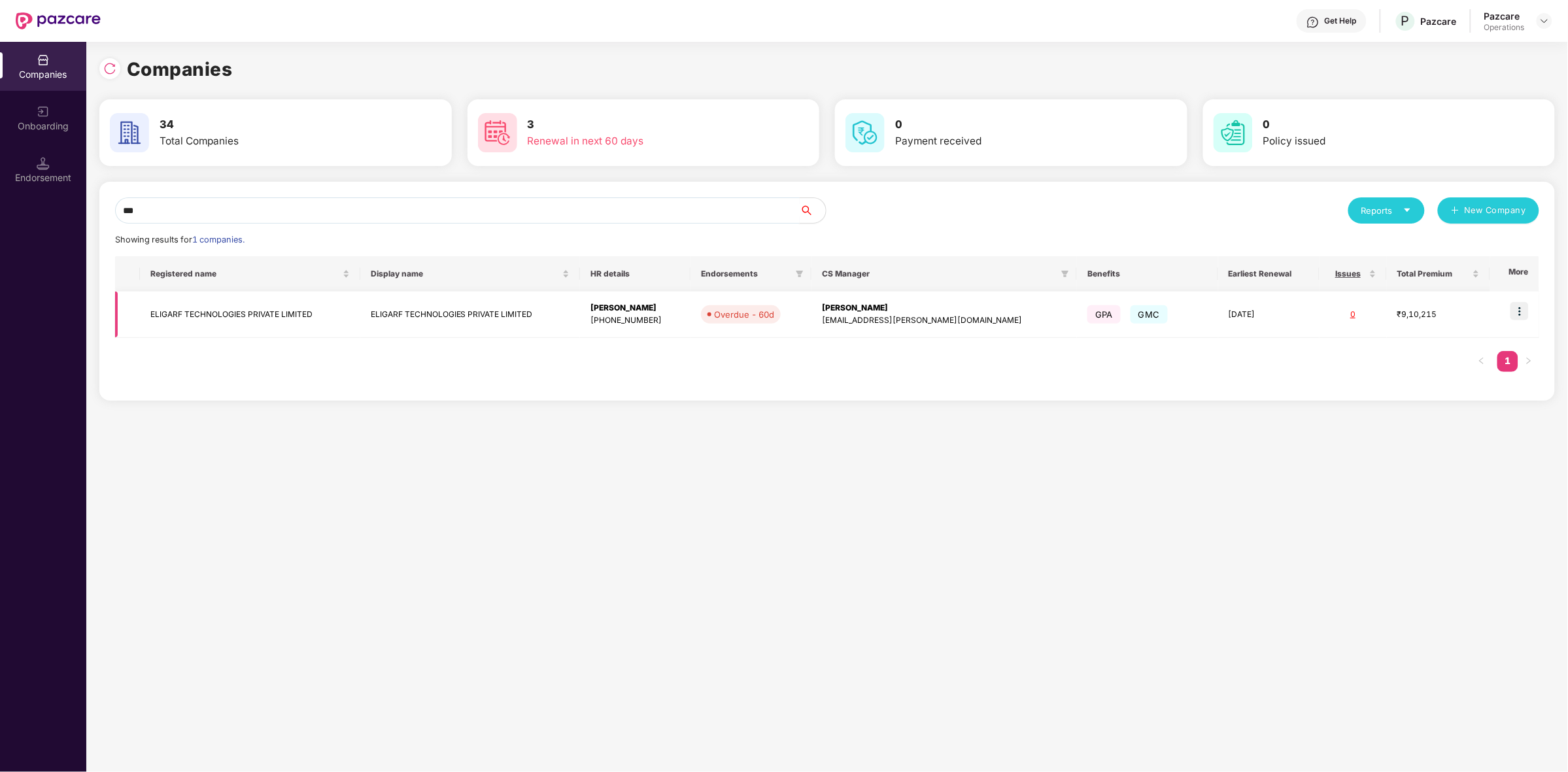
type input "***"
click at [188, 314] on td "ELIGARF TECHNOLOGIES PRIVATE LIMITED" at bounding box center [249, 314] width 219 height 46
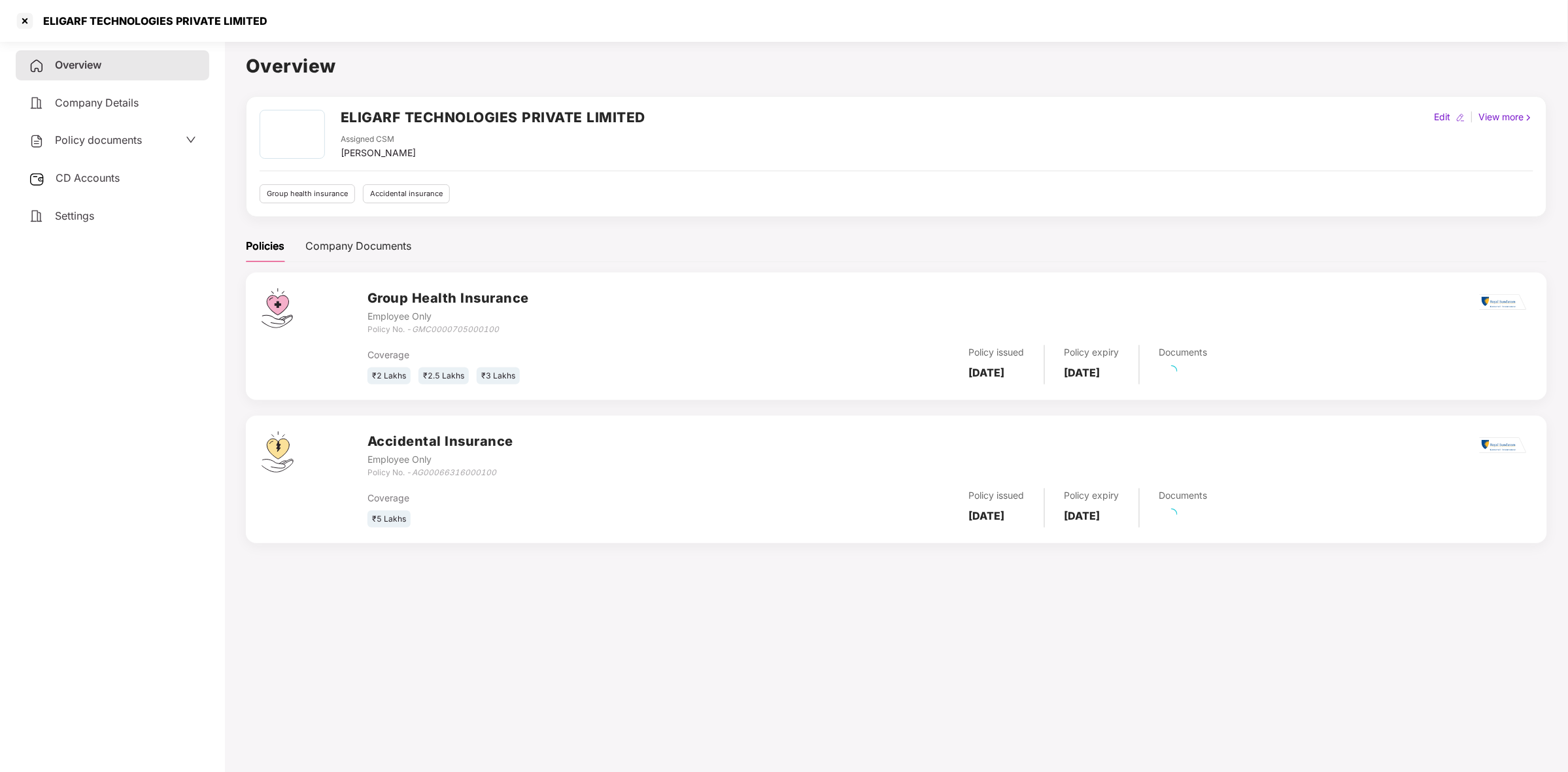
click at [83, 175] on span "CD Accounts" at bounding box center [87, 178] width 64 height 13
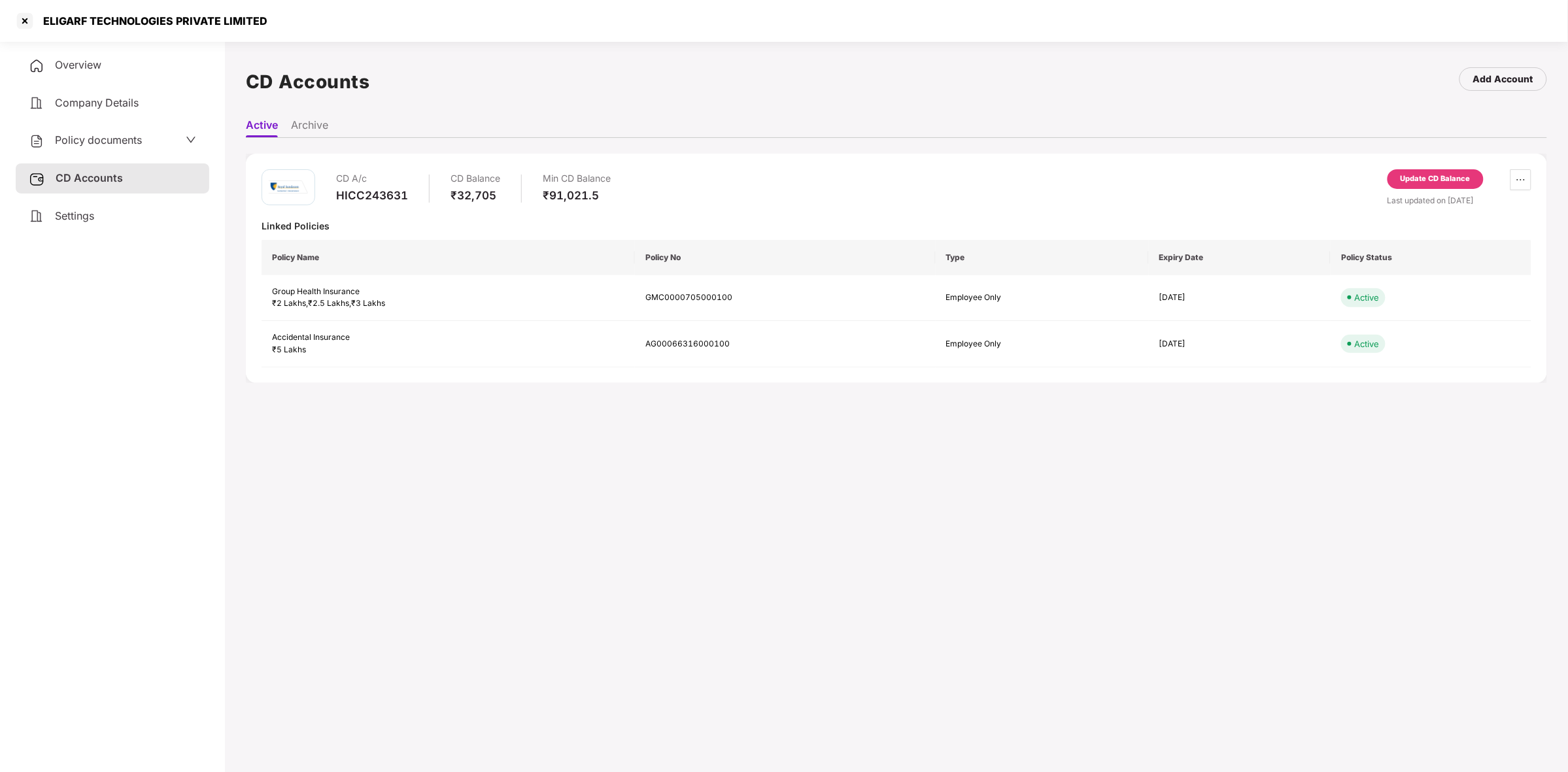
click at [1420, 196] on div "Last updated on [DATE]" at bounding box center [1459, 200] width 144 height 12
click at [1422, 187] on div "Update CD Balance" at bounding box center [1435, 179] width 96 height 19
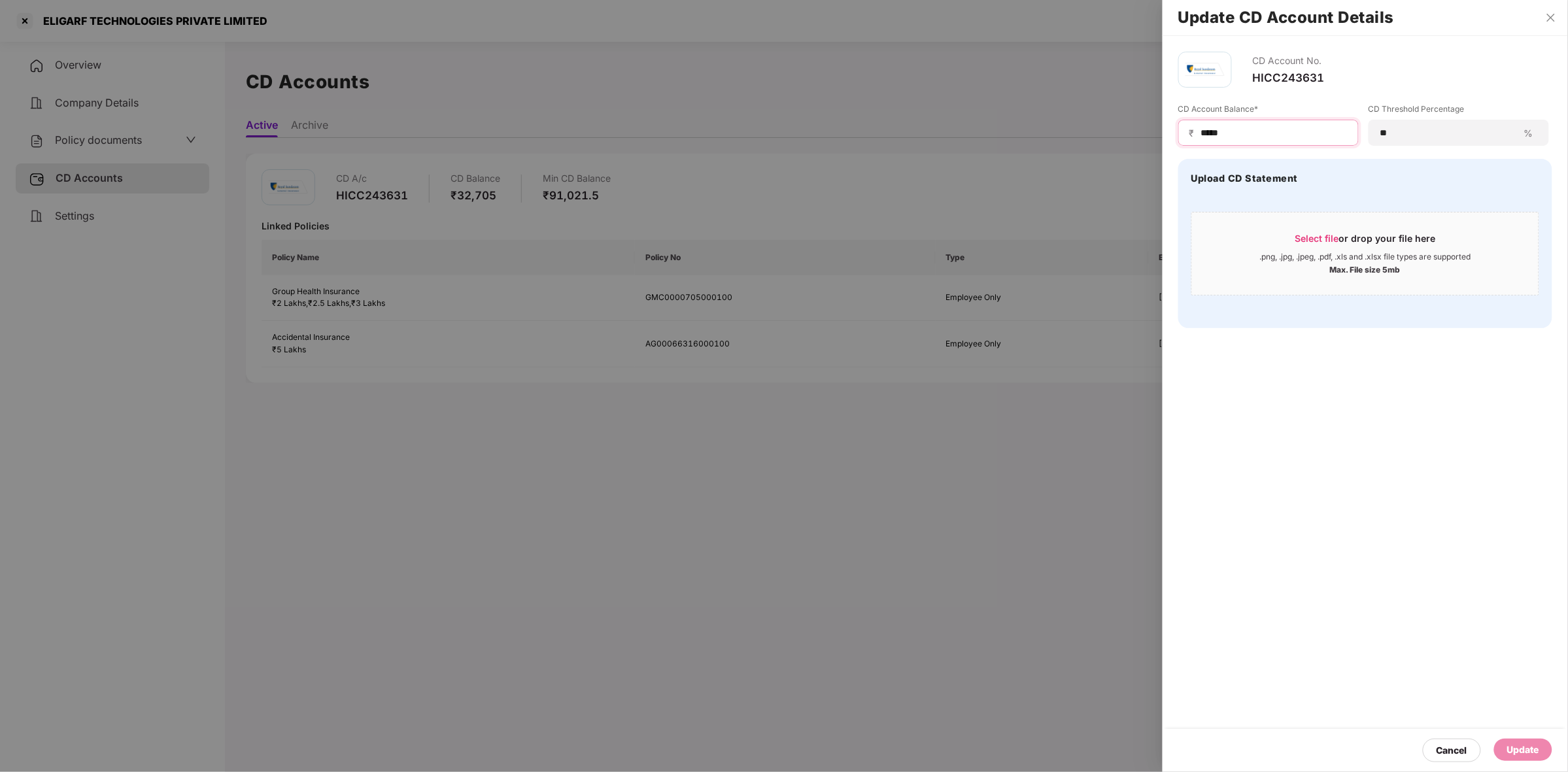
drag, startPoint x: 1268, startPoint y: 134, endPoint x: 1123, endPoint y: 143, distance: 145.3
click at [1123, 143] on div "Update CD Account Details CD Account No. HICC243631 CD Account Balance* ₹ *****…" at bounding box center [784, 386] width 1568 height 772
type input "****"
click at [1507, 753] on div "Update" at bounding box center [1523, 750] width 32 height 15
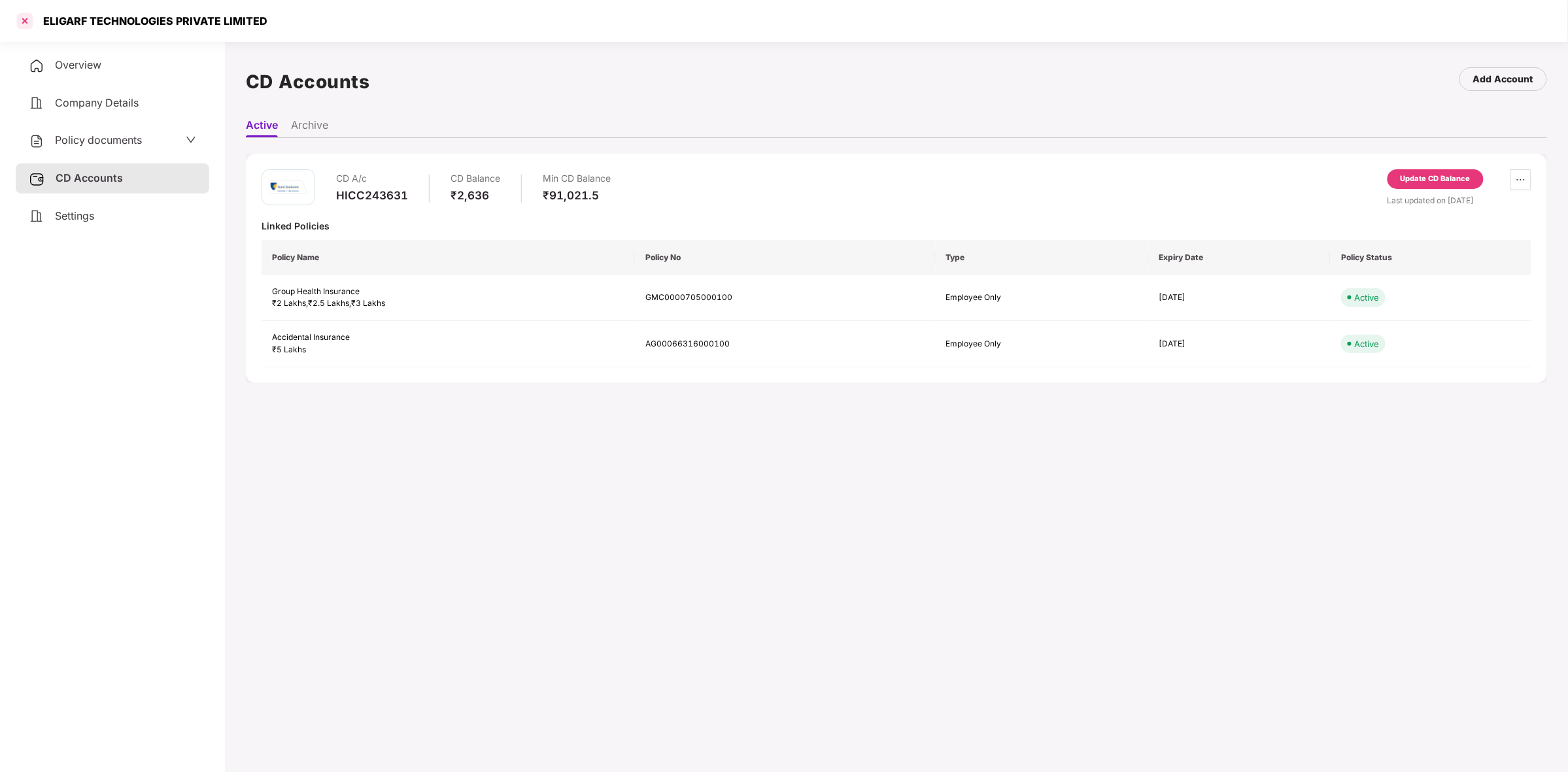
click at [22, 20] on div at bounding box center [25, 21] width 21 height 21
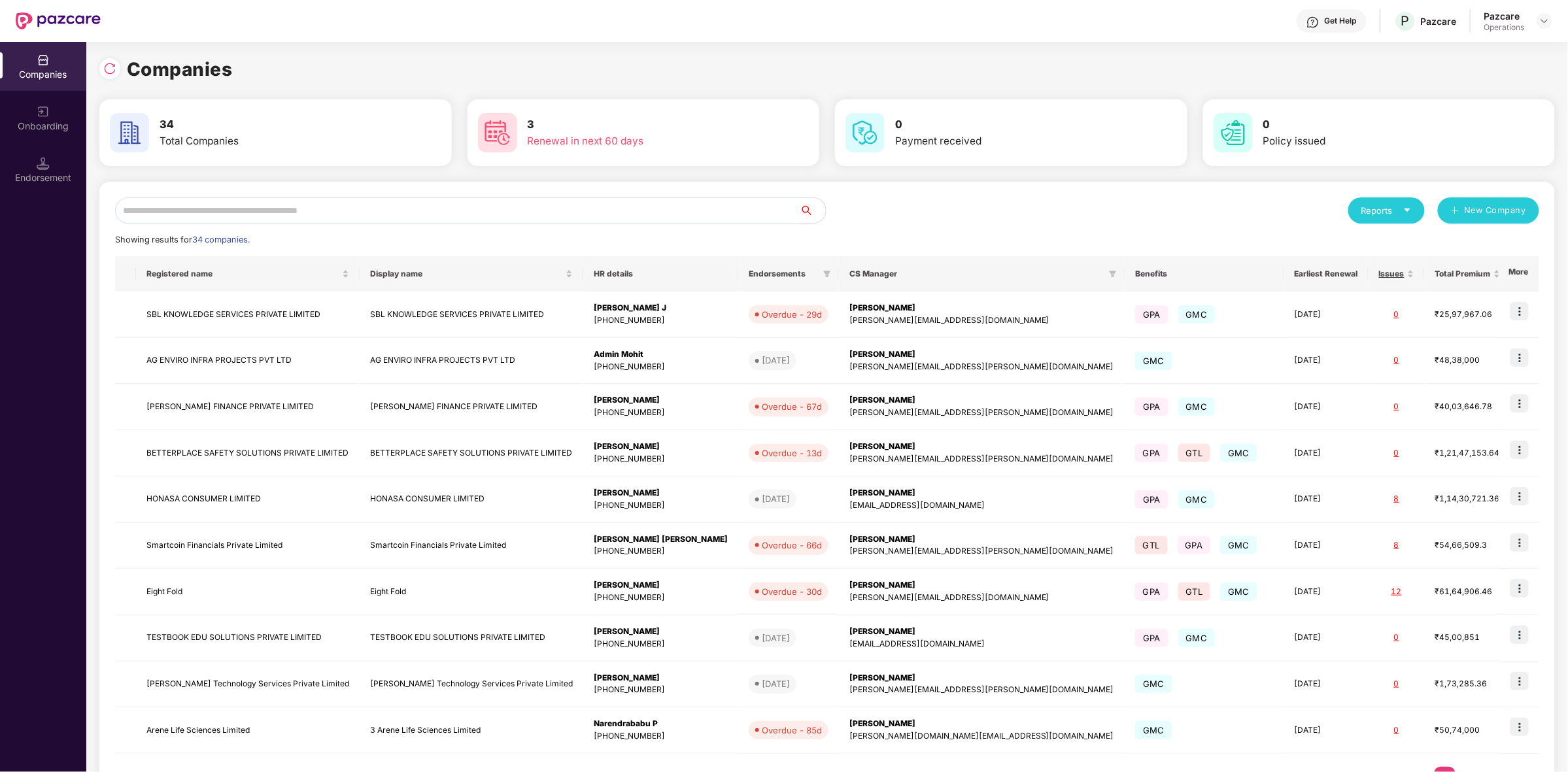
click at [606, 218] on input "text" at bounding box center [457, 211] width 684 height 26
click at [112, 70] on img at bounding box center [110, 69] width 13 height 13
click at [324, 212] on input "text" at bounding box center [457, 211] width 684 height 26
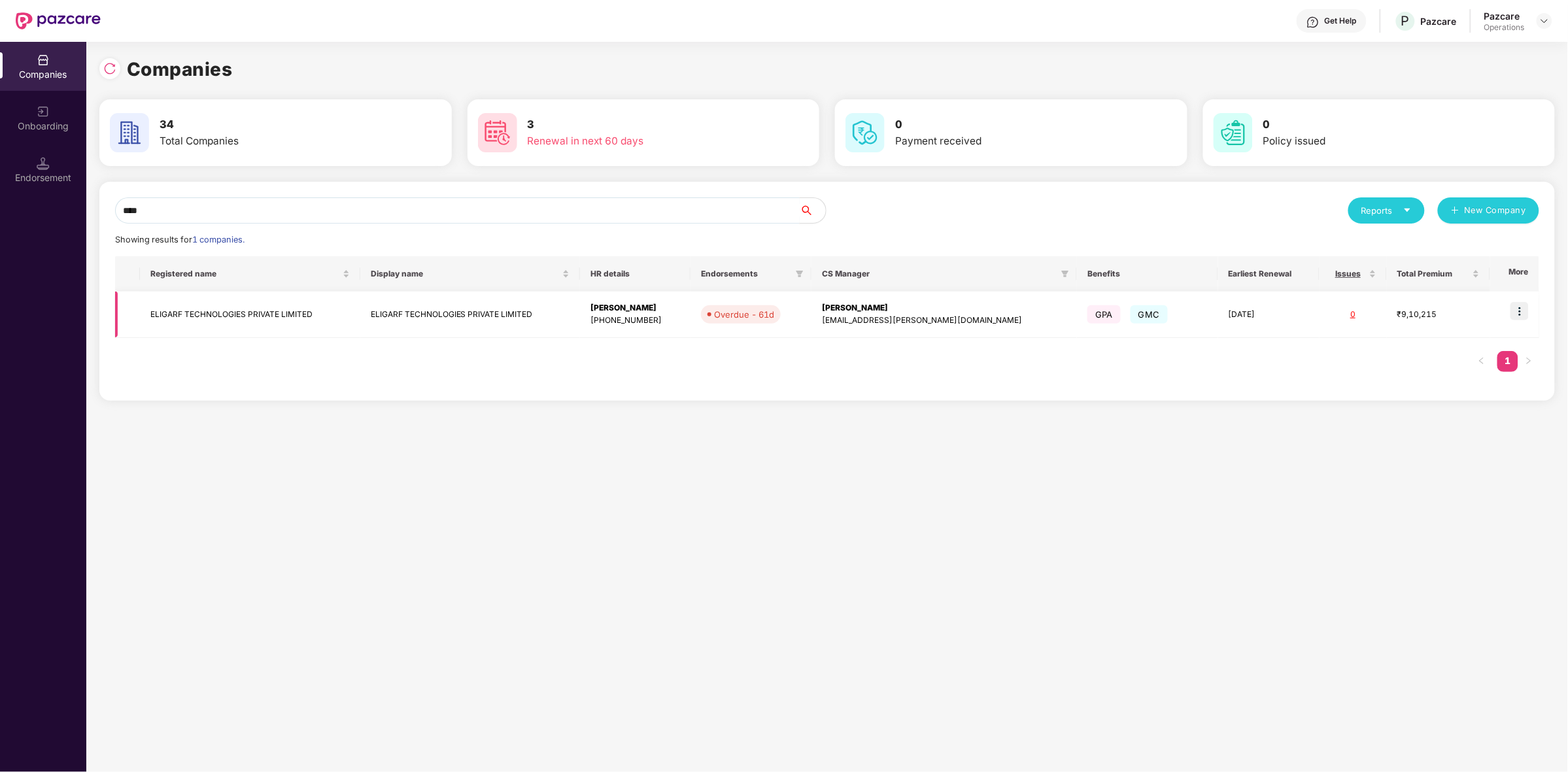
type input "****"
click at [1522, 318] on img at bounding box center [1519, 311] width 19 height 19
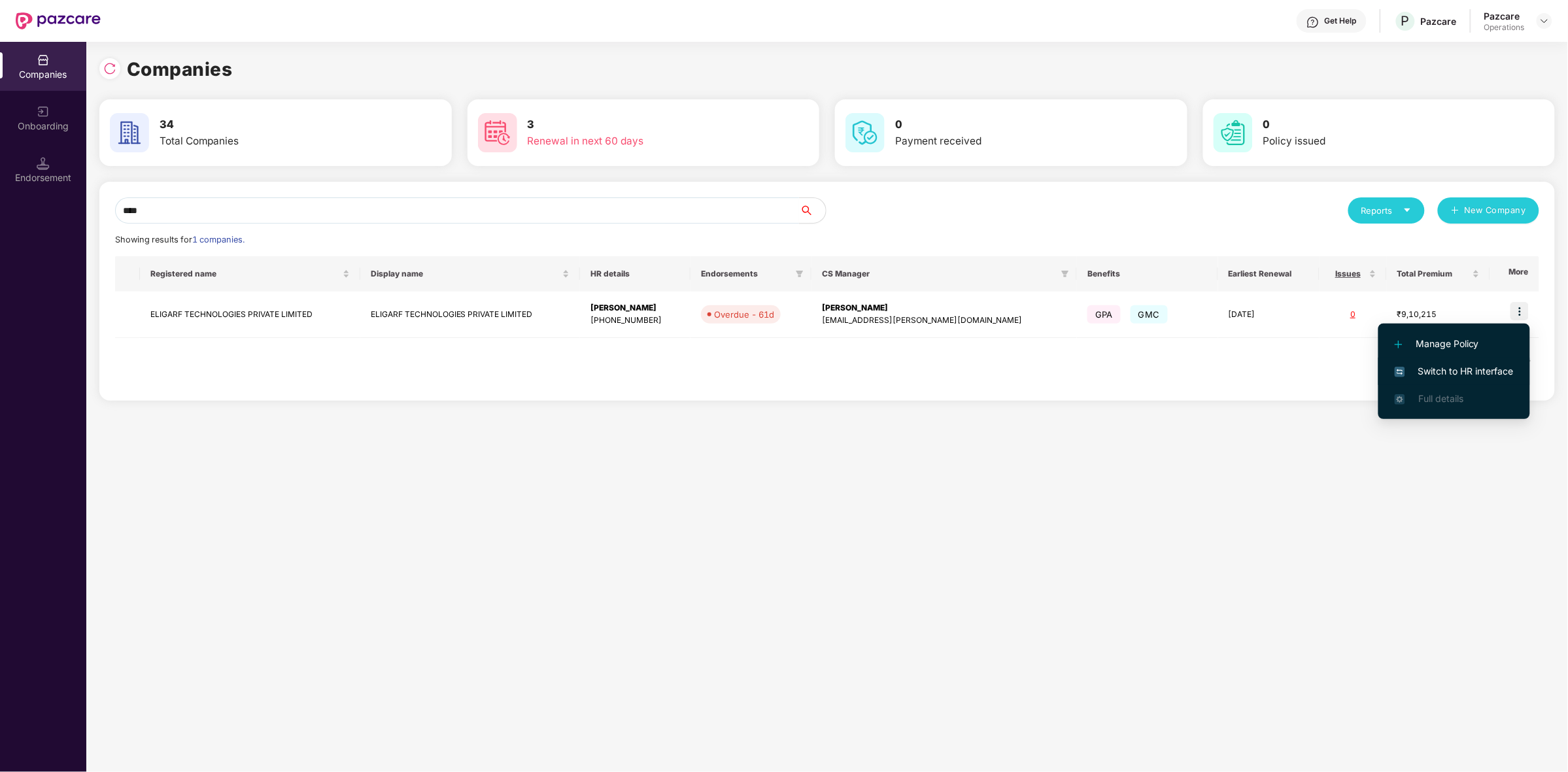
click at [1445, 369] on span "Switch to HR interface" at bounding box center [1454, 372] width 119 height 15
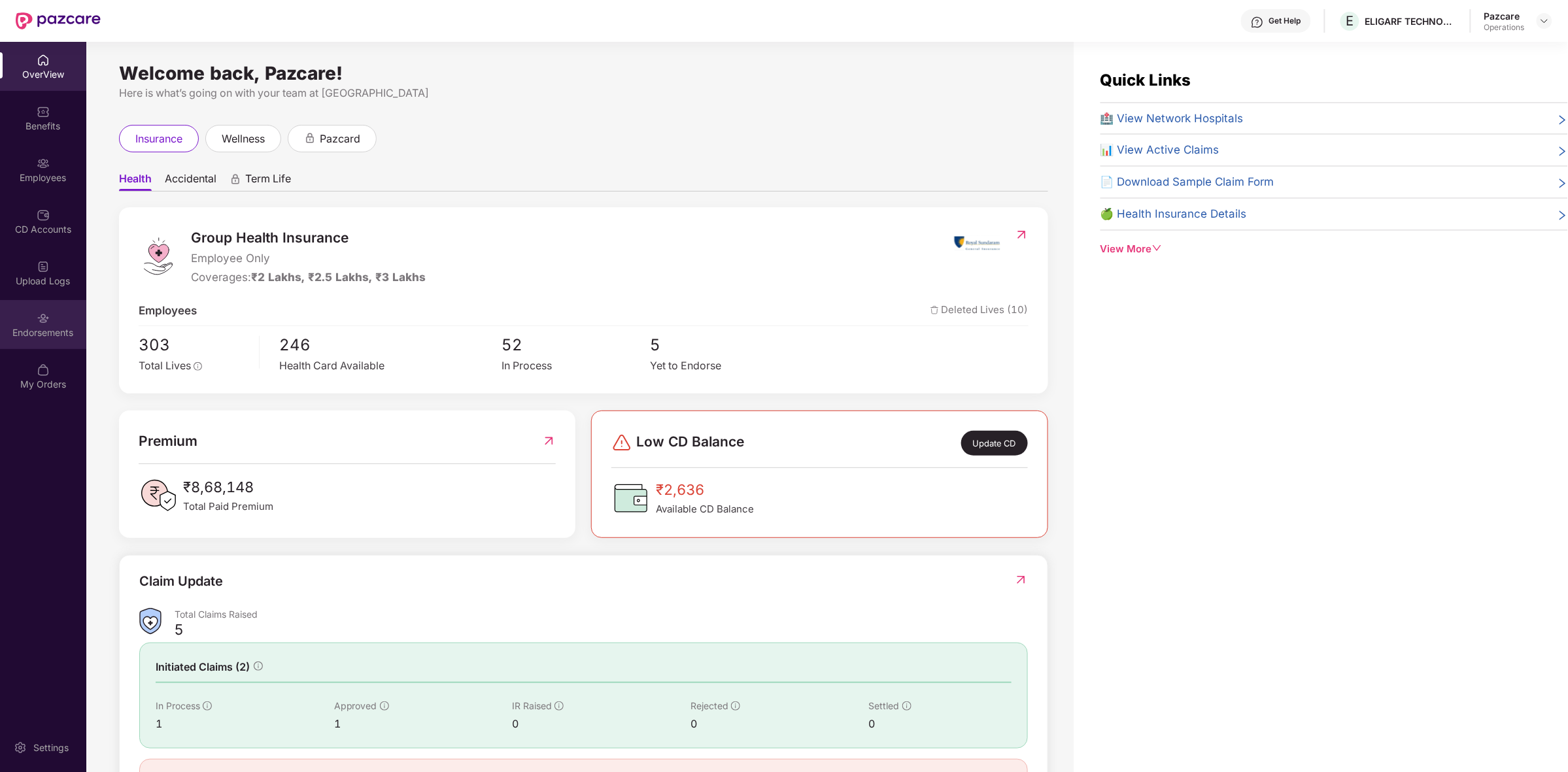
click at [40, 327] on div "Endorsements" at bounding box center [43, 333] width 87 height 13
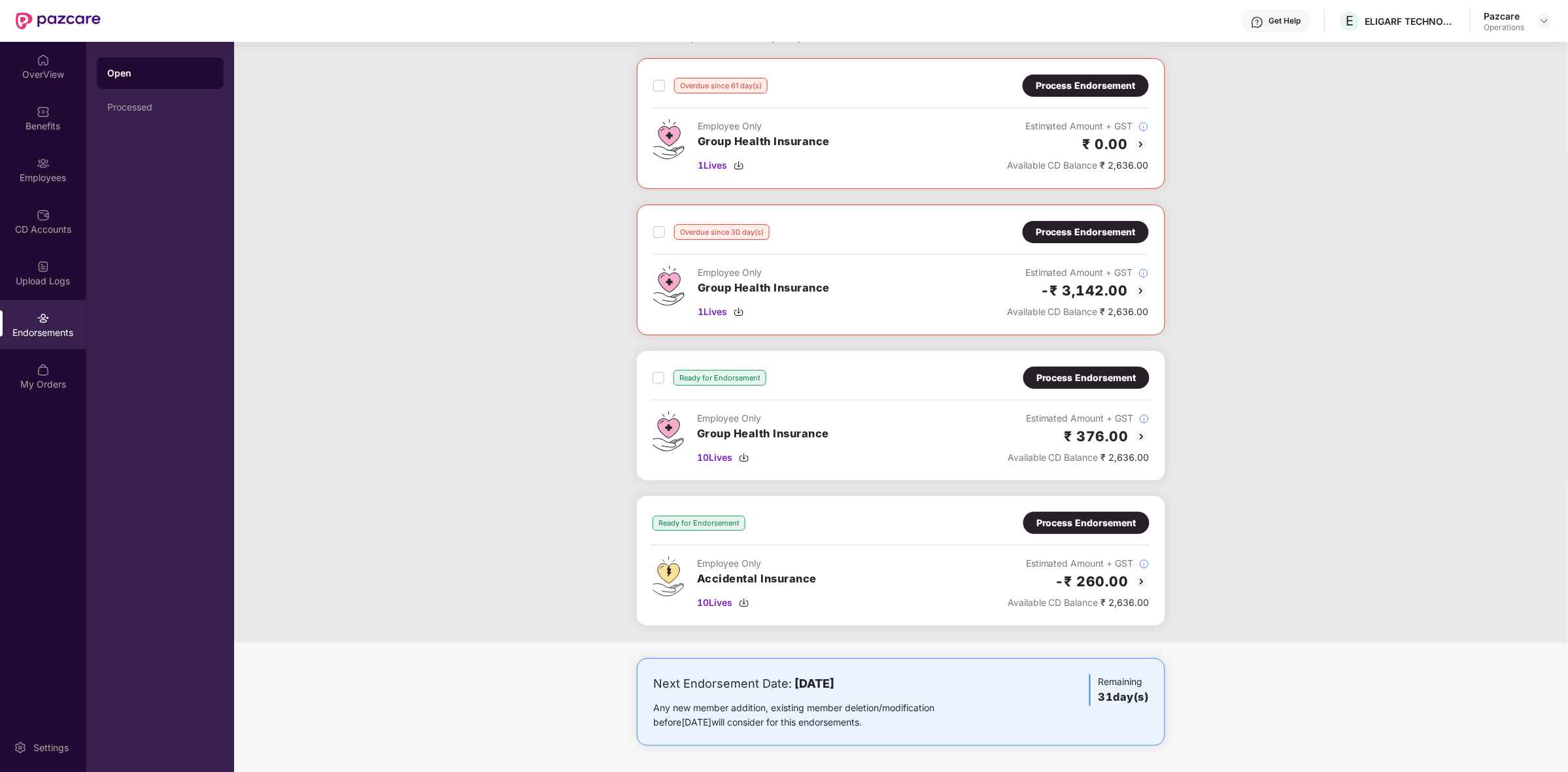
click at [1142, 438] on img at bounding box center [1141, 437] width 15 height 15
